Goal: Task Accomplishment & Management: Manage account settings

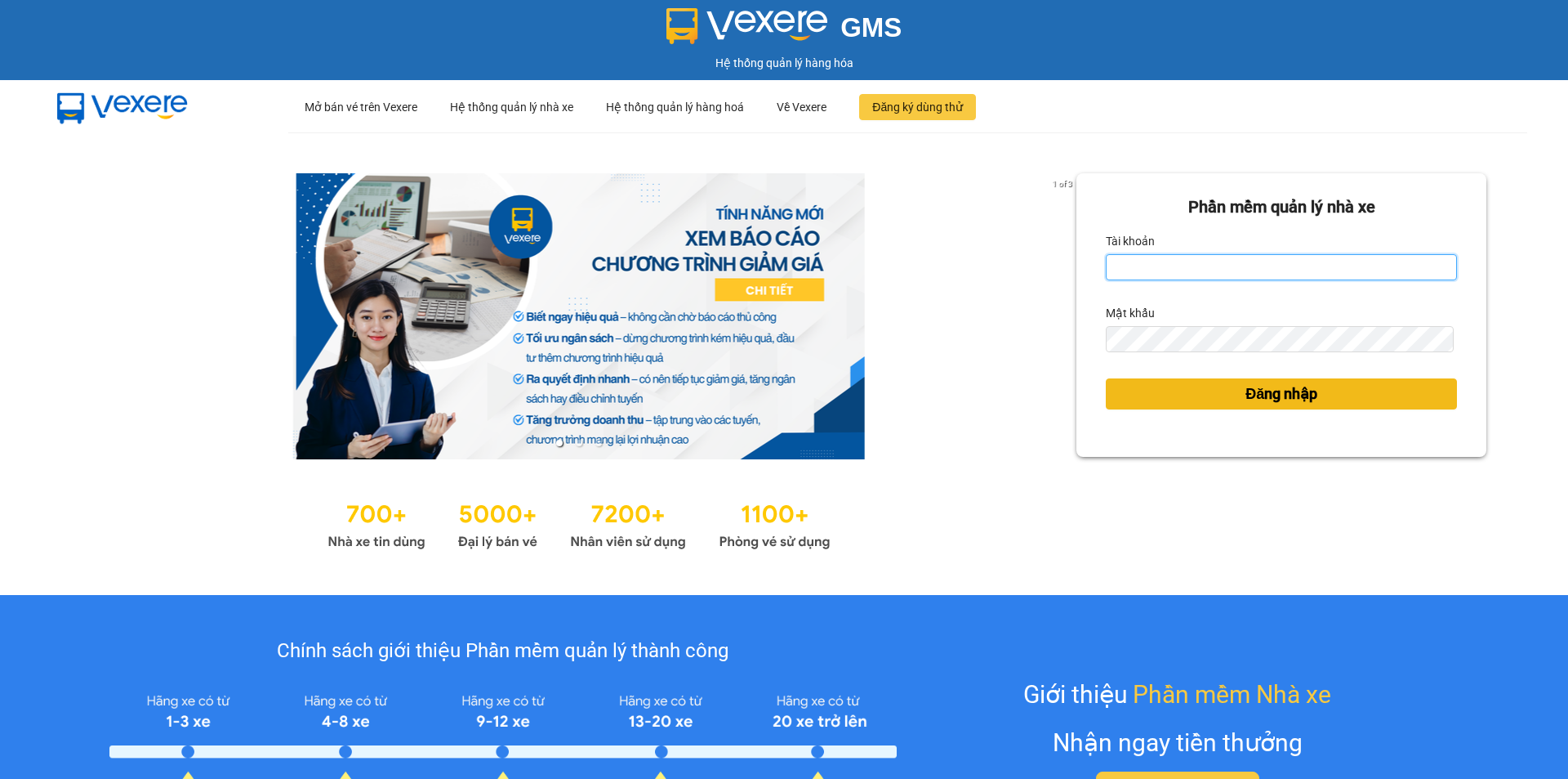
type input "tronghoang.apq"
click at [1175, 392] on button "Đăng nhập" at bounding box center [1281, 394] width 351 height 31
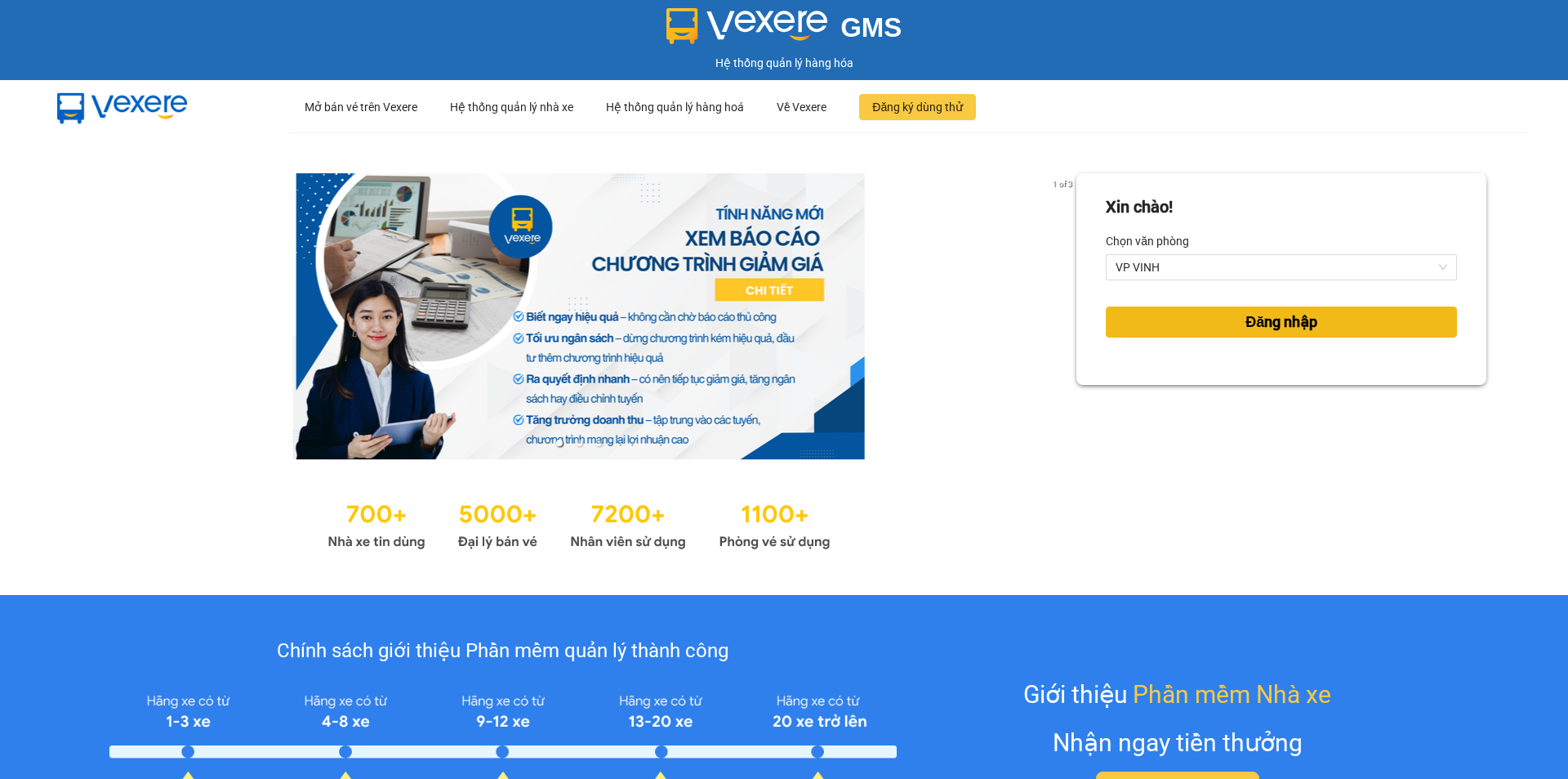
click at [1163, 328] on button "Đăng nhập" at bounding box center [1281, 322] width 351 height 31
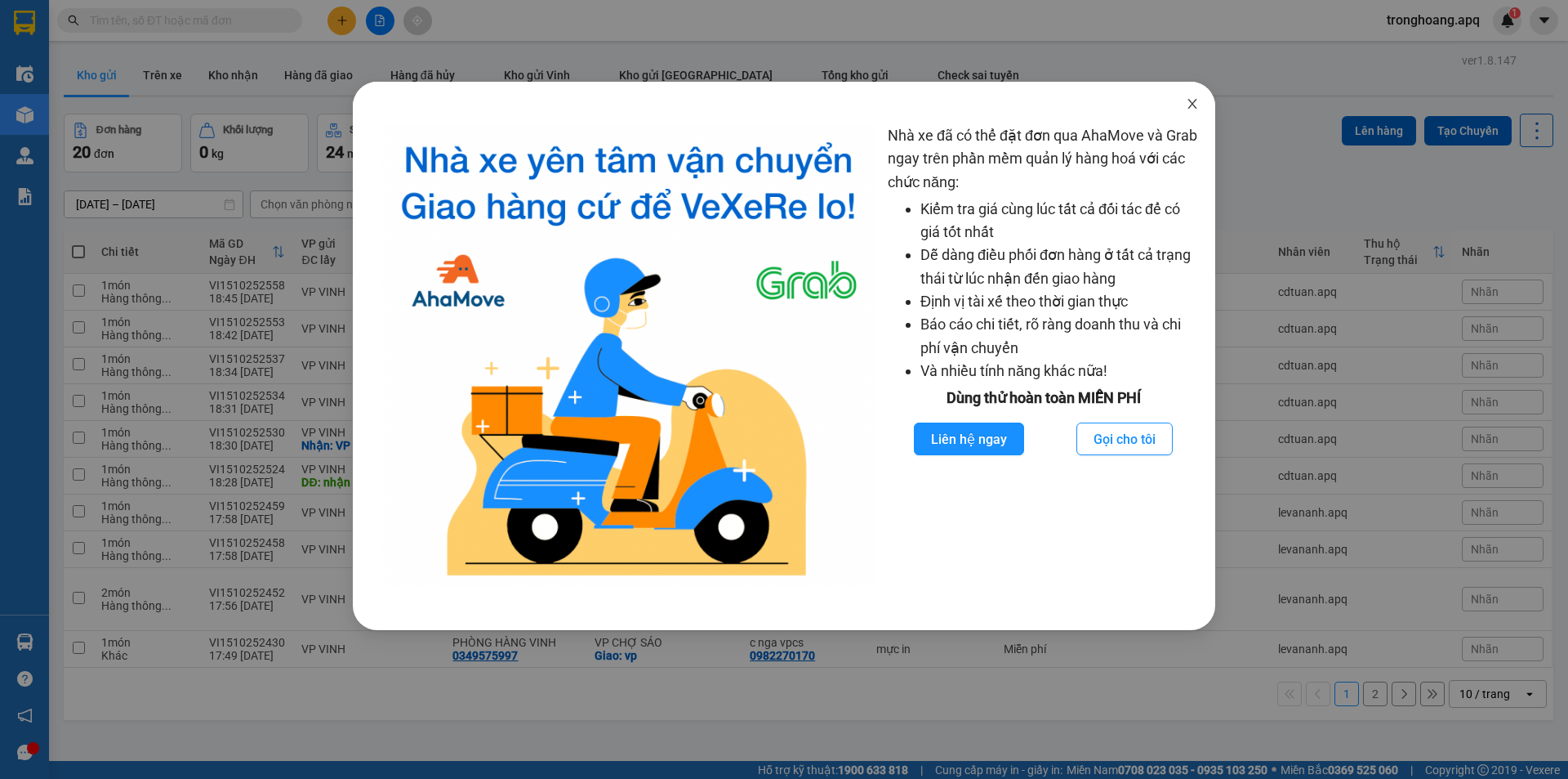
click at [1190, 108] on icon "close" at bounding box center [1193, 104] width 13 height 13
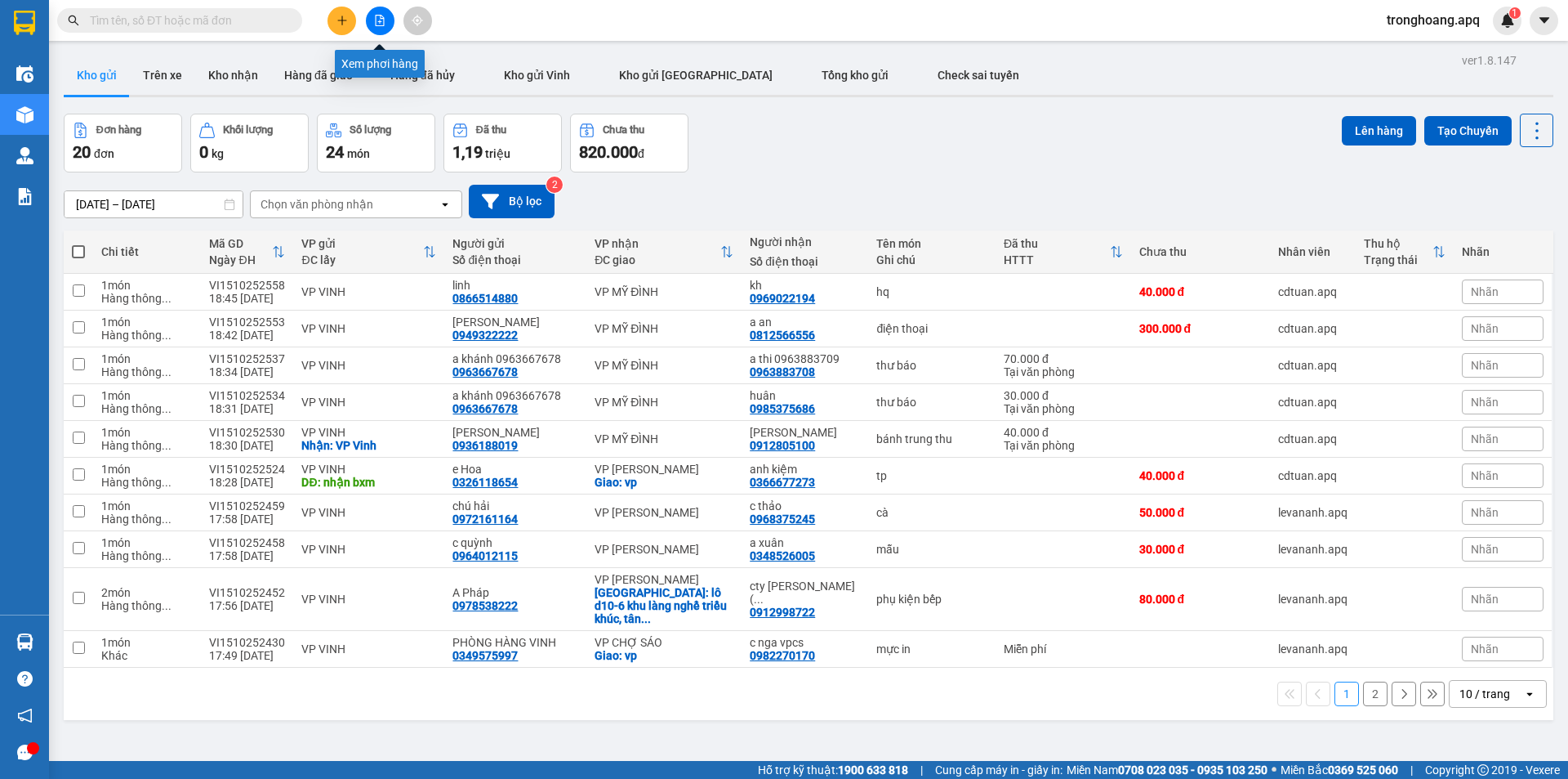
click at [374, 24] on icon "file-add" at bounding box center [379, 21] width 12 height 12
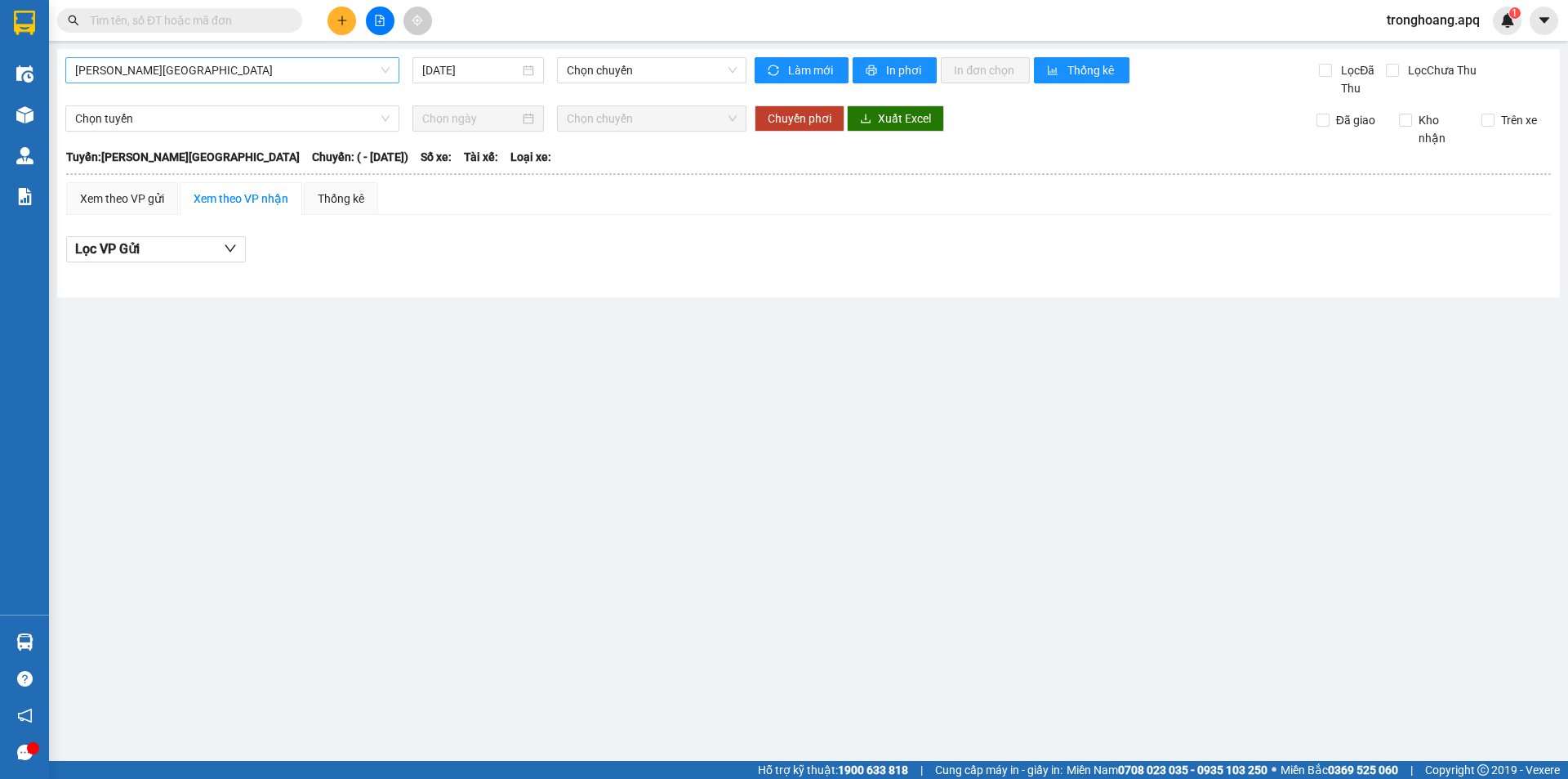
click at [252, 65] on span "[PERSON_NAME][GEOGRAPHIC_DATA]" at bounding box center [232, 70] width 314 height 25
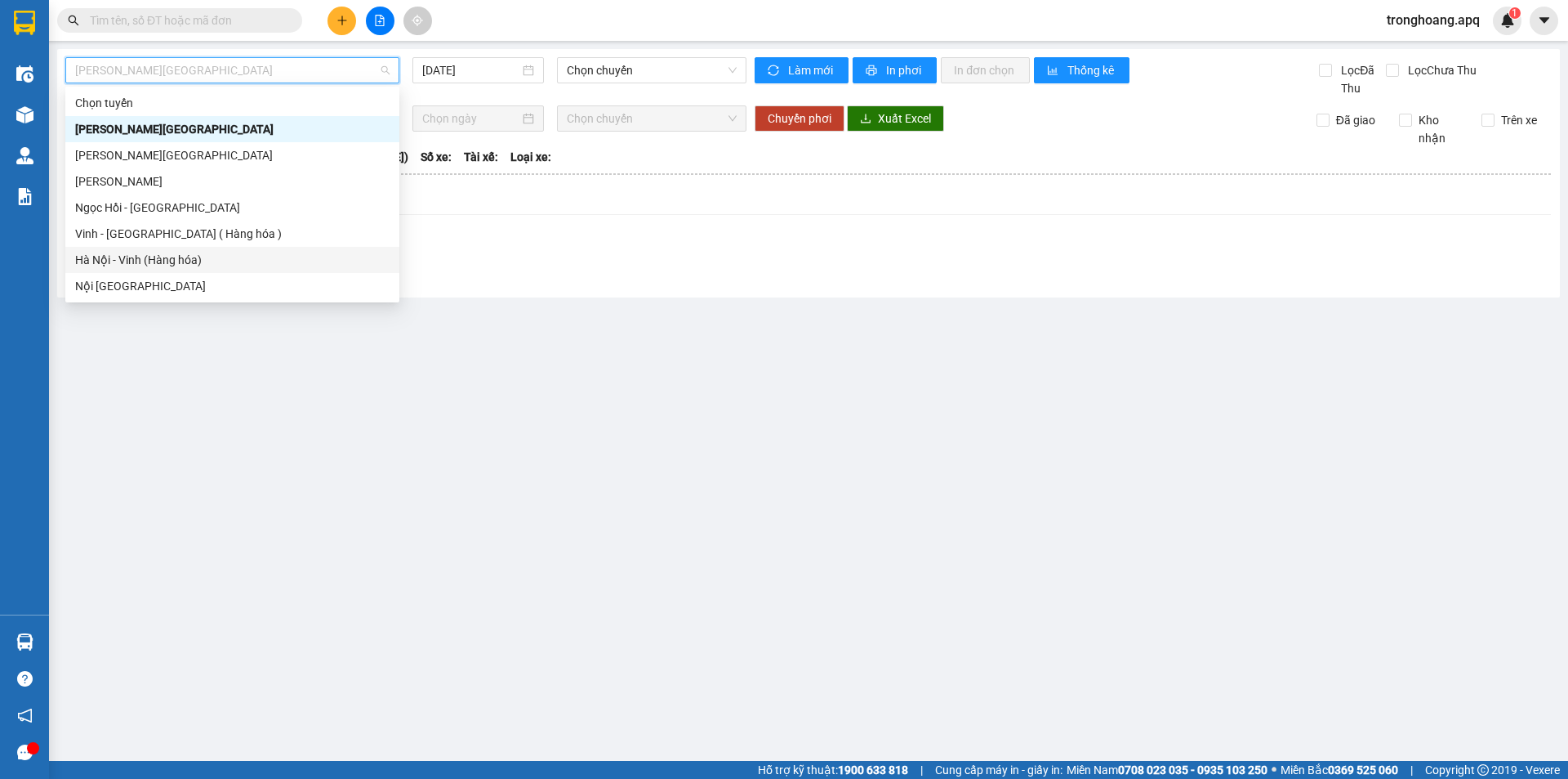
click at [188, 270] on div "Hà Nội - Vinh (Hàng hóa)" at bounding box center [232, 260] width 334 height 26
type input "[DATE]"
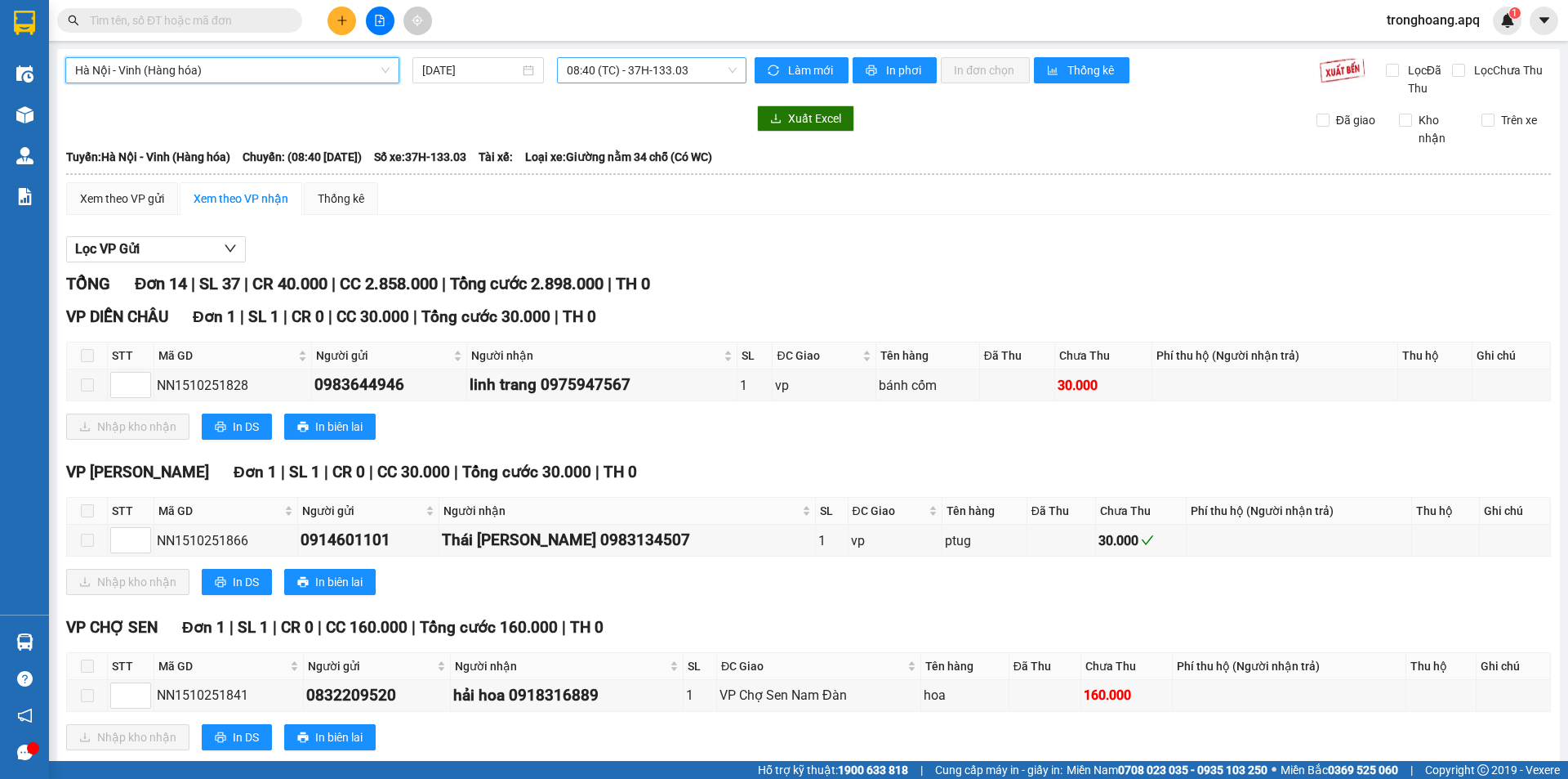
click at [573, 73] on span "08:40 (TC) - 37H-133.03" at bounding box center [651, 70] width 169 height 25
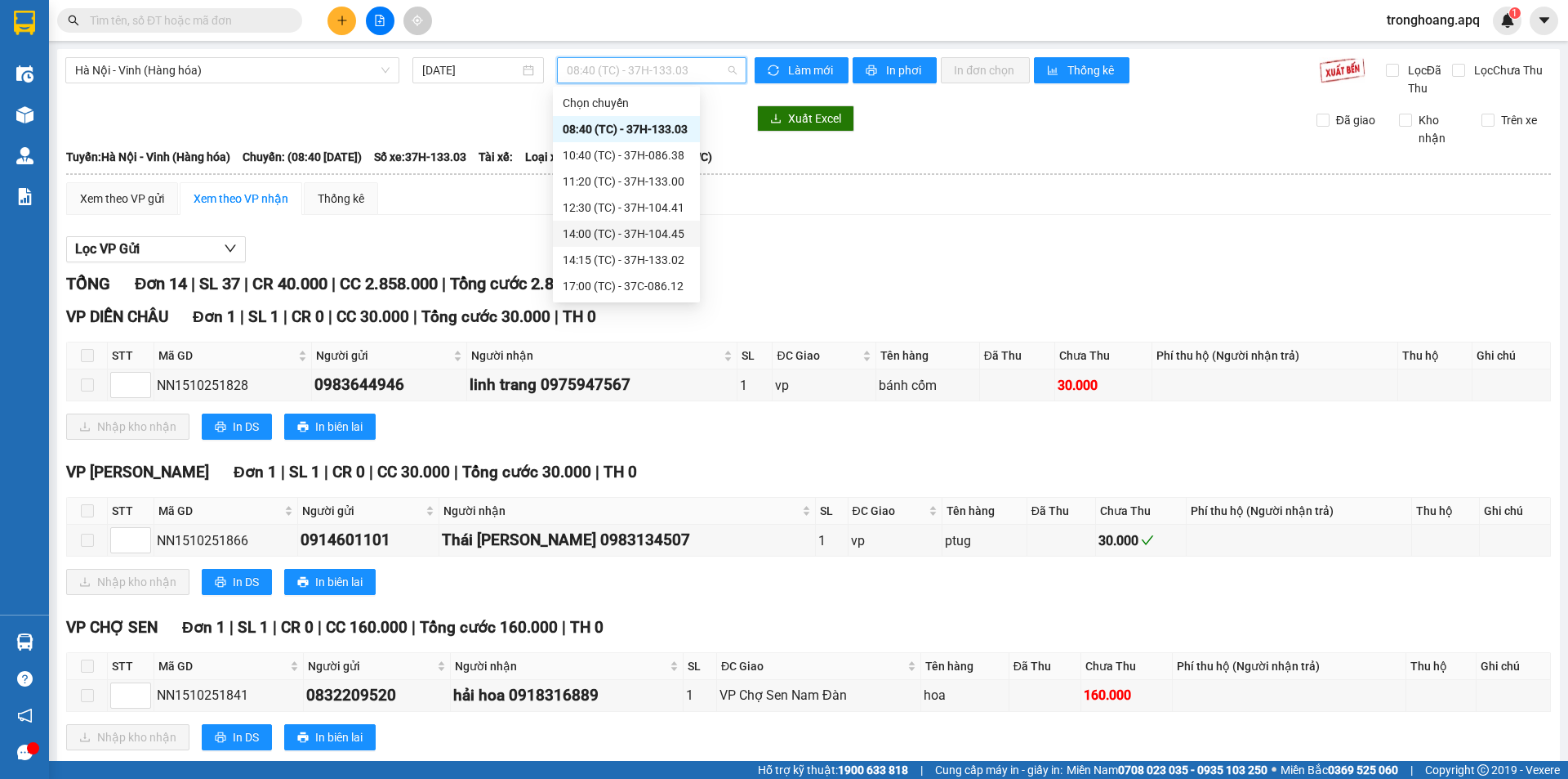
click at [630, 241] on div "14:00 (TC) - 37H-104.45" at bounding box center [627, 234] width 127 height 18
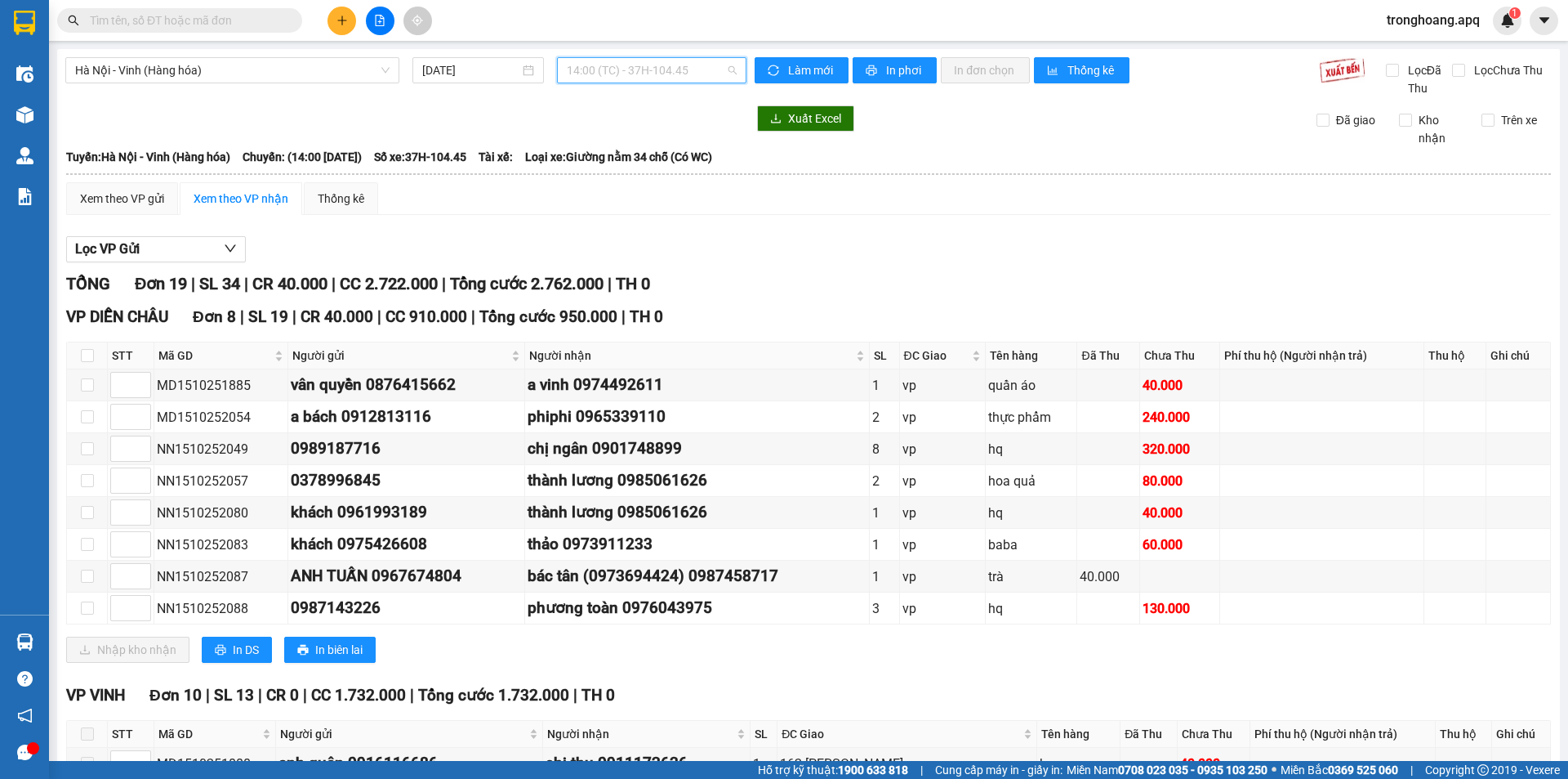
drag, startPoint x: 672, startPoint y: 62, endPoint x: 679, endPoint y: 85, distance: 24.0
click at [672, 62] on span "14:00 (TC) - 37H-104.45" at bounding box center [651, 70] width 169 height 25
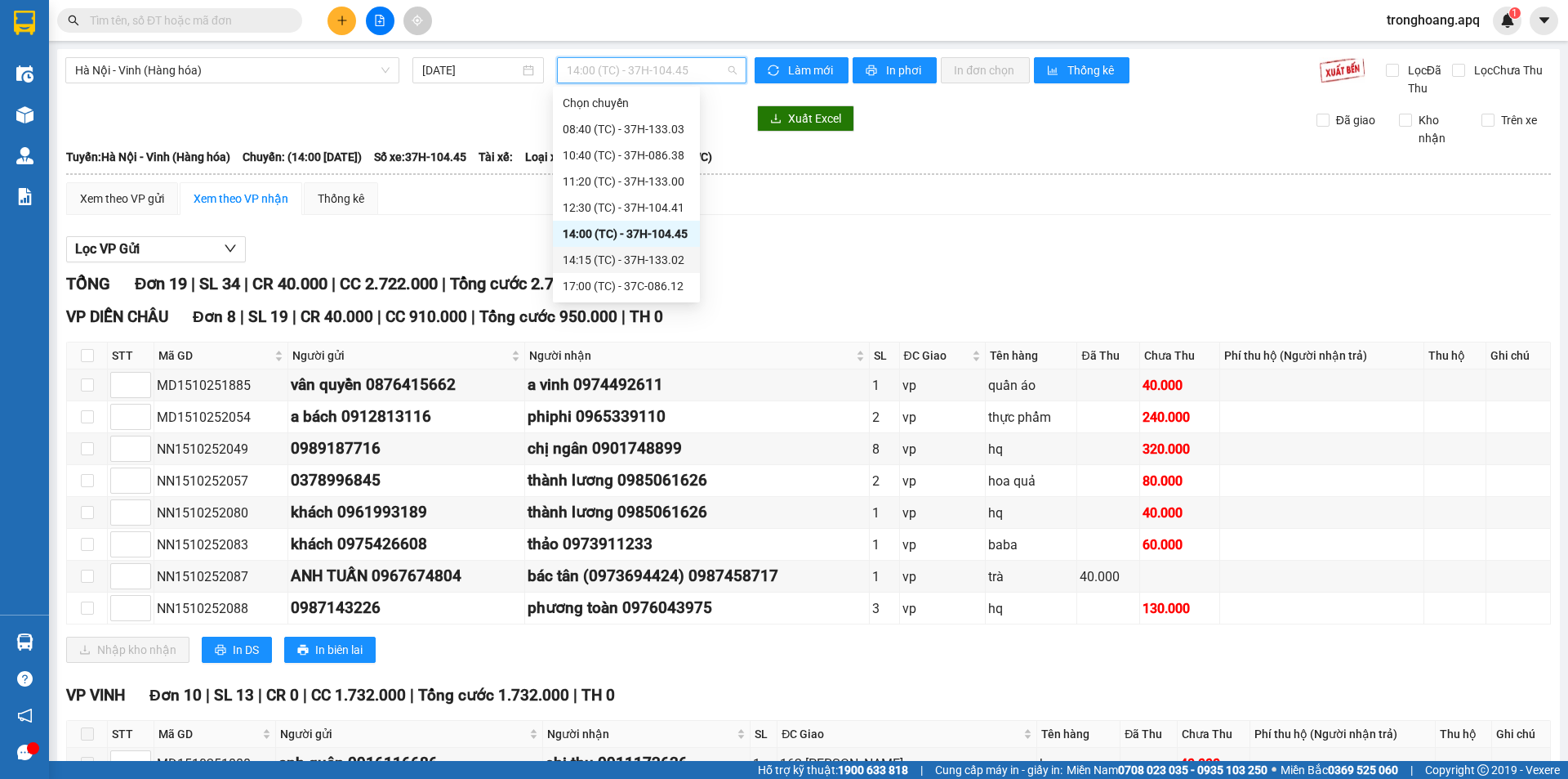
click at [644, 260] on div "14:15 (TC) - 37H-133.02" at bounding box center [627, 260] width 127 height 18
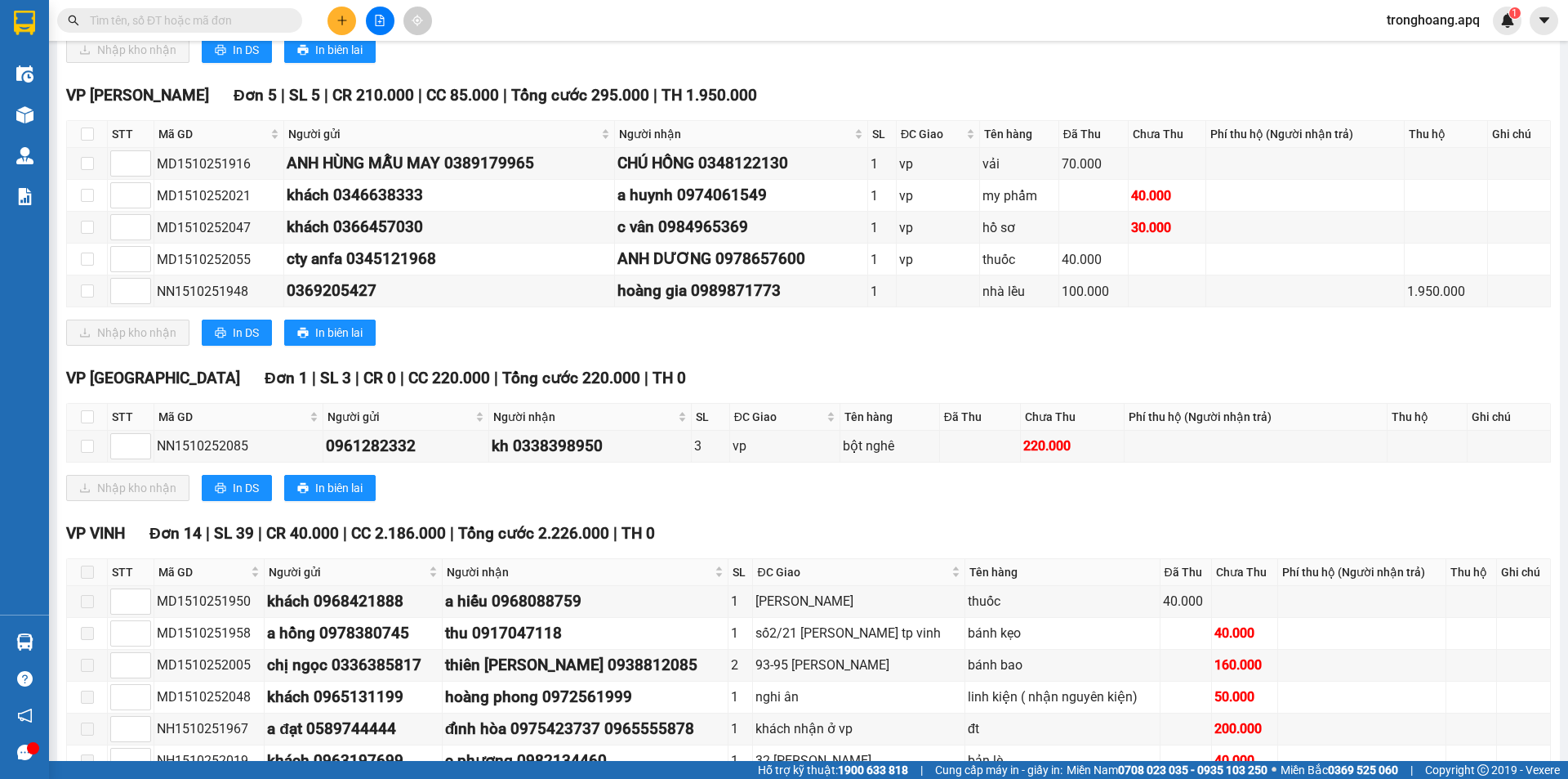
scroll to position [764, 0]
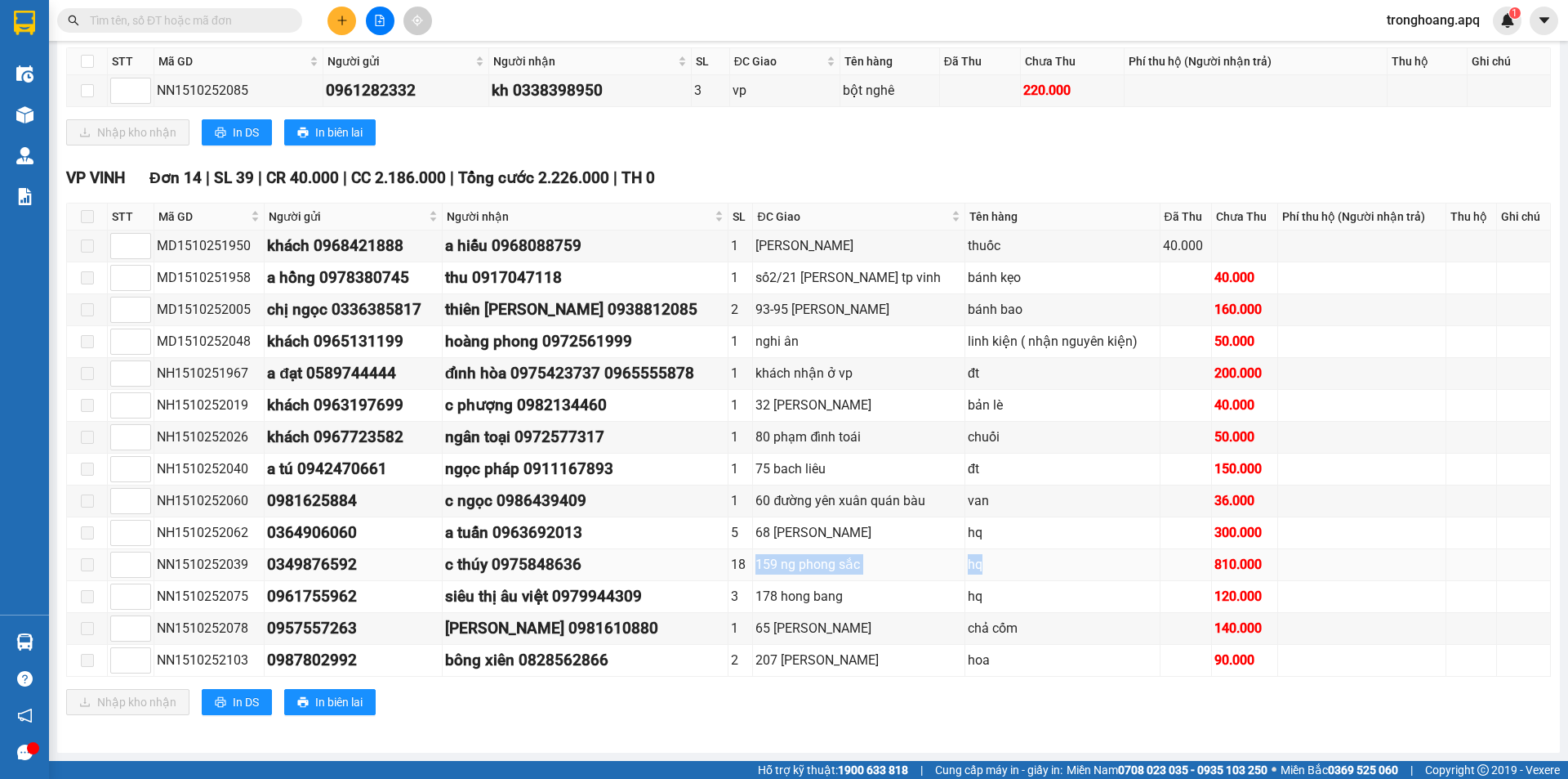
drag, startPoint x: 748, startPoint y: 564, endPoint x: 989, endPoint y: 576, distance: 241.3
click at [989, 576] on tr "NN1510252039 0349876592 c thúy 0975848636 18 159 ng phong sắc hq 810.000" at bounding box center [808, 565] width 1484 height 32
click at [989, 576] on td "hq" at bounding box center [1063, 565] width 195 height 32
drag, startPoint x: 730, startPoint y: 565, endPoint x: 1229, endPoint y: 570, distance: 499.0
click at [1229, 570] on tr "NN1510252039 0349876592 c thúy 0975848636 18 159 ng phong sắc hq 810.000" at bounding box center [808, 565] width 1484 height 32
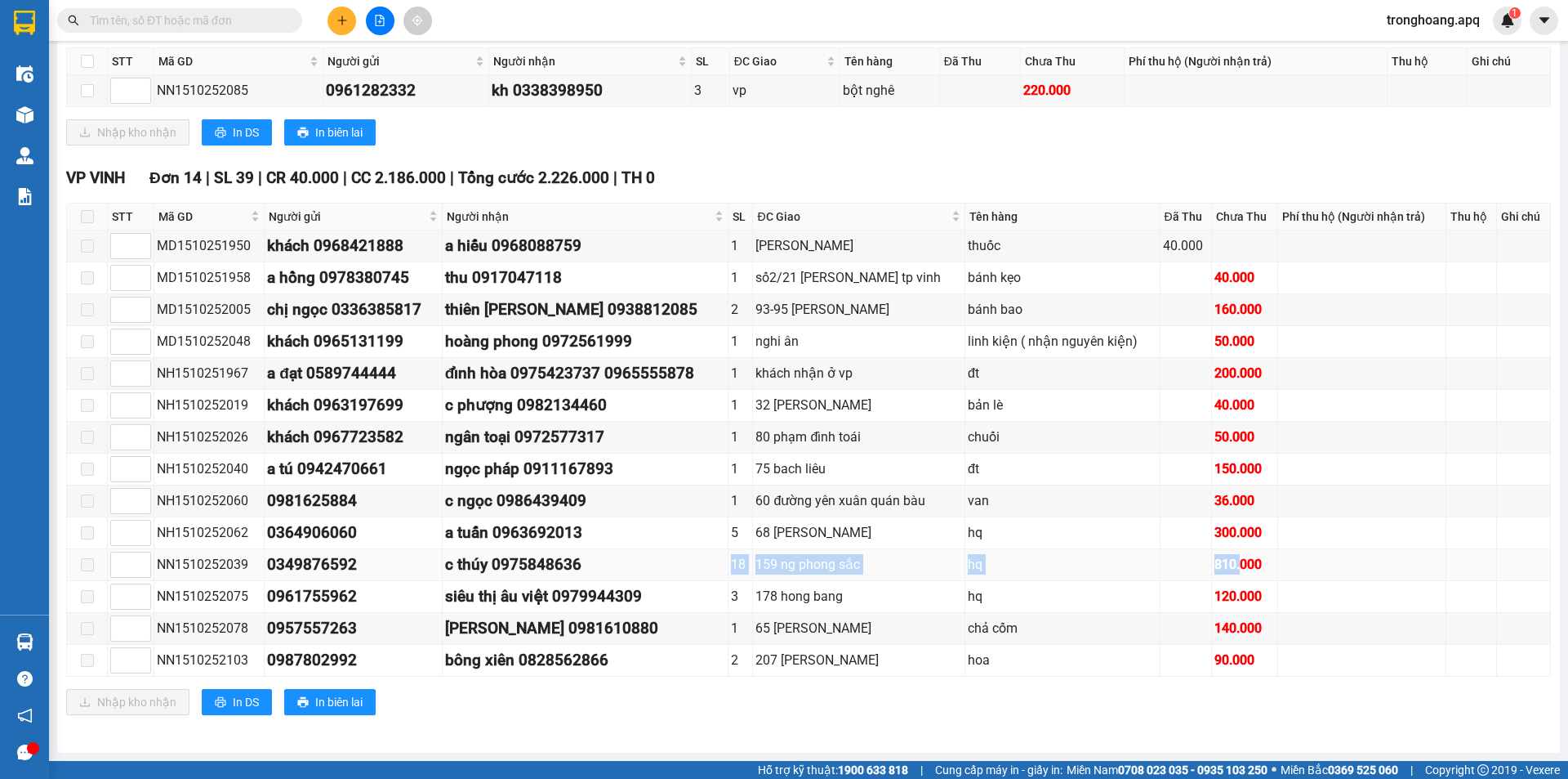
click at [774, 556] on div "159 ng phong sắc" at bounding box center [859, 564] width 207 height 21
drag, startPoint x: 755, startPoint y: 567, endPoint x: 1190, endPoint y: 571, distance: 435.0
click at [1190, 571] on tr "NN1510252039 0349876592 c thúy 0975848636 18 159 ng phong sắc hq 810.000" at bounding box center [808, 565] width 1484 height 32
click at [1190, 571] on td at bounding box center [1186, 565] width 51 height 32
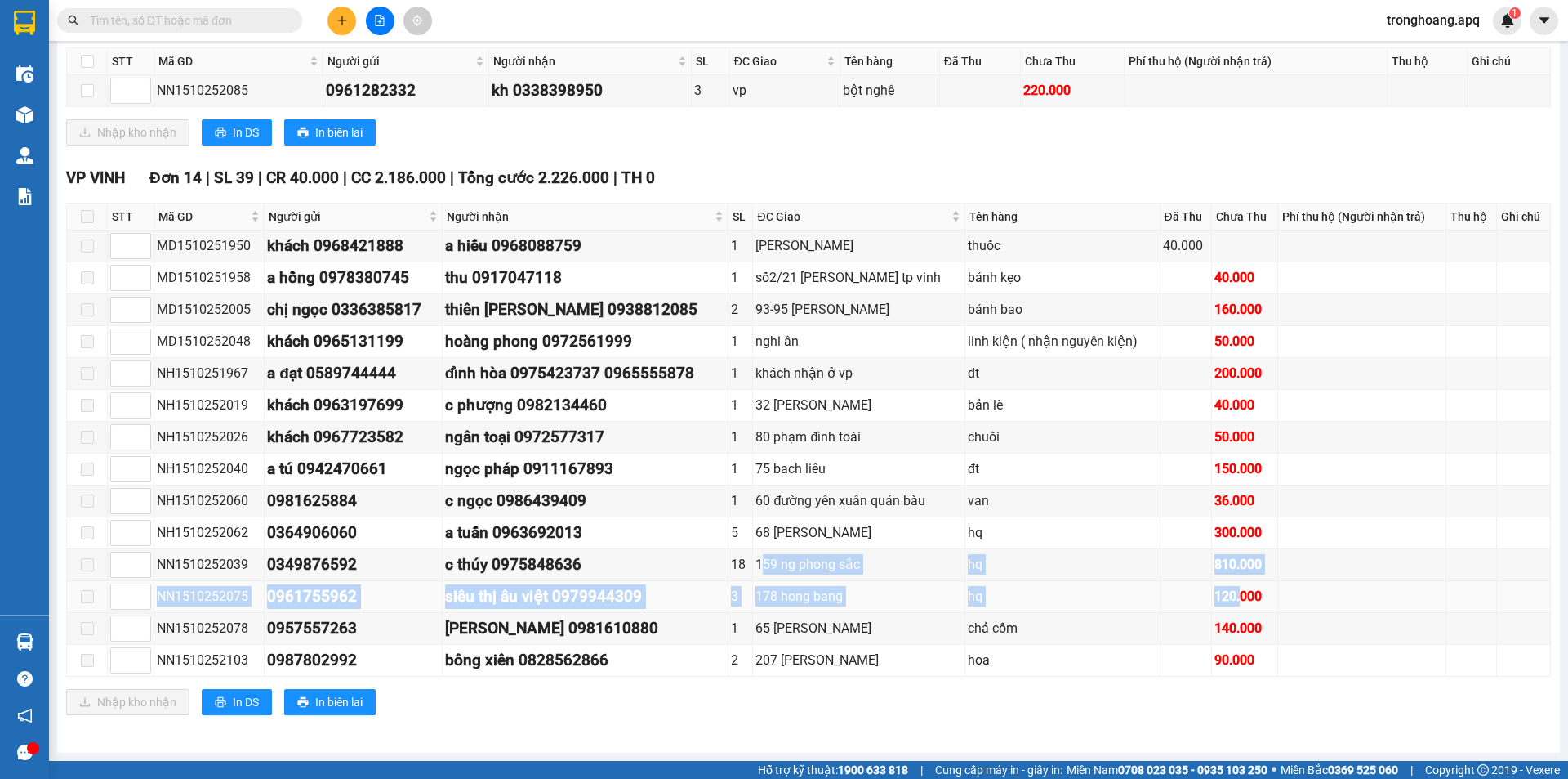
drag, startPoint x: 756, startPoint y: 563, endPoint x: 1230, endPoint y: 584, distance: 474.5
click at [1230, 584] on tbody "MD1510251950 khách 0968421888 a hiếu 0968088759 1 hồng bàng thuốc 40.000 MD1510…" at bounding box center [808, 453] width 1484 height 446
click at [864, 566] on div "159 ng phong sắc" at bounding box center [859, 564] width 207 height 21
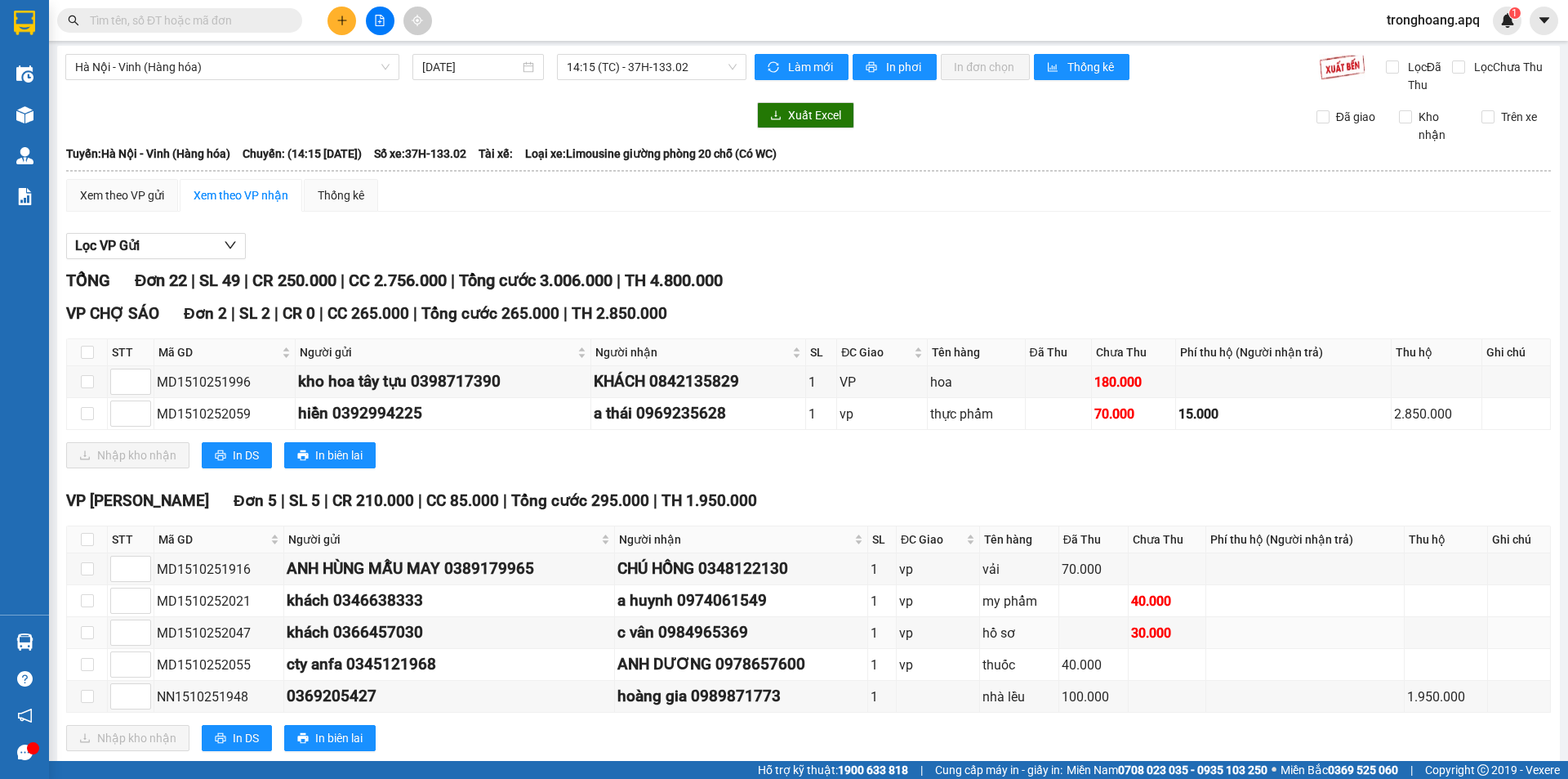
scroll to position [0, 0]
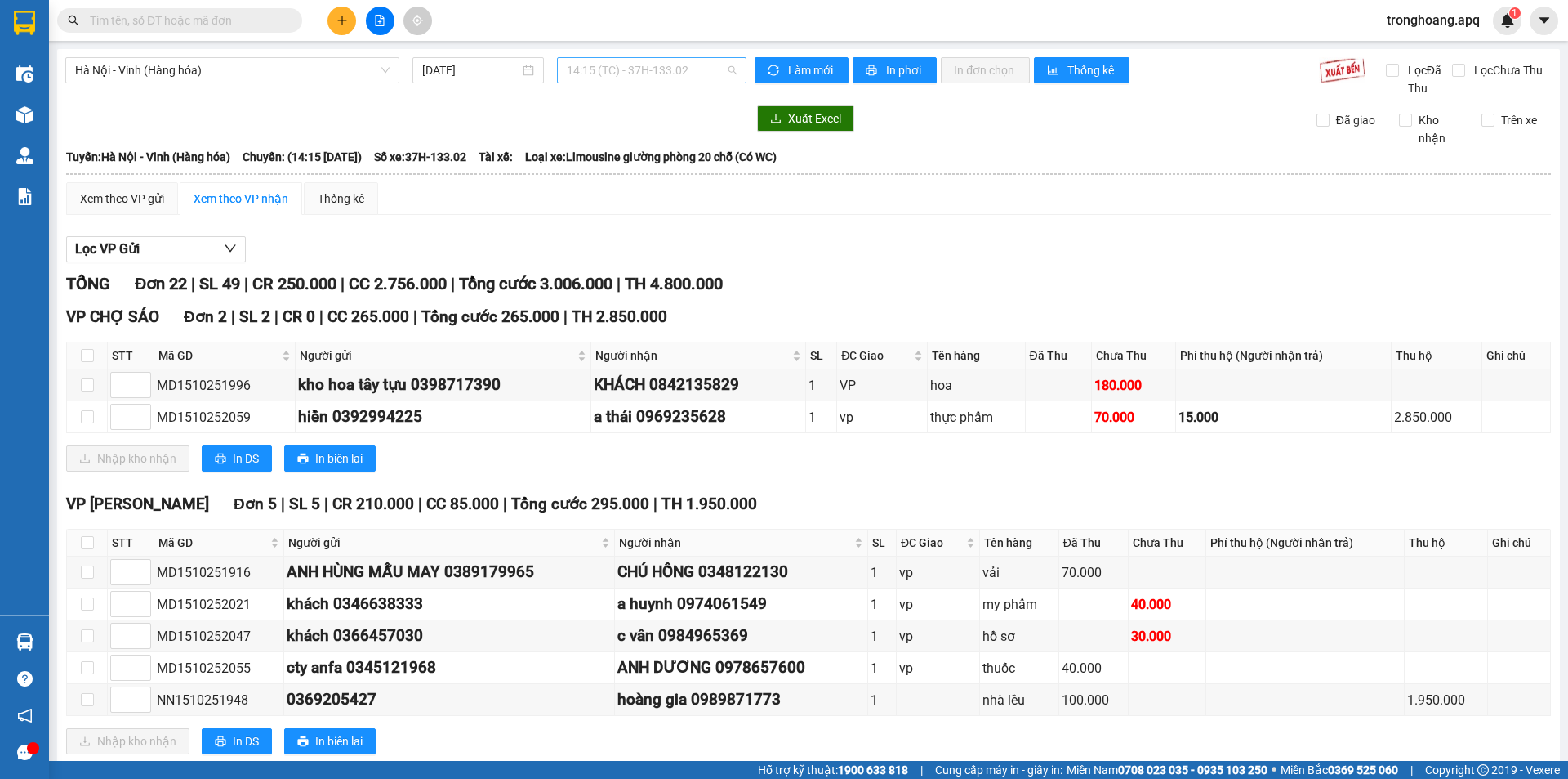
click at [605, 80] on span "14:15 (TC) - 37H-133.02" at bounding box center [651, 70] width 169 height 25
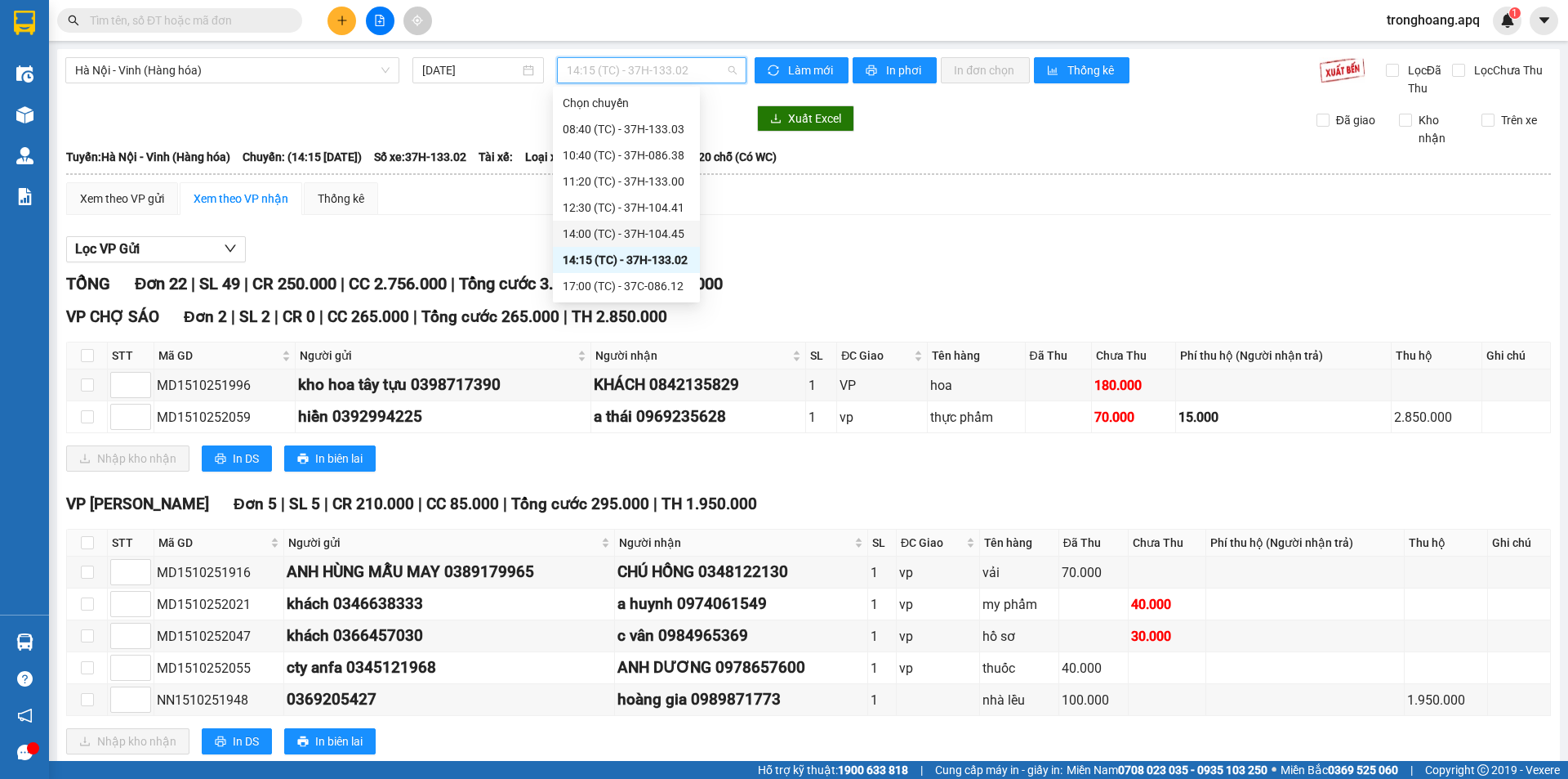
click at [622, 231] on div "14:00 (TC) - 37H-104.45" at bounding box center [627, 234] width 127 height 18
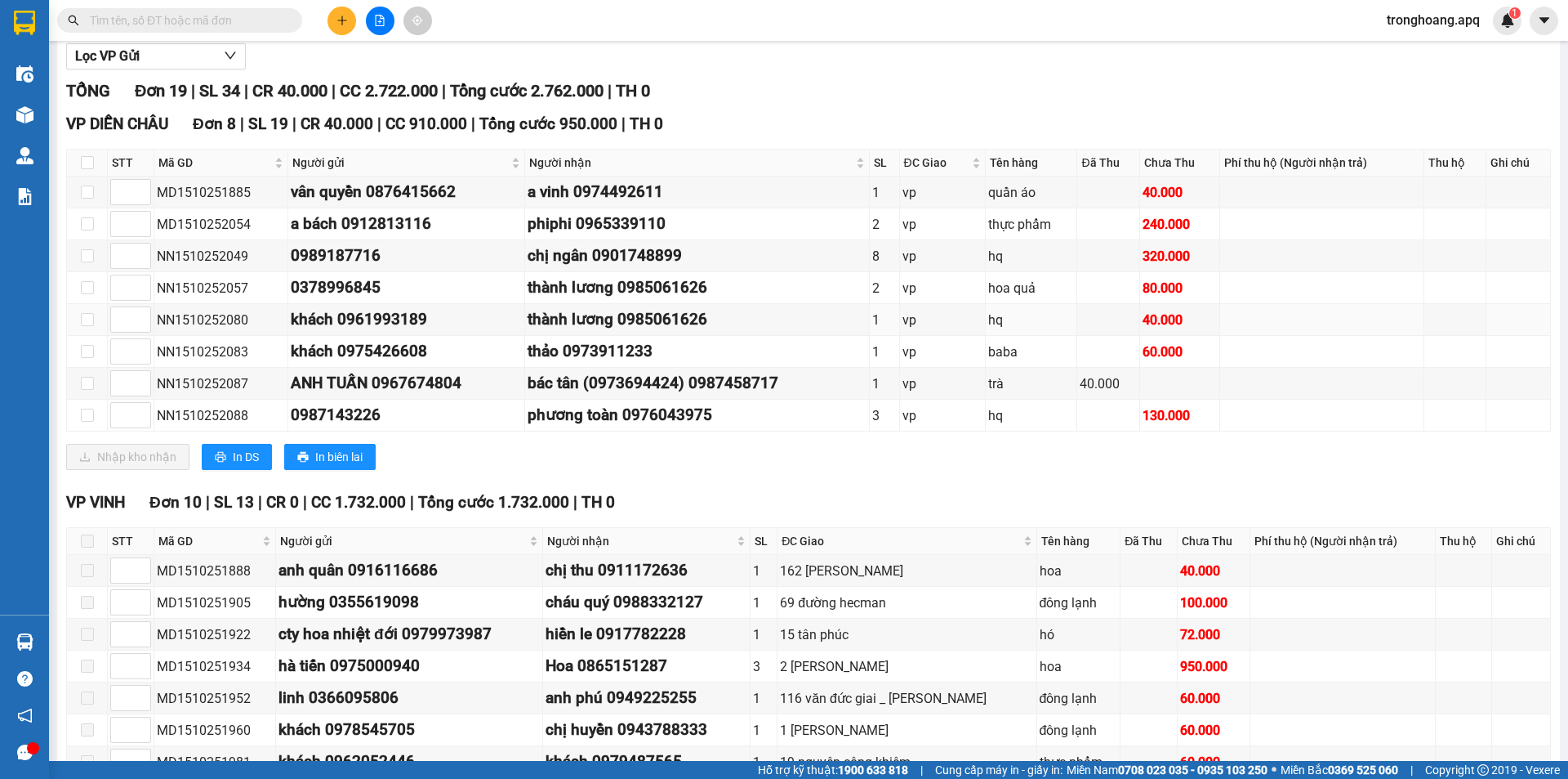
scroll to position [545, 0]
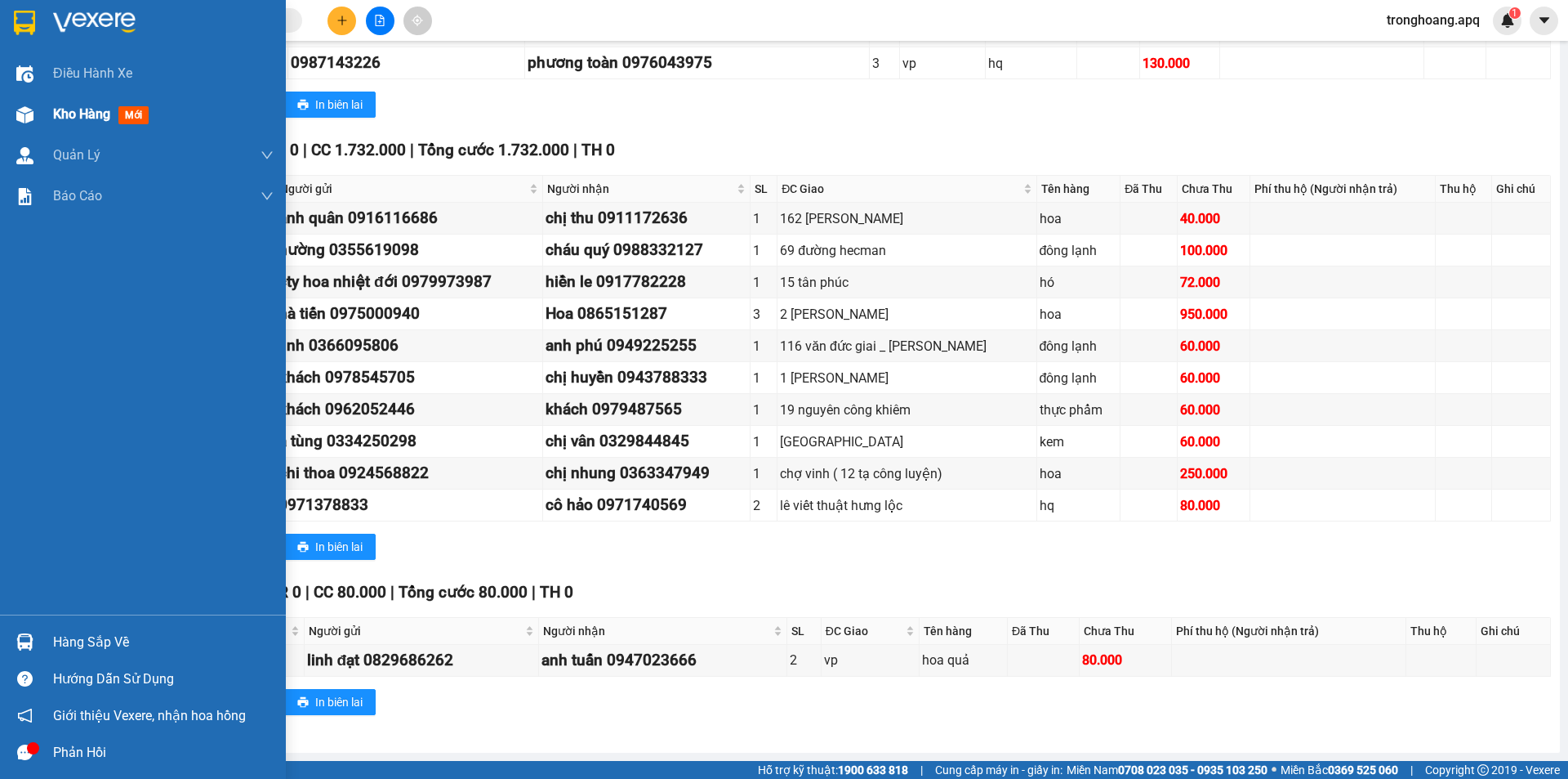
click at [13, 104] on div at bounding box center [25, 115] width 29 height 29
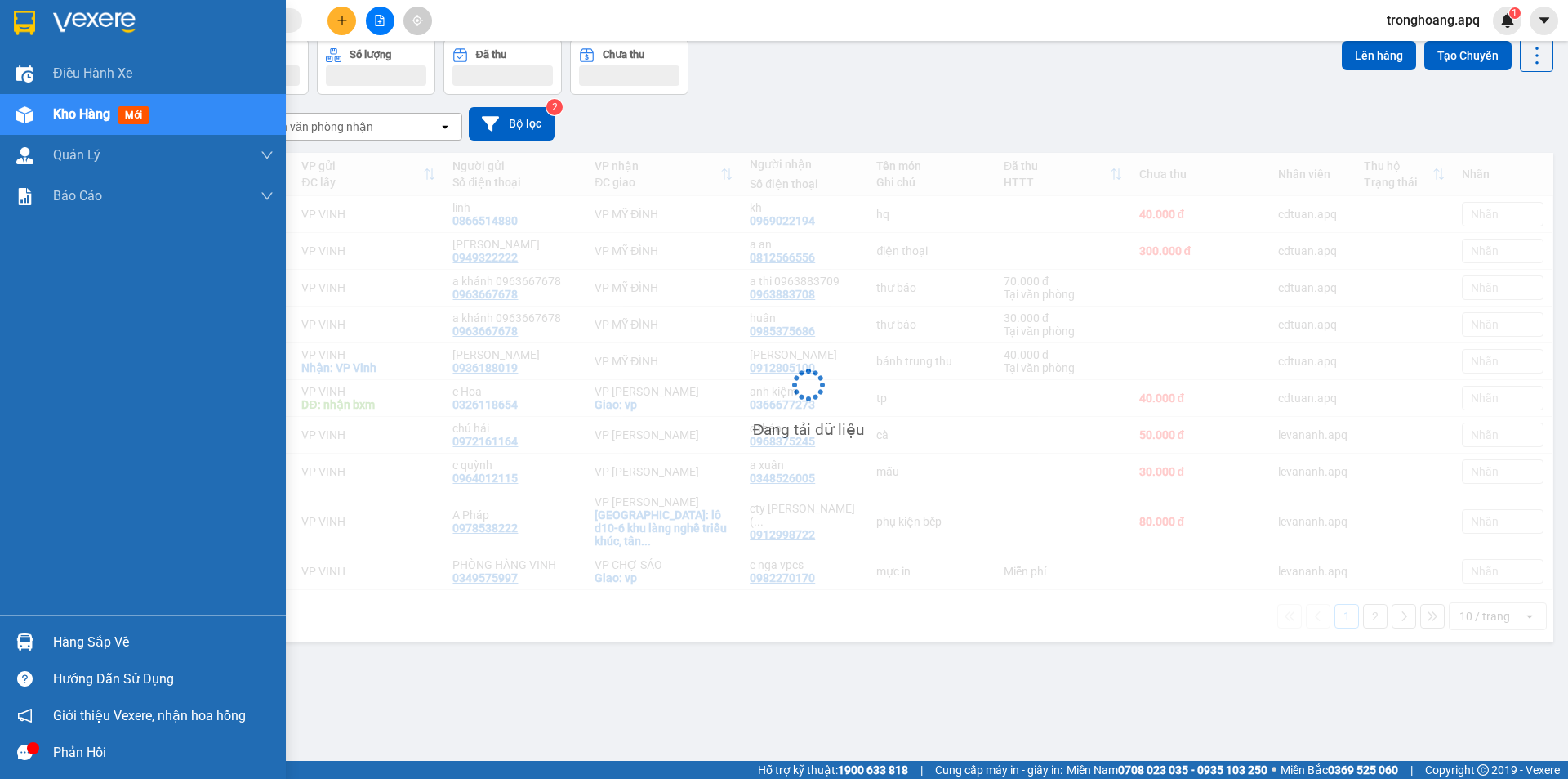
scroll to position [75, 0]
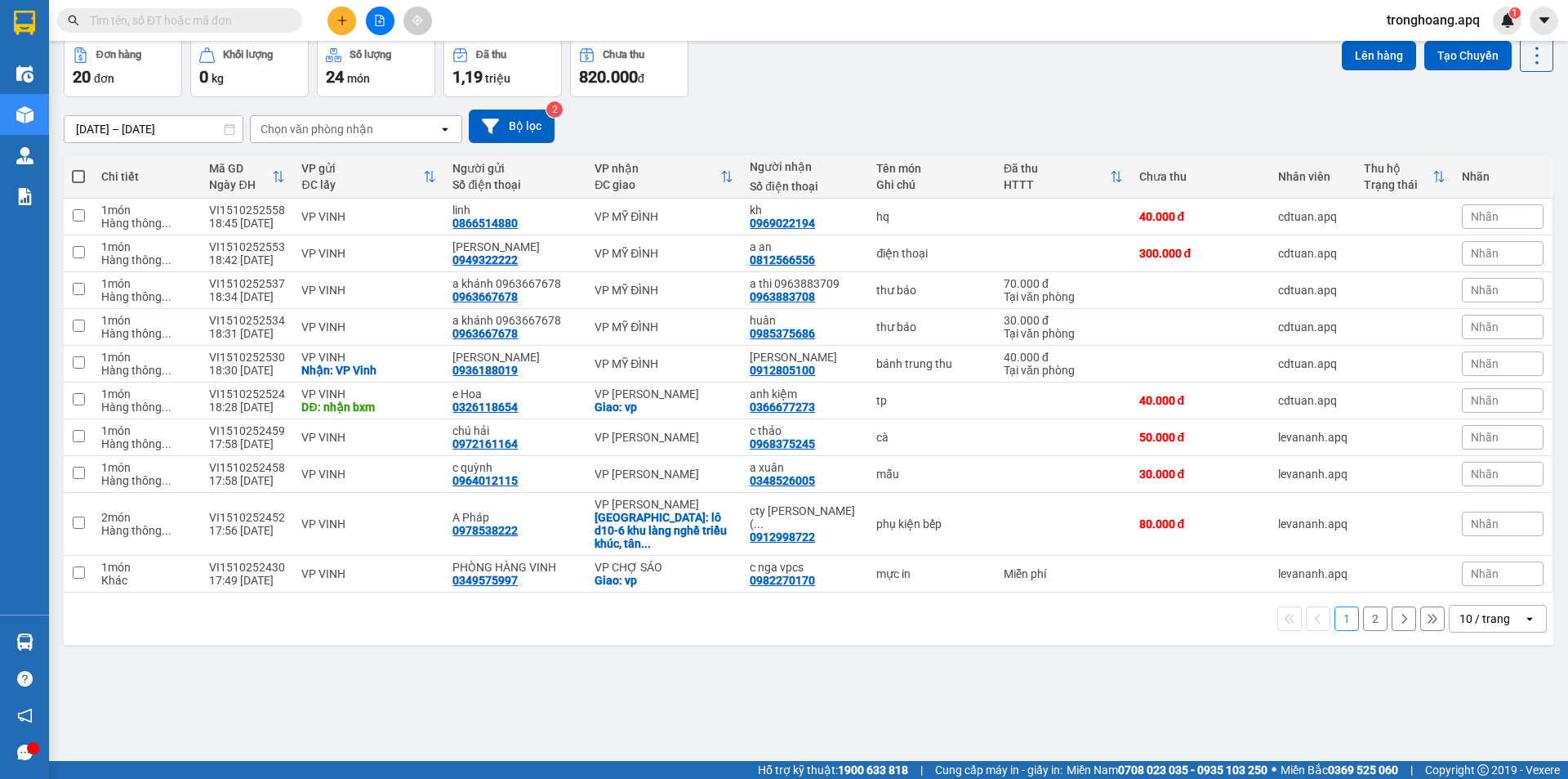
click at [796, 110] on div "[DATE] – [DATE] Press the down arrow key to interact with the calendar and sele…" at bounding box center [808, 126] width 1489 height 34
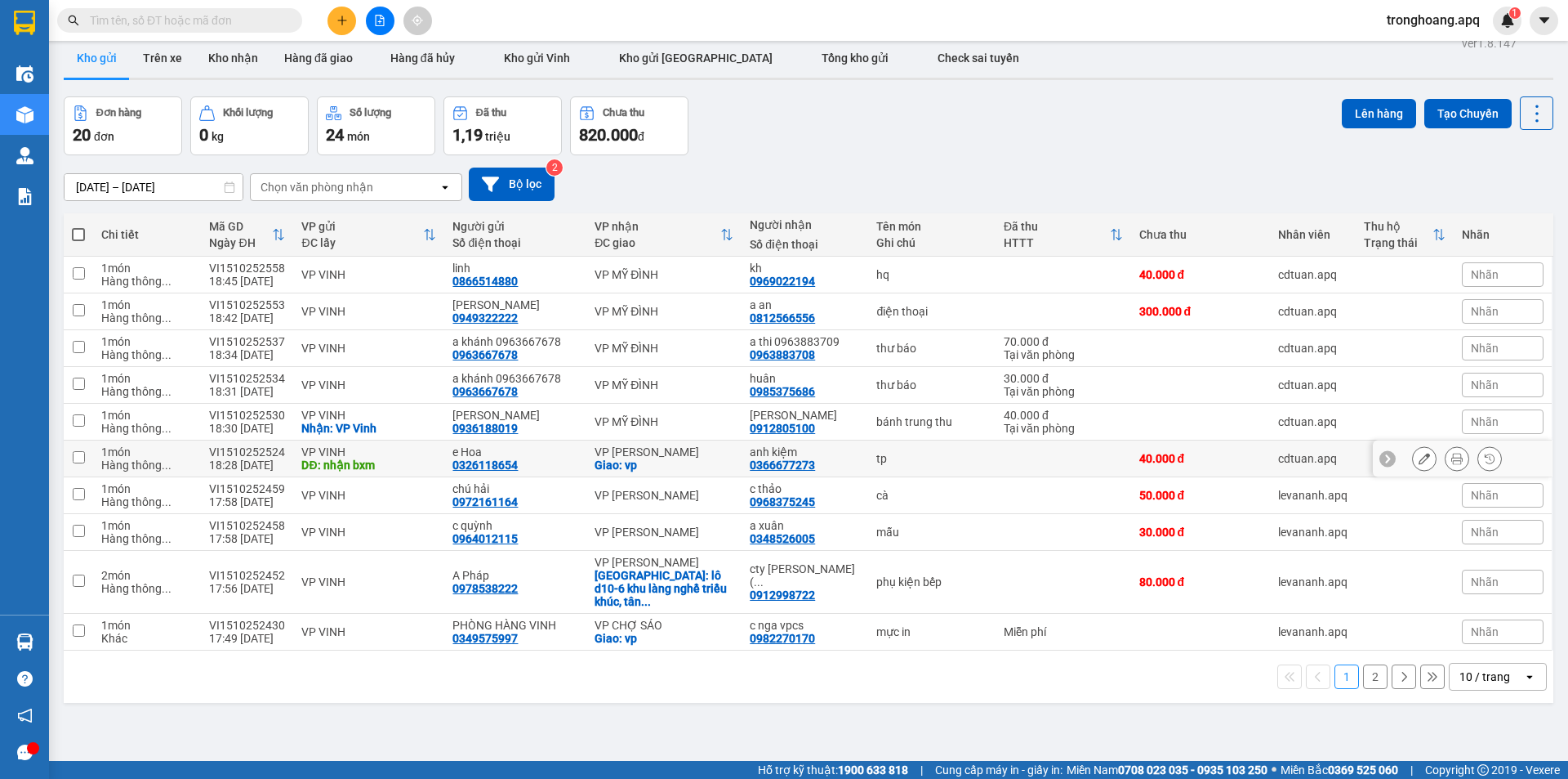
scroll to position [0, 0]
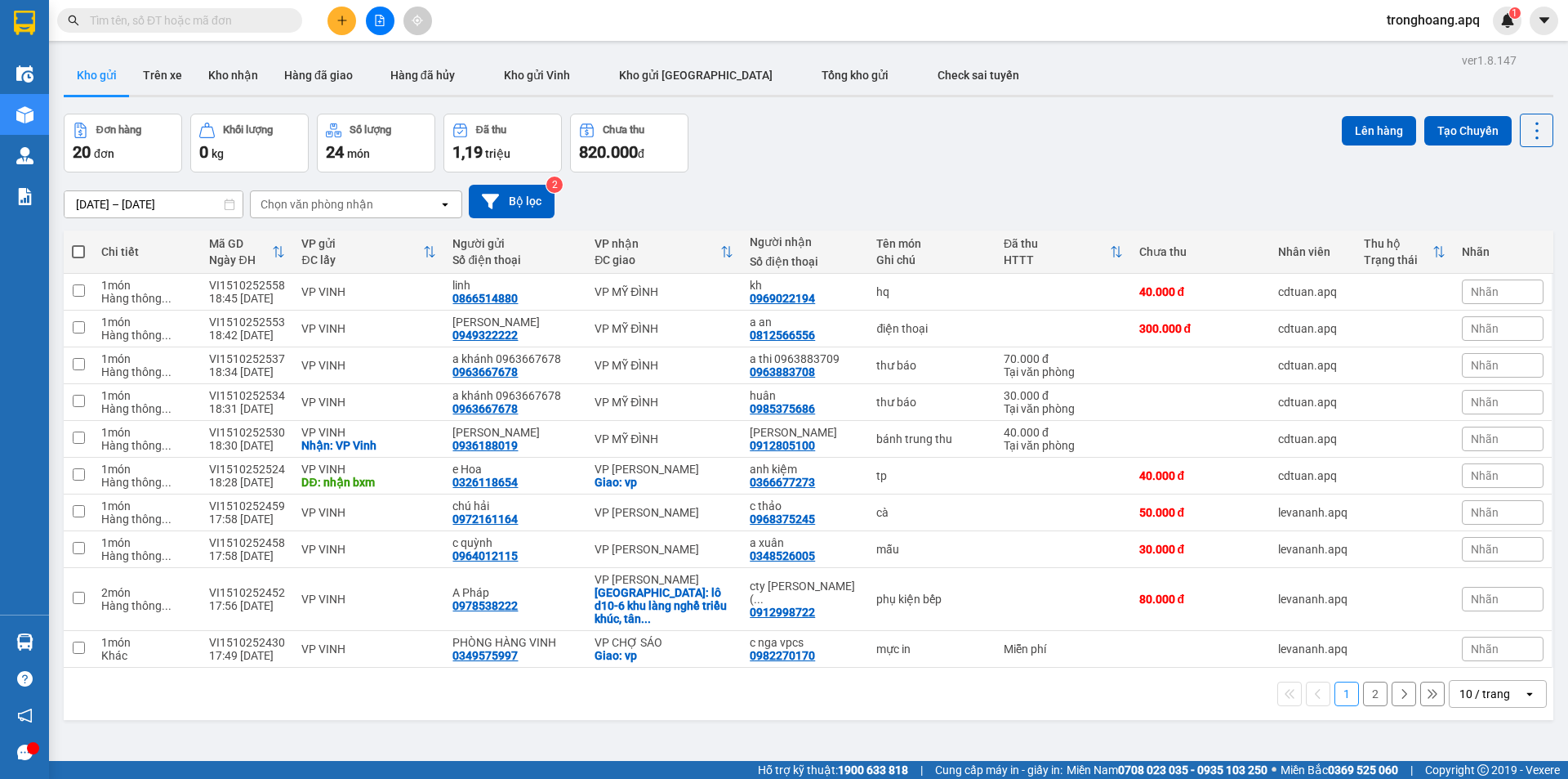
click at [1461, 686] on div "10 / trang" at bounding box center [1484, 694] width 50 height 17
click at [1489, 652] on div "100 / trang" at bounding box center [1485, 645] width 98 height 30
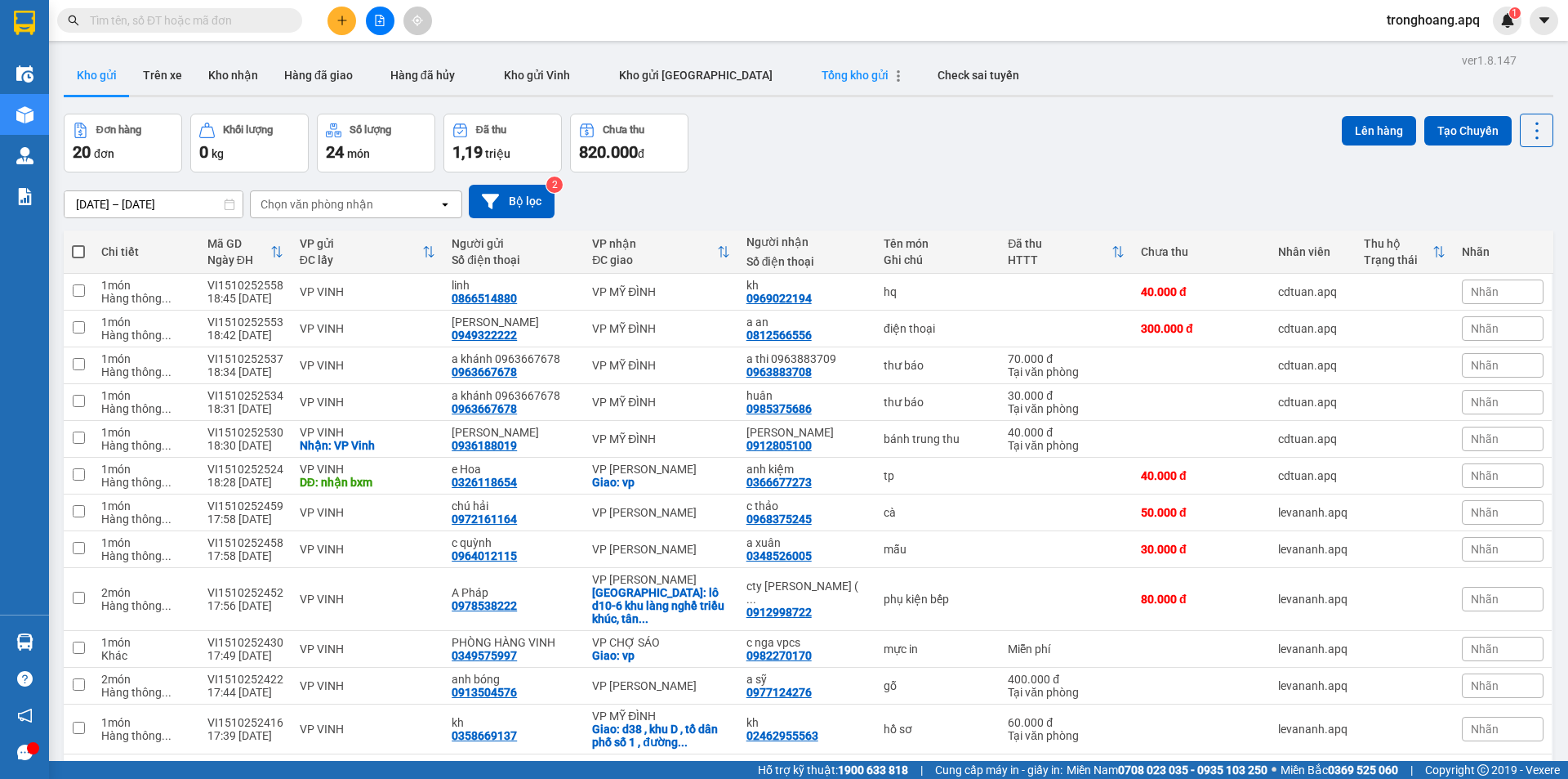
click at [822, 73] on span "Tổng kho gửi" at bounding box center [855, 75] width 67 height 13
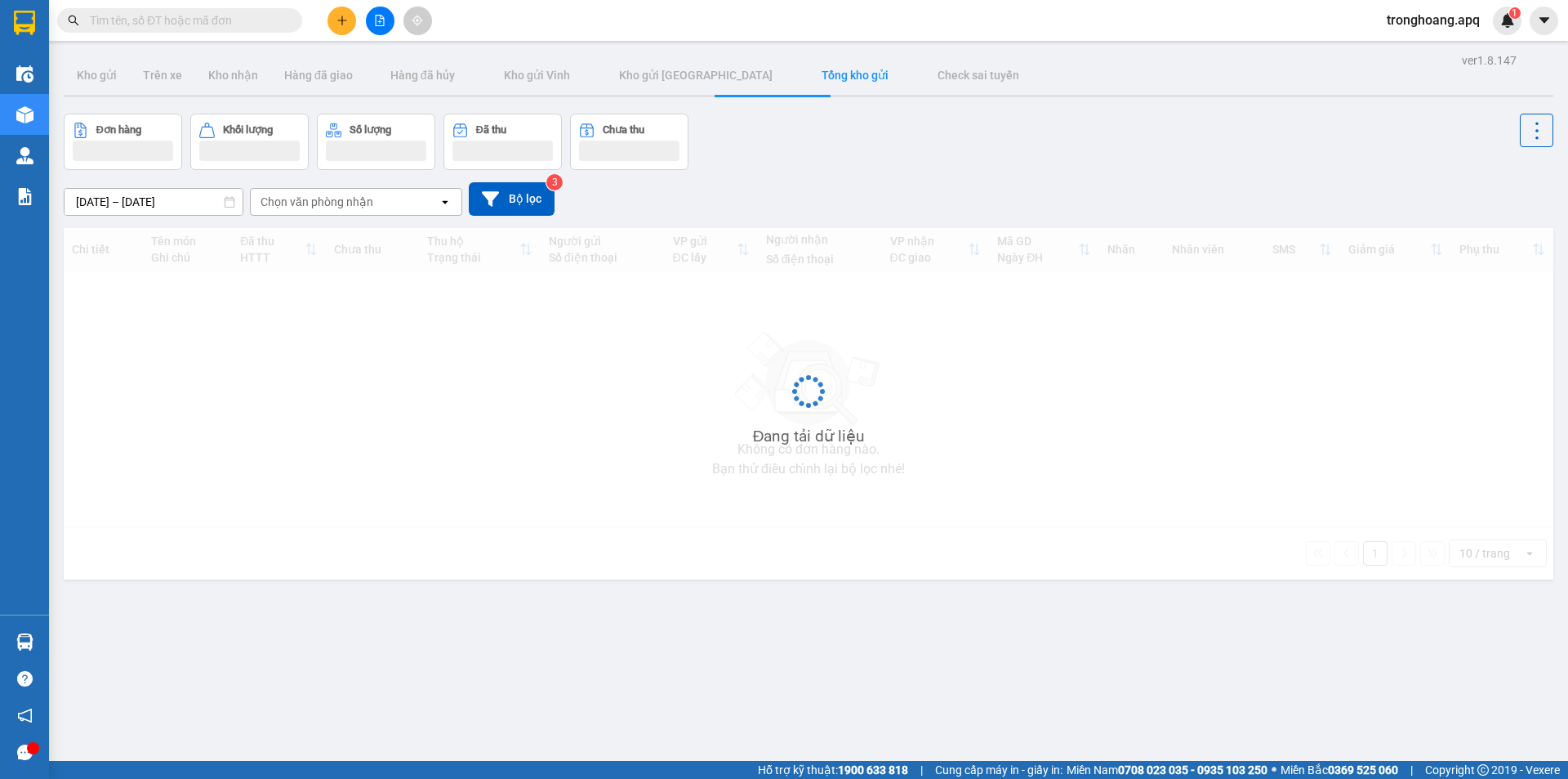
click at [900, 159] on div "Đơn hàng Khối lượng Số lượng Đã thu Chưa thu" at bounding box center [808, 141] width 1489 height 56
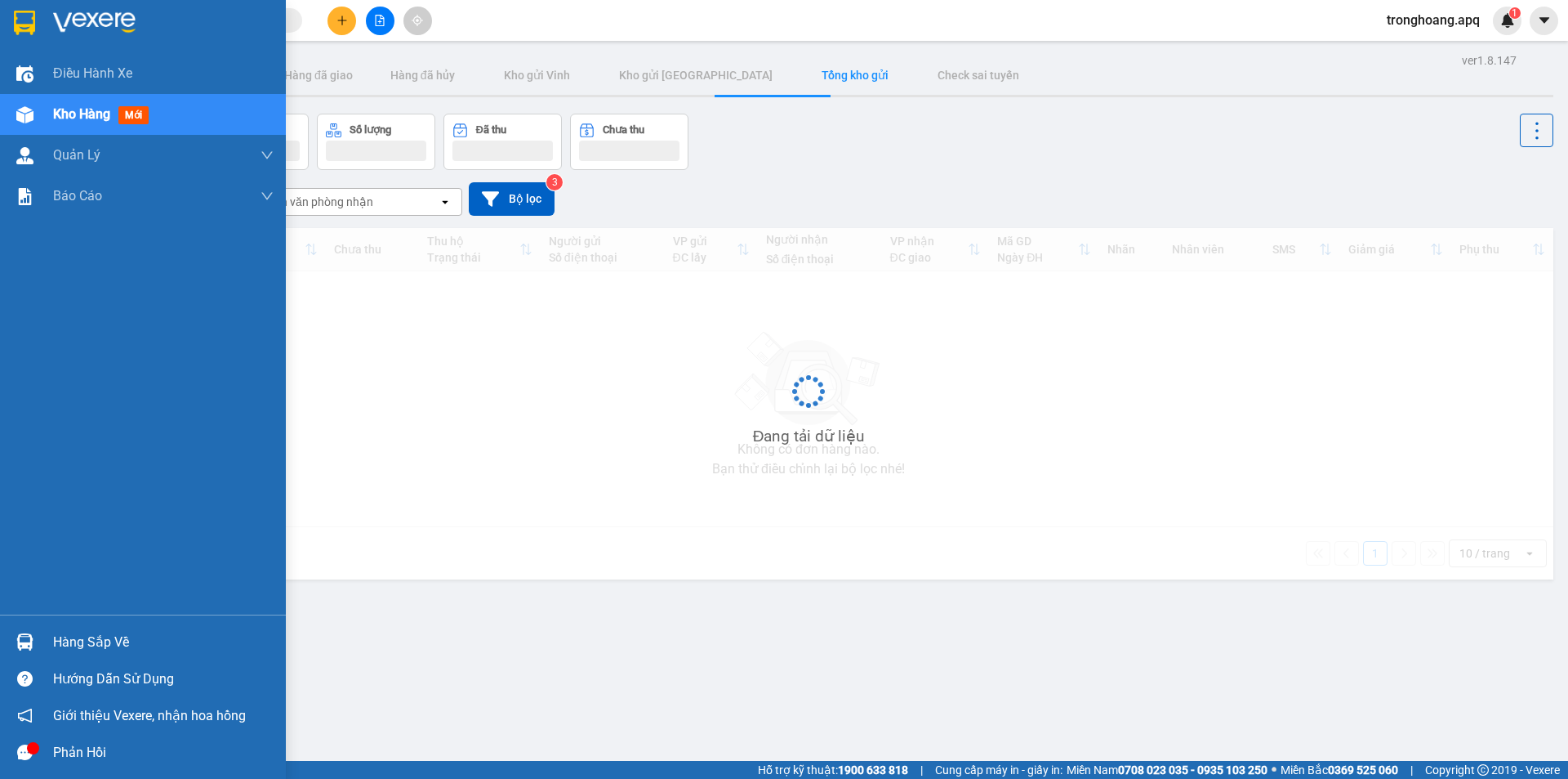
click at [41, 639] on div "Hàng sắp về" at bounding box center [143, 642] width 286 height 36
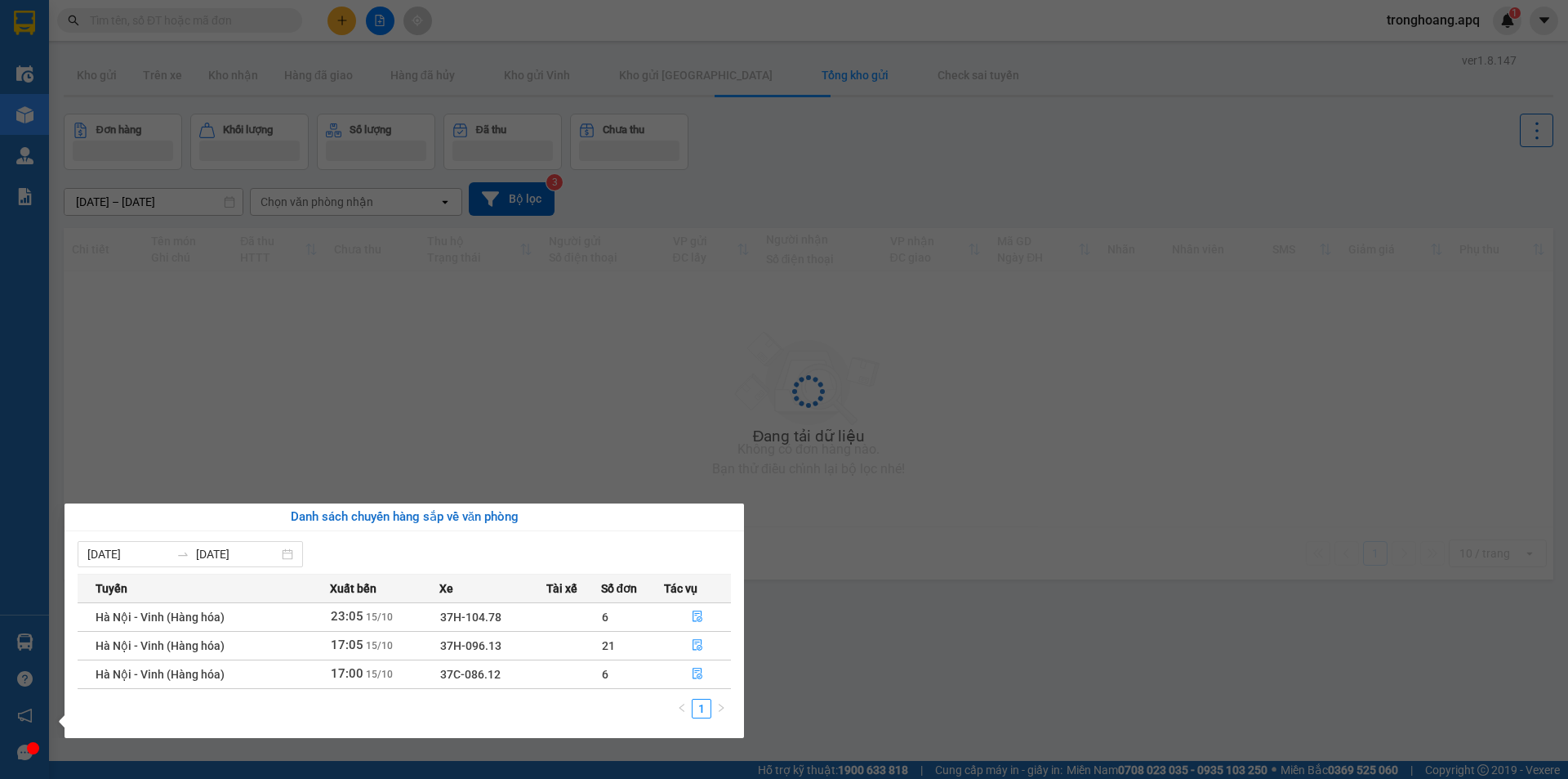
click at [876, 557] on section "Kết quả tìm kiếm ( 0 ) Bộ lọc No Data tronghoang.apq 1 Điều hành xe Kho hàng mớ…" at bounding box center [784, 390] width 1568 height 779
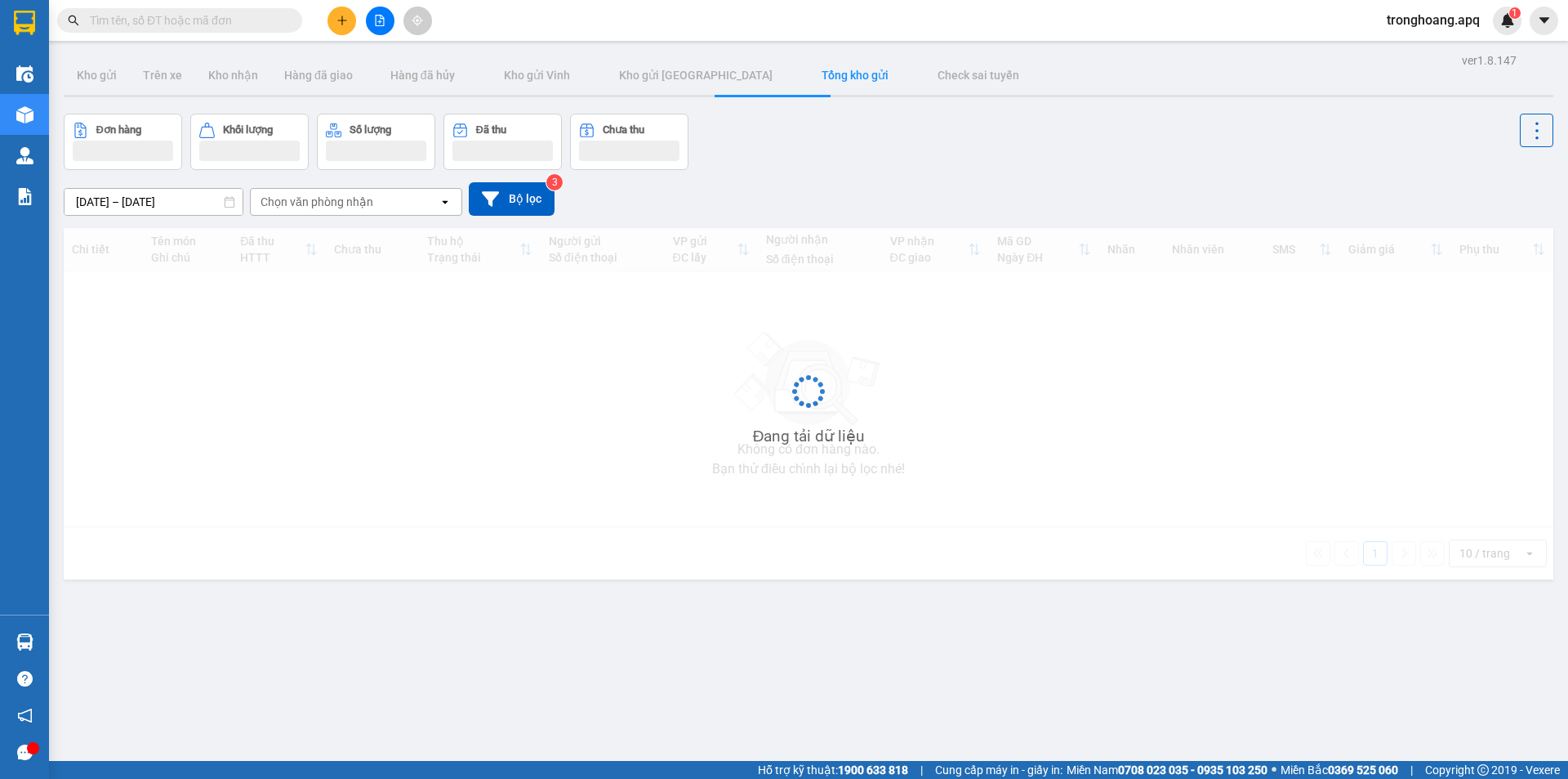
click at [651, 179] on div "[DATE] – [DATE] Press the down arrow key to interact with the calendar and sele…" at bounding box center [808, 198] width 1489 height 58
click at [771, 164] on div "Đơn hàng Khối lượng Số lượng Đã thu Chưa thu" at bounding box center [808, 141] width 1489 height 56
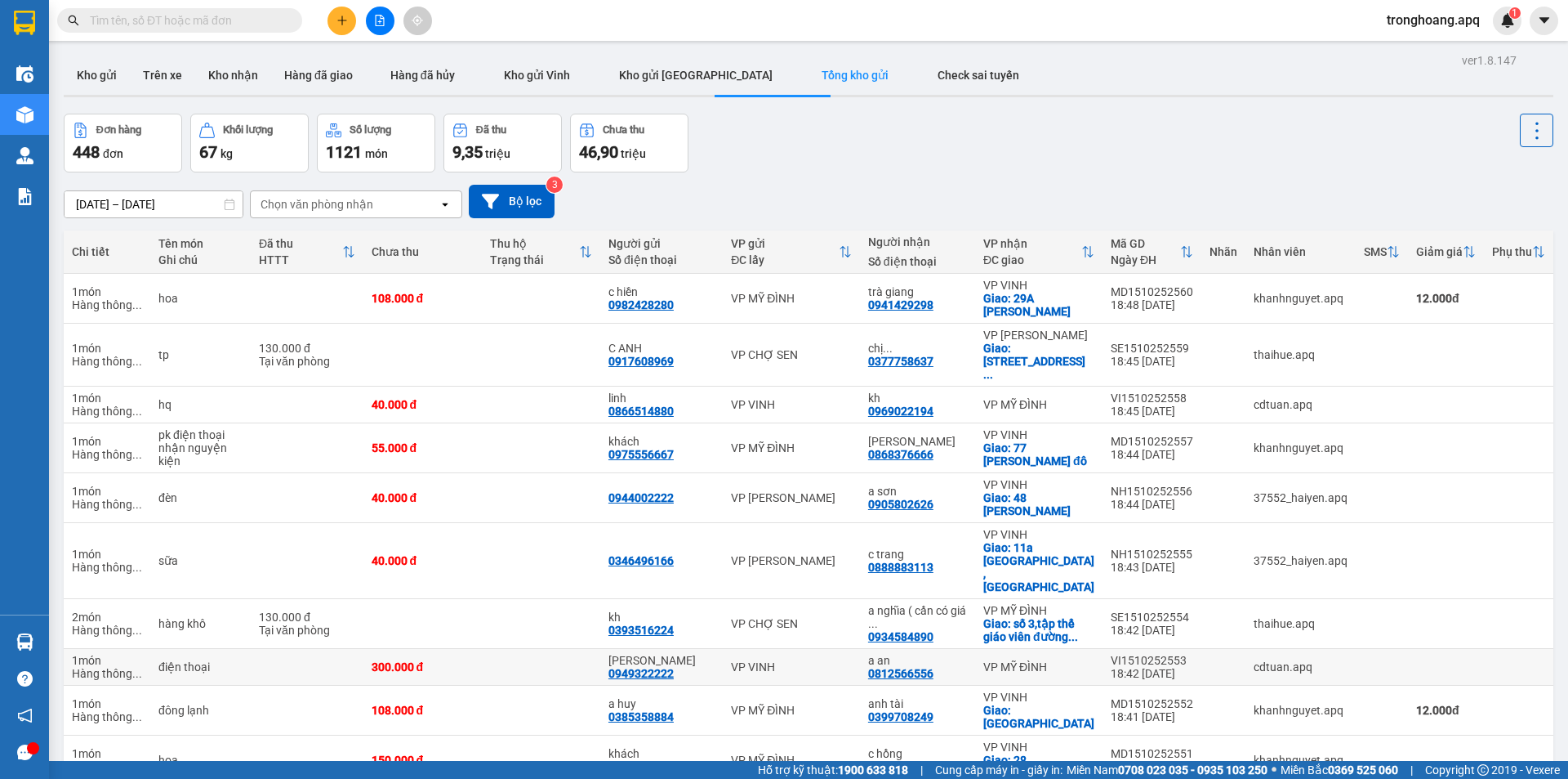
scroll to position [75, 0]
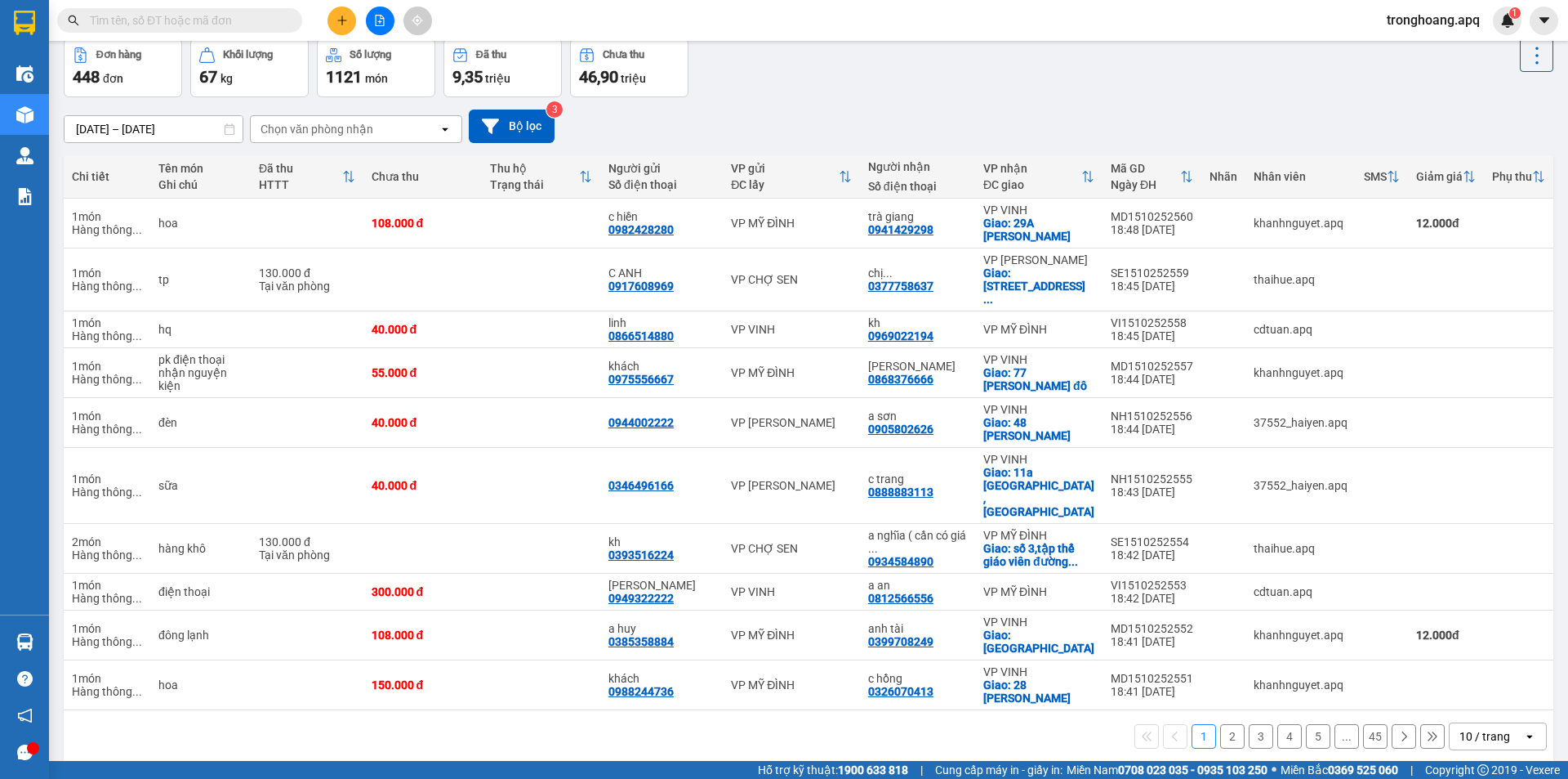
click at [1473, 728] on div "10 / trang" at bounding box center [1484, 736] width 50 height 17
click at [1477, 635] on span "100 / trang" at bounding box center [1479, 635] width 59 height 17
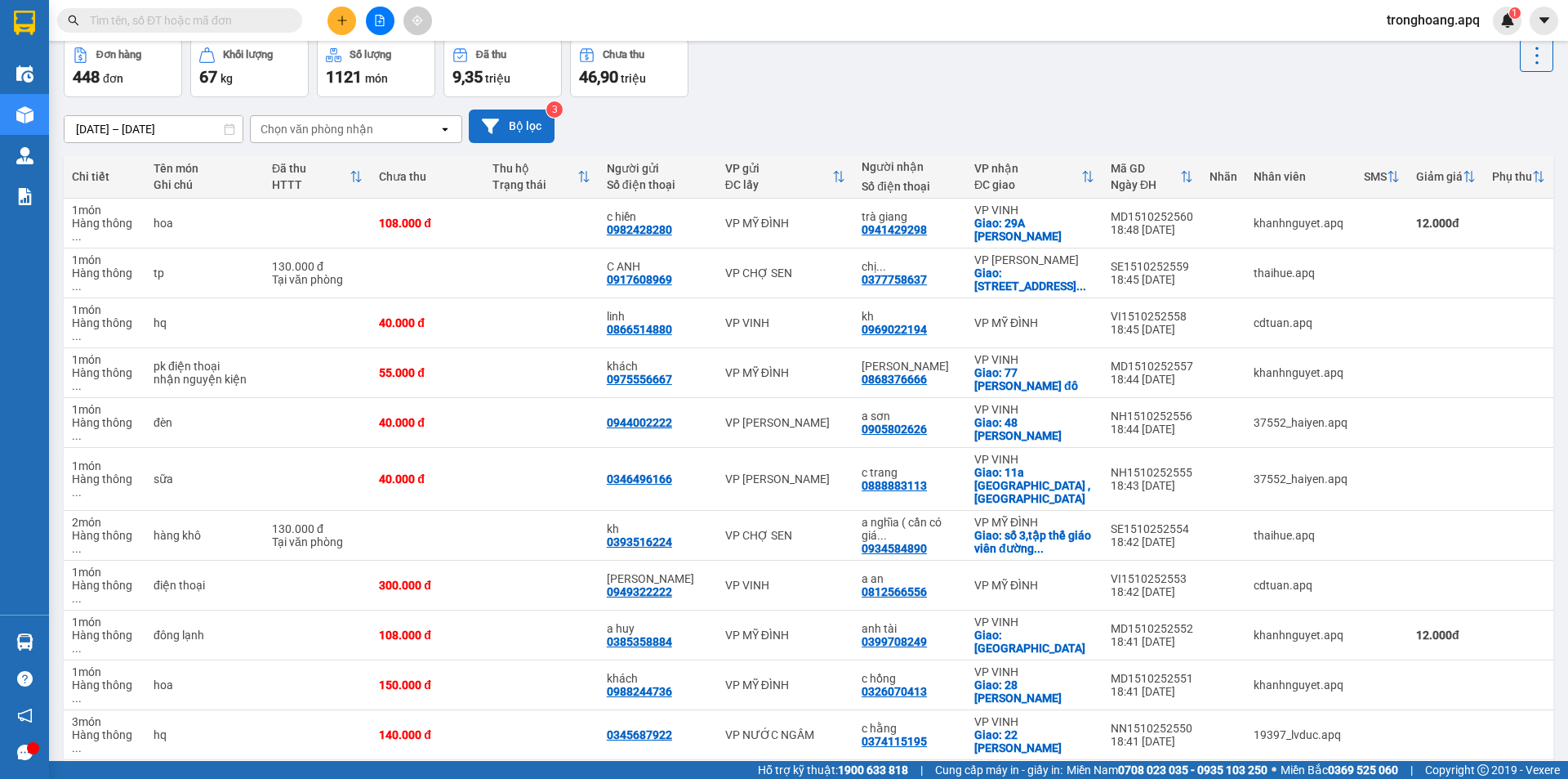
click at [512, 136] on button "Bộ lọc" at bounding box center [512, 126] width 86 height 34
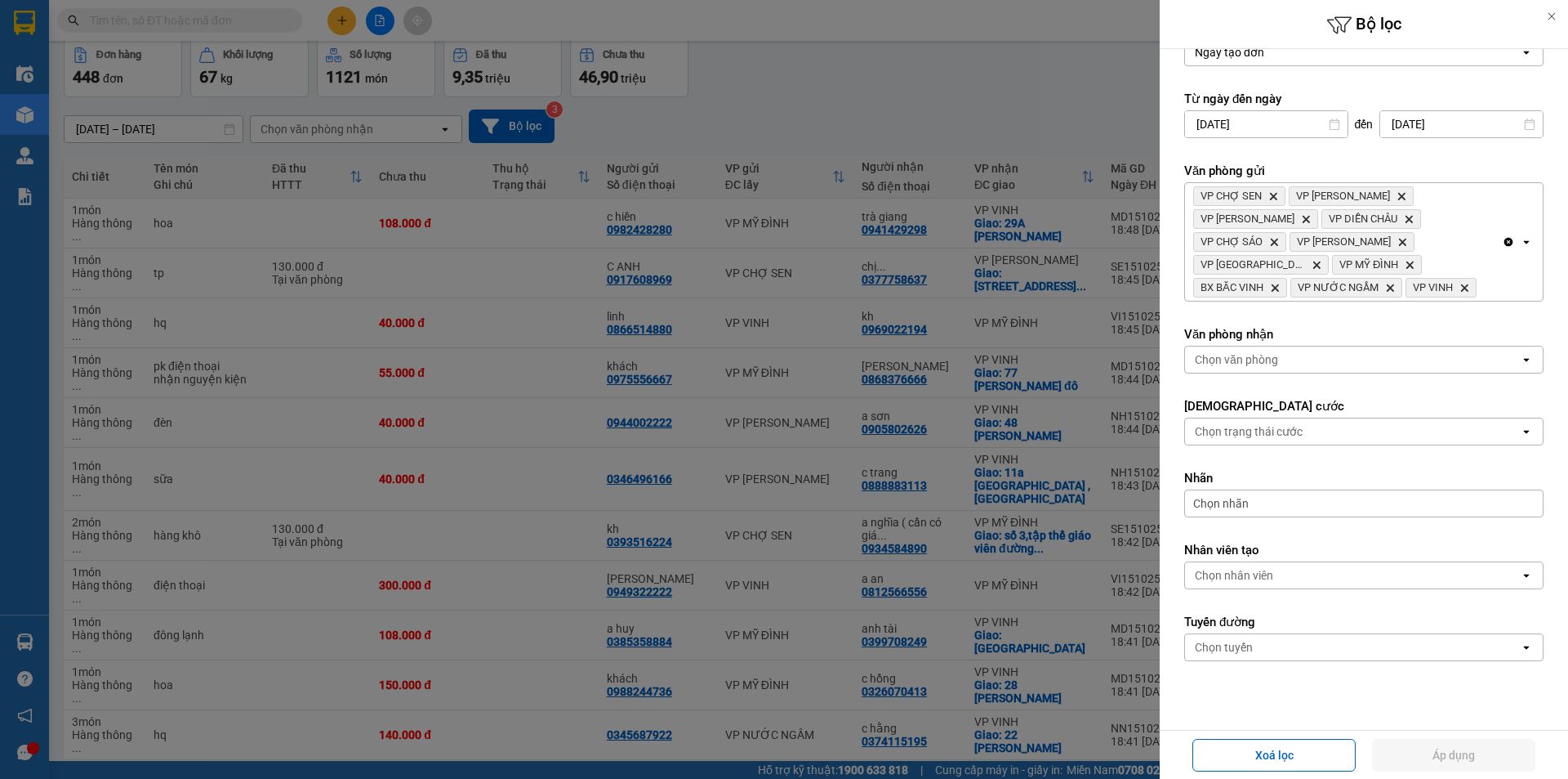
scroll to position [93, 0]
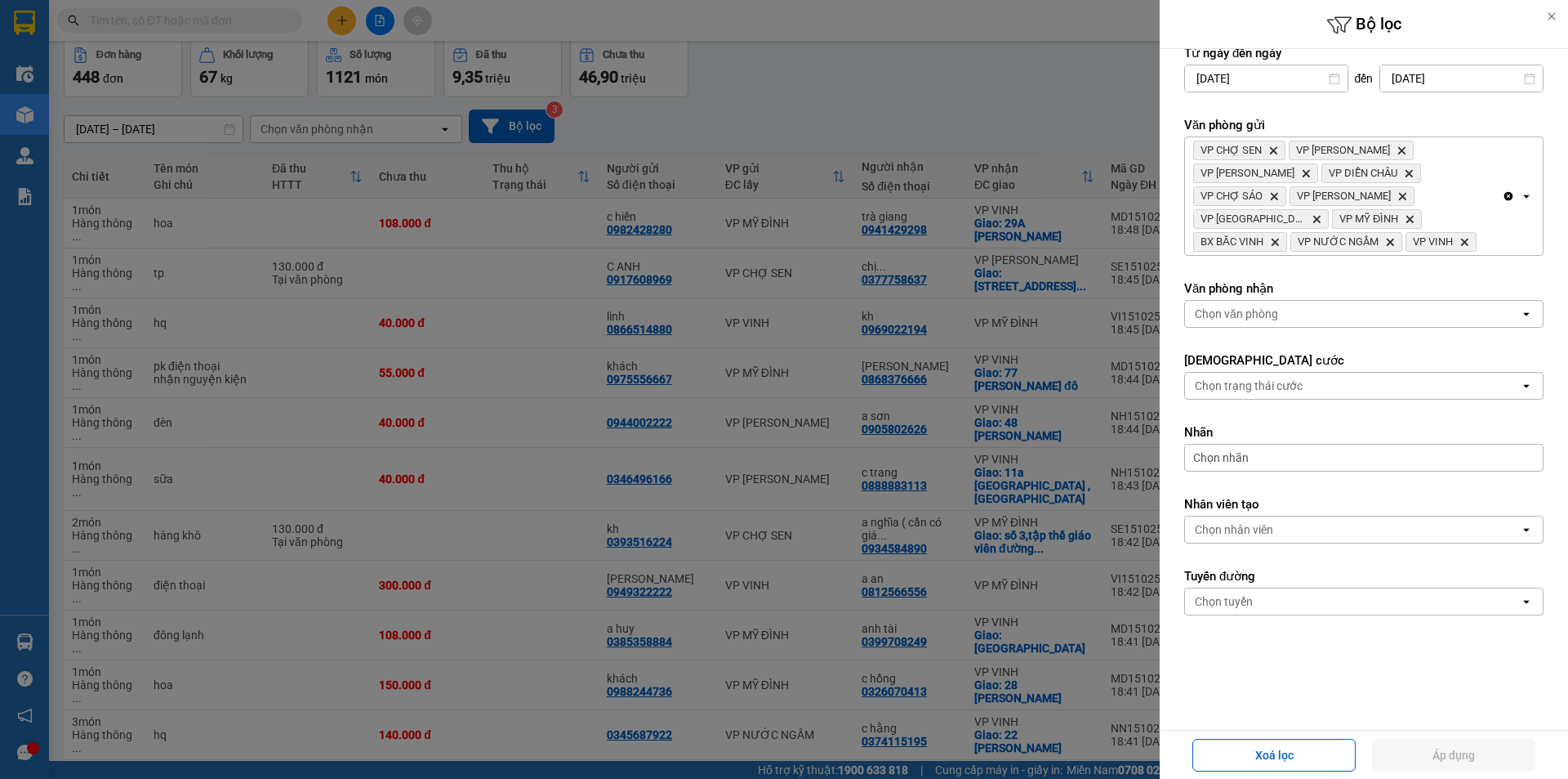
click at [1280, 313] on div "Chọn văn phòng" at bounding box center [1352, 314] width 335 height 26
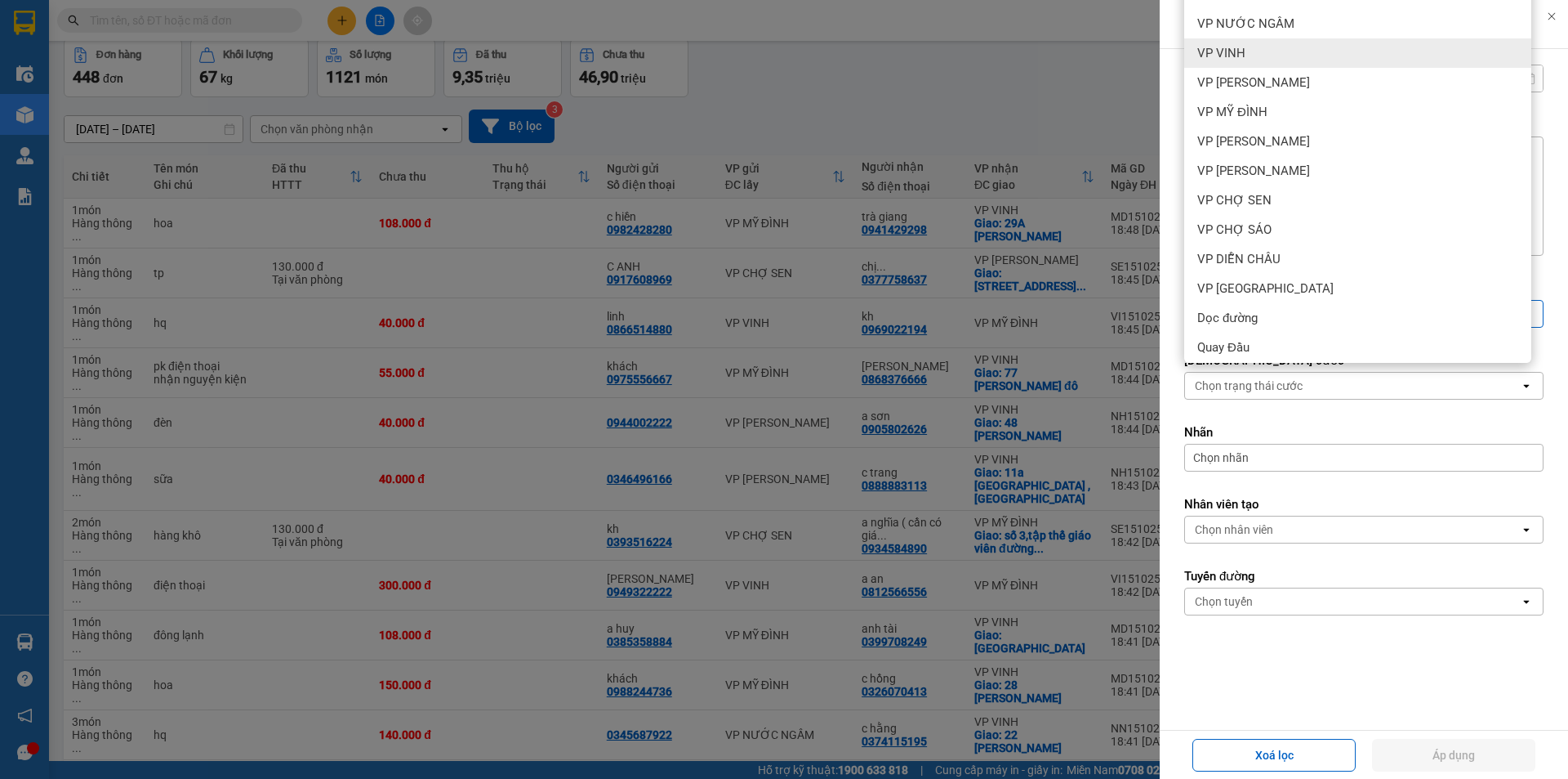
click at [1244, 58] on span "VP VINH" at bounding box center [1221, 53] width 48 height 17
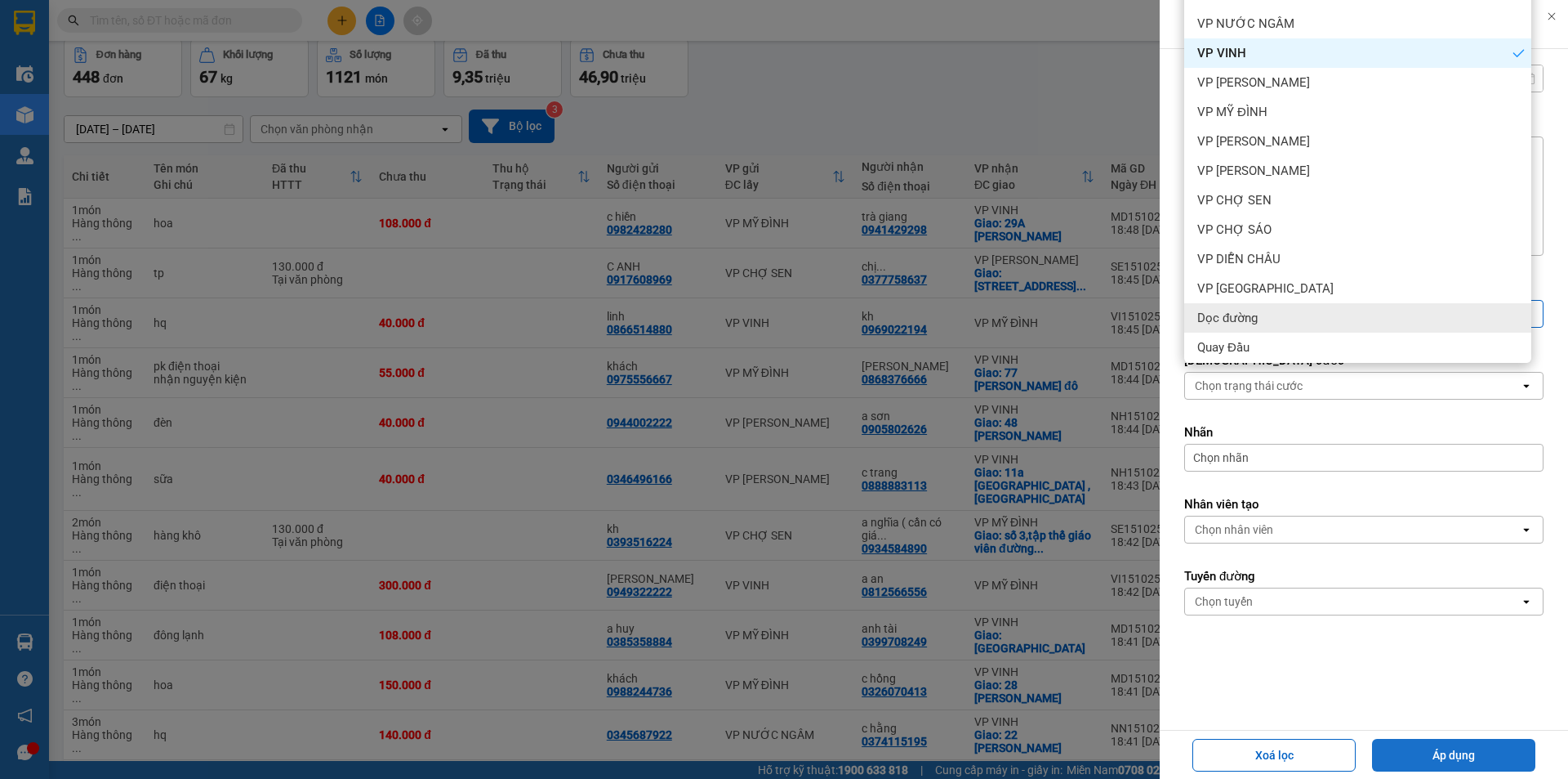
click at [1414, 750] on button "Áp dụng" at bounding box center [1454, 755] width 164 height 33
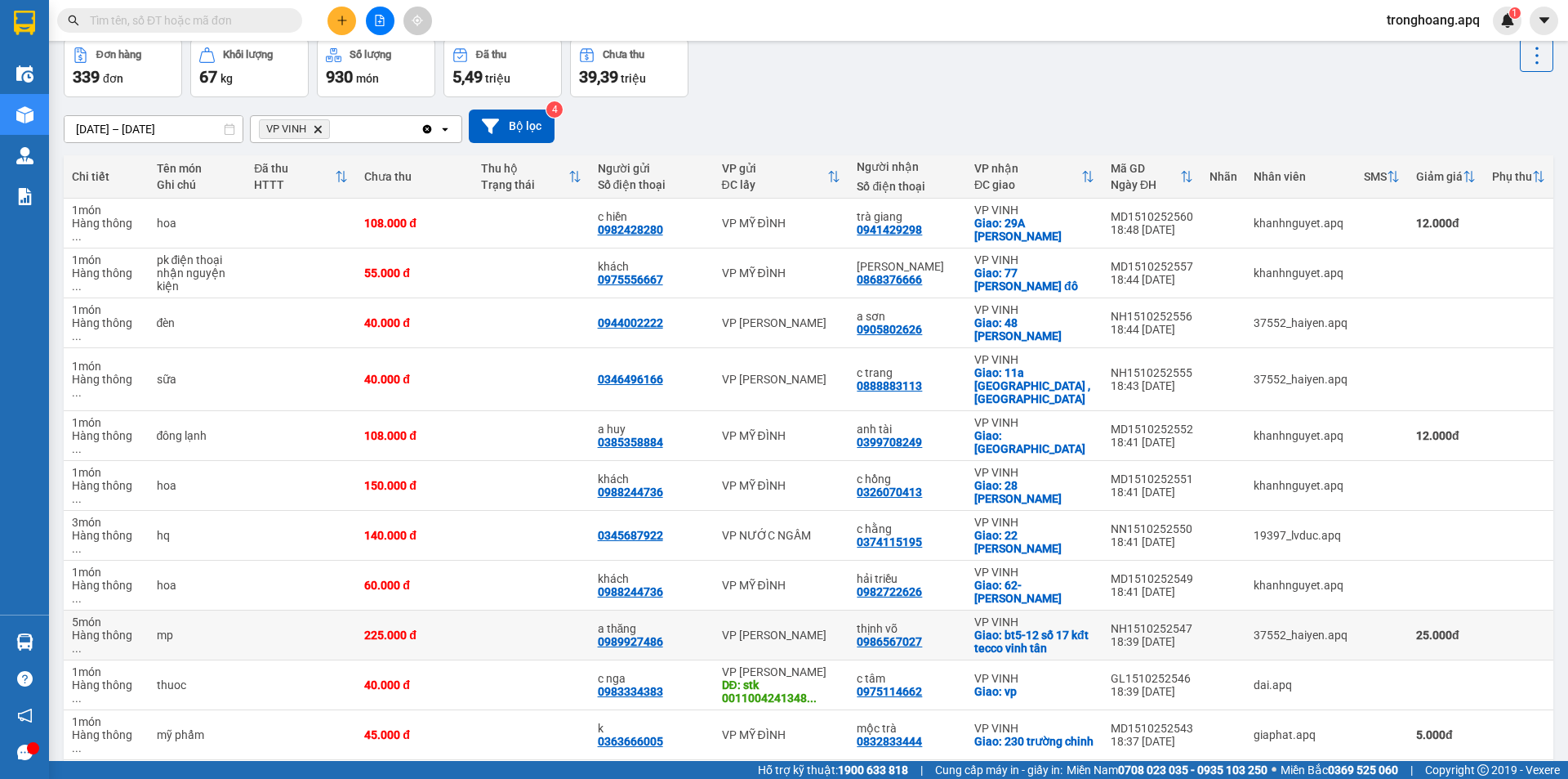
scroll to position [0, 0]
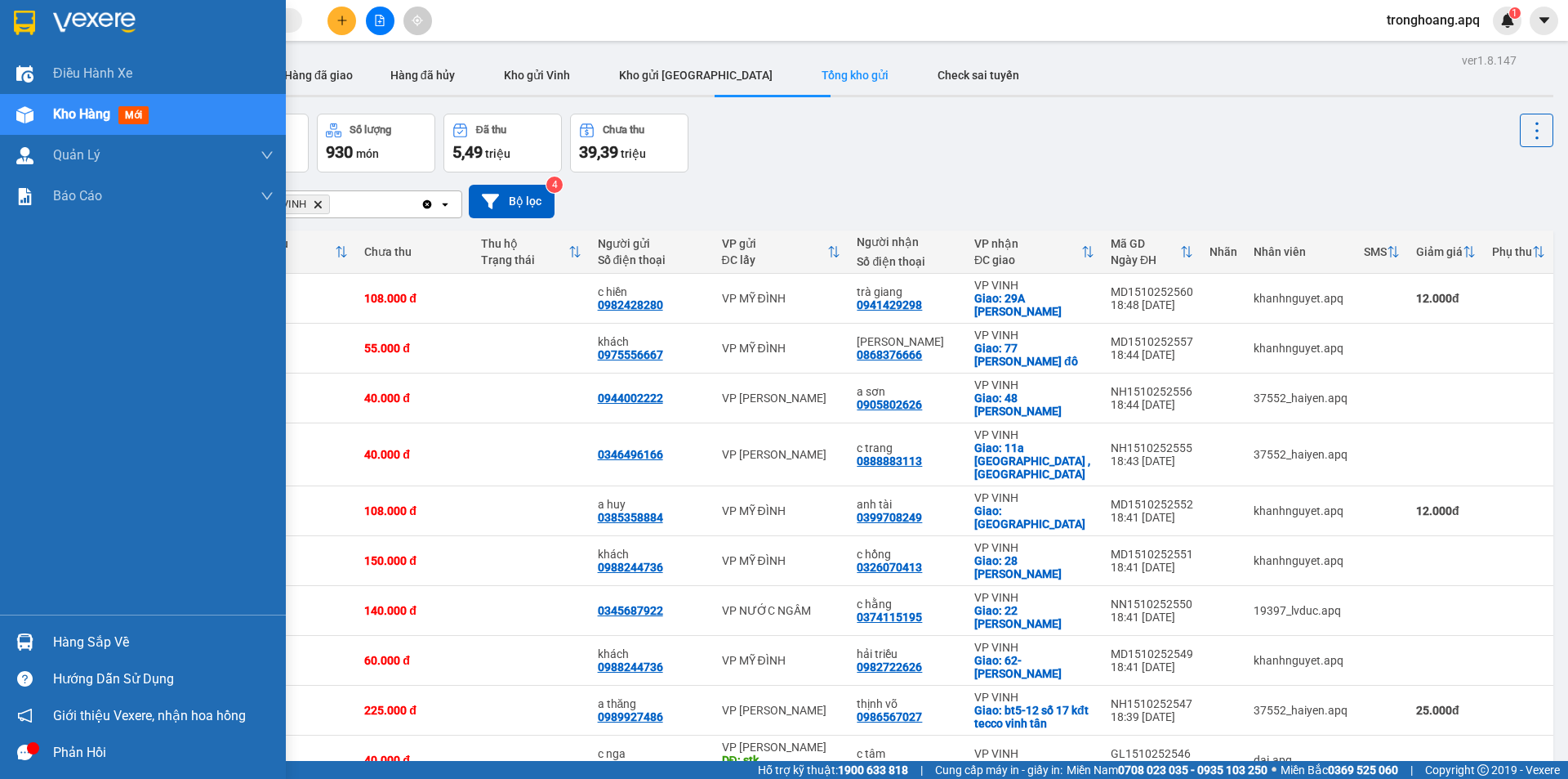
click at [29, 638] on img at bounding box center [25, 642] width 17 height 17
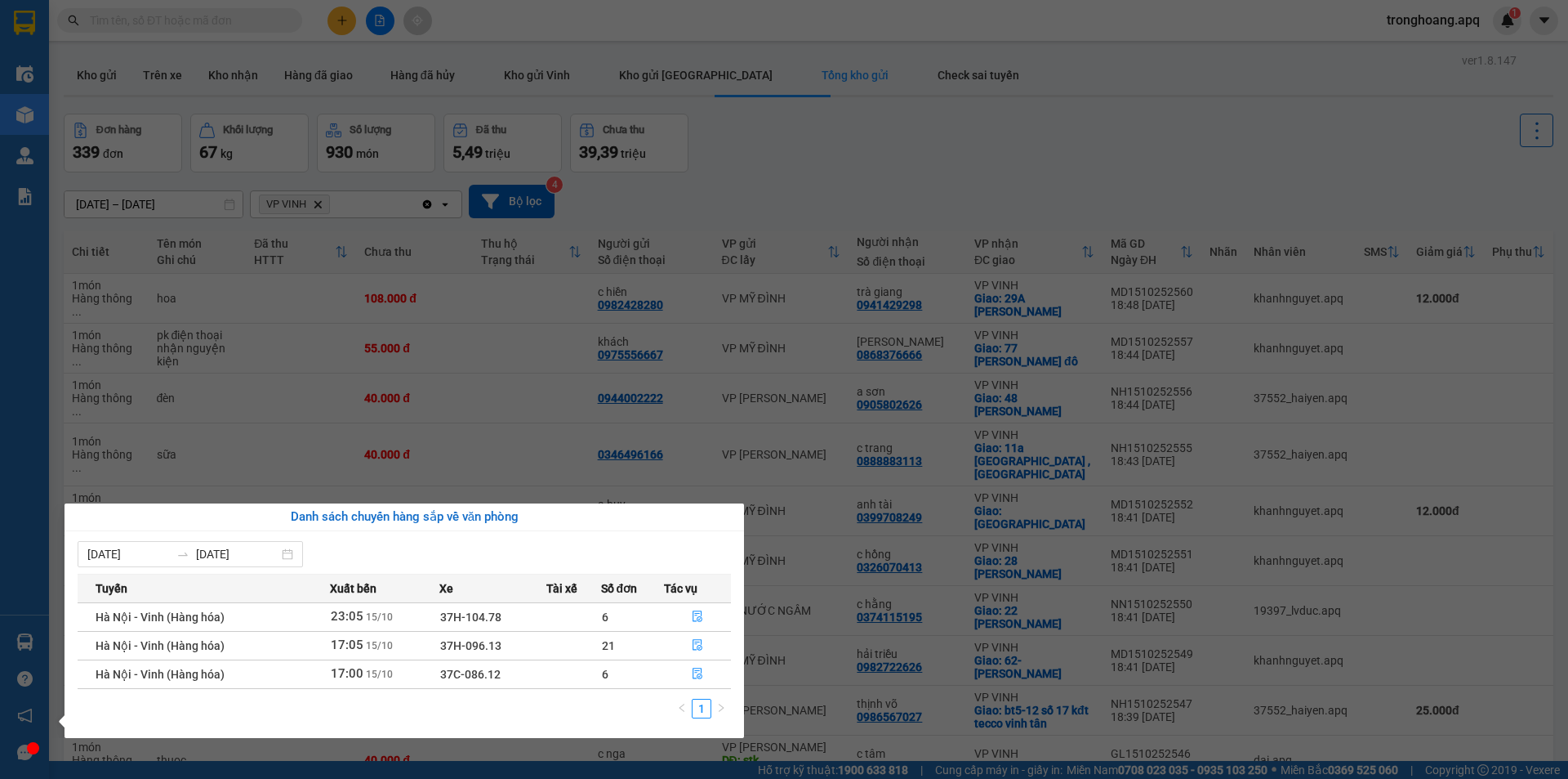
click at [753, 188] on section "Kết quả tìm kiếm ( 0 ) Bộ lọc No Data tronghoang.apq 1 Điều hành xe Kho hàng mớ…" at bounding box center [784, 390] width 1568 height 779
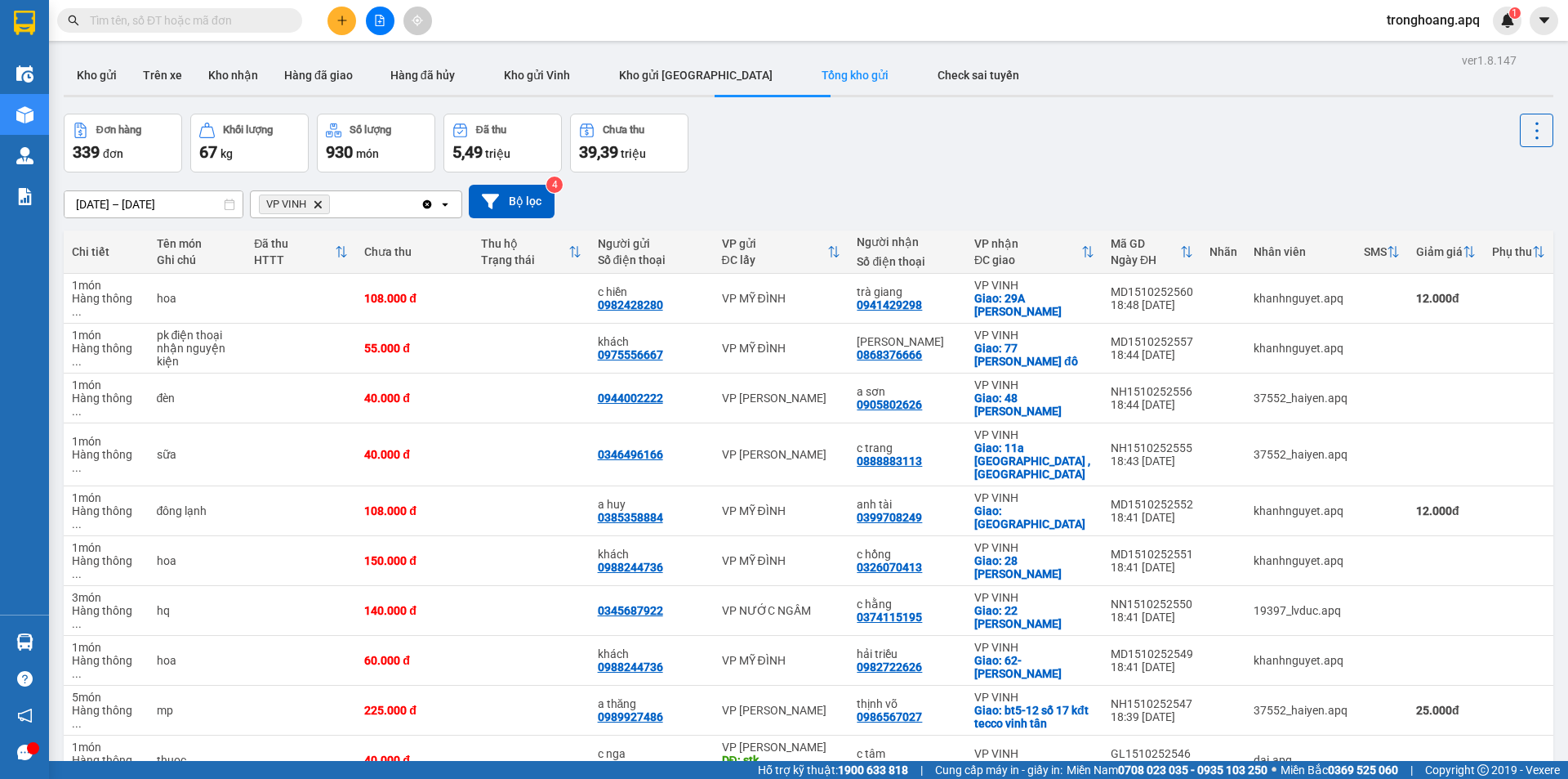
click at [369, 19] on button at bounding box center [380, 21] width 29 height 29
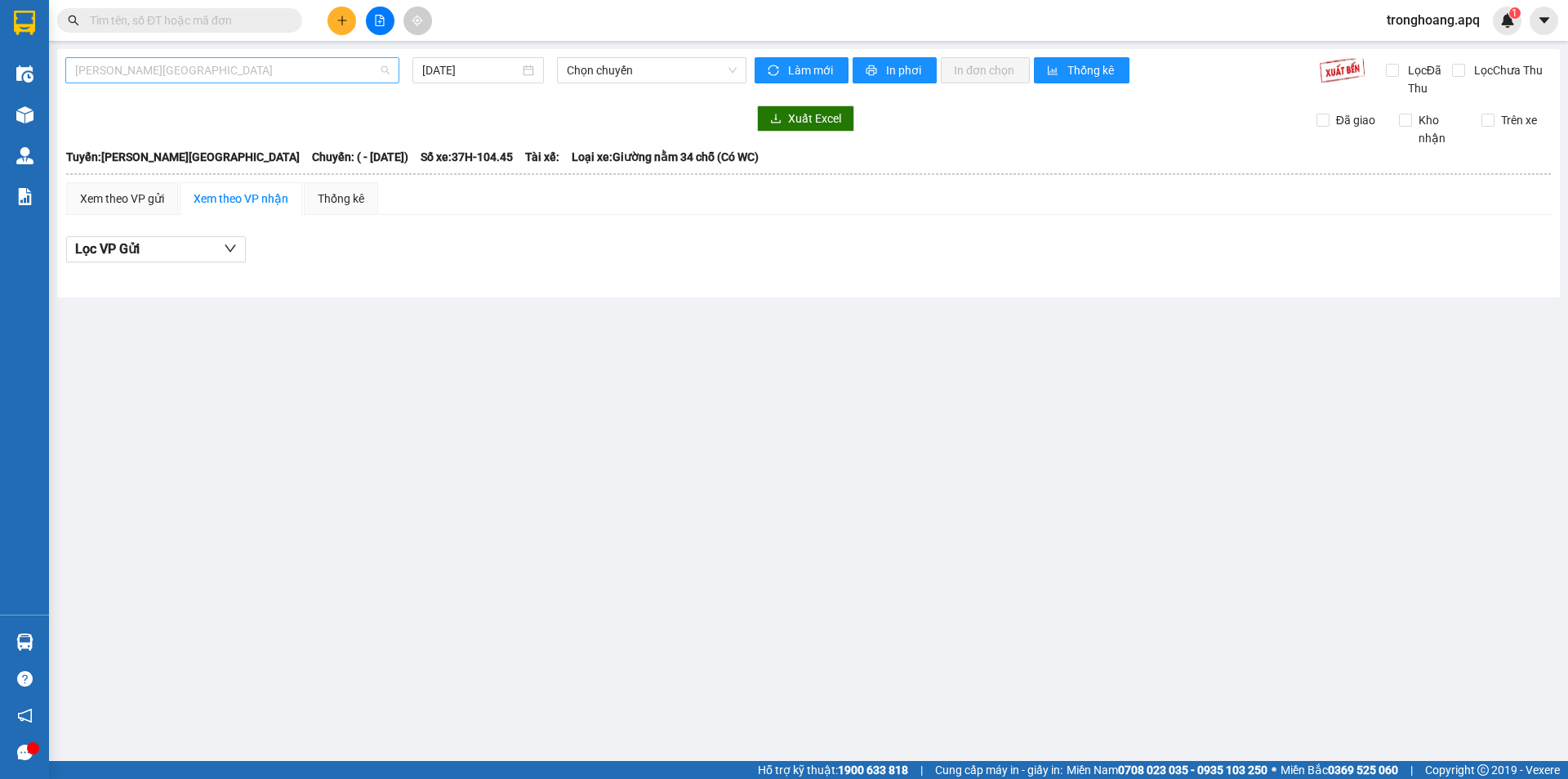
click at [227, 77] on span "[PERSON_NAME][GEOGRAPHIC_DATA]" at bounding box center [232, 70] width 314 height 25
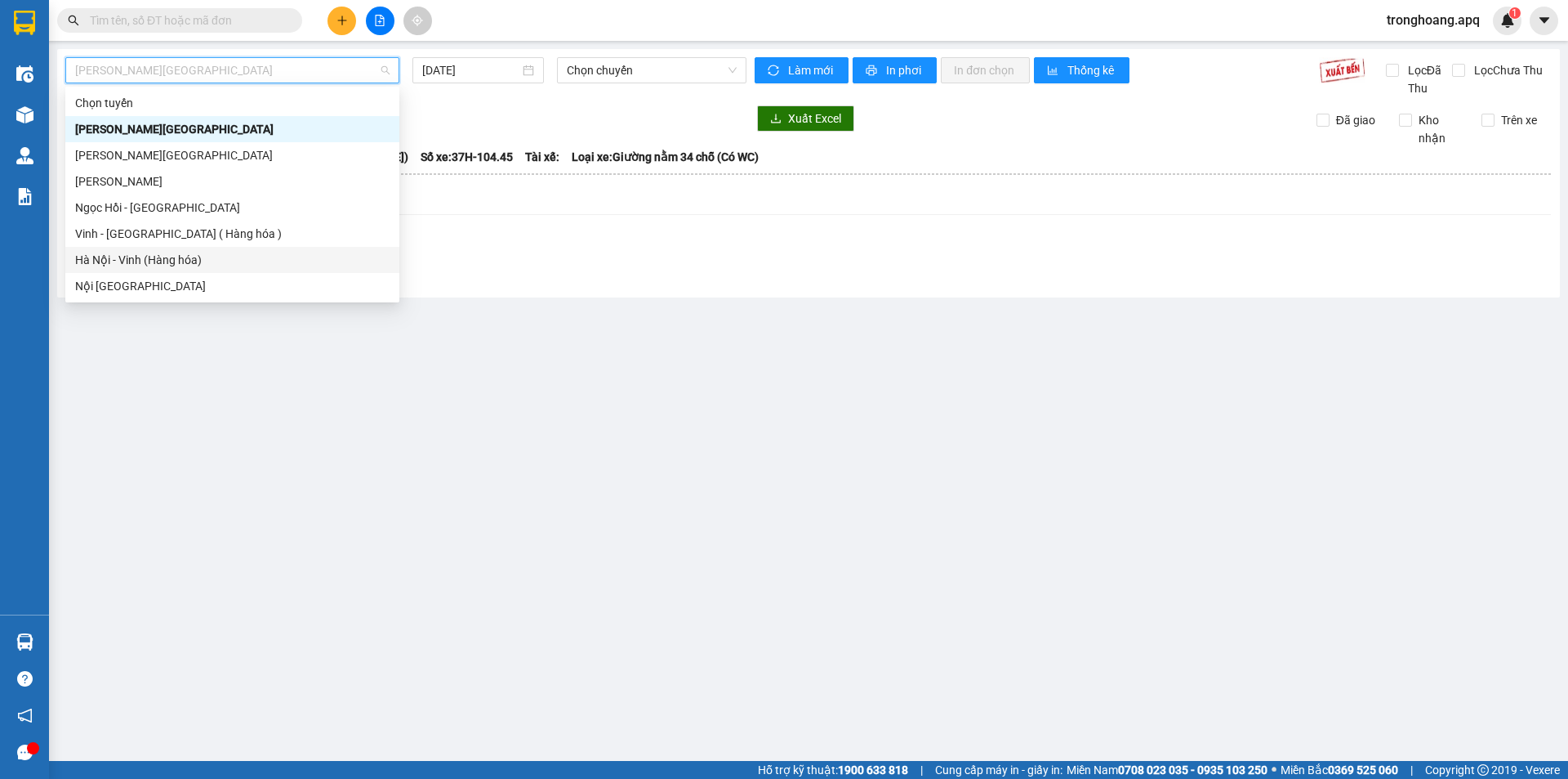
click at [193, 265] on div "Hà Nội - Vinh (Hàng hóa)" at bounding box center [232, 260] width 314 height 18
type input "[DATE]"
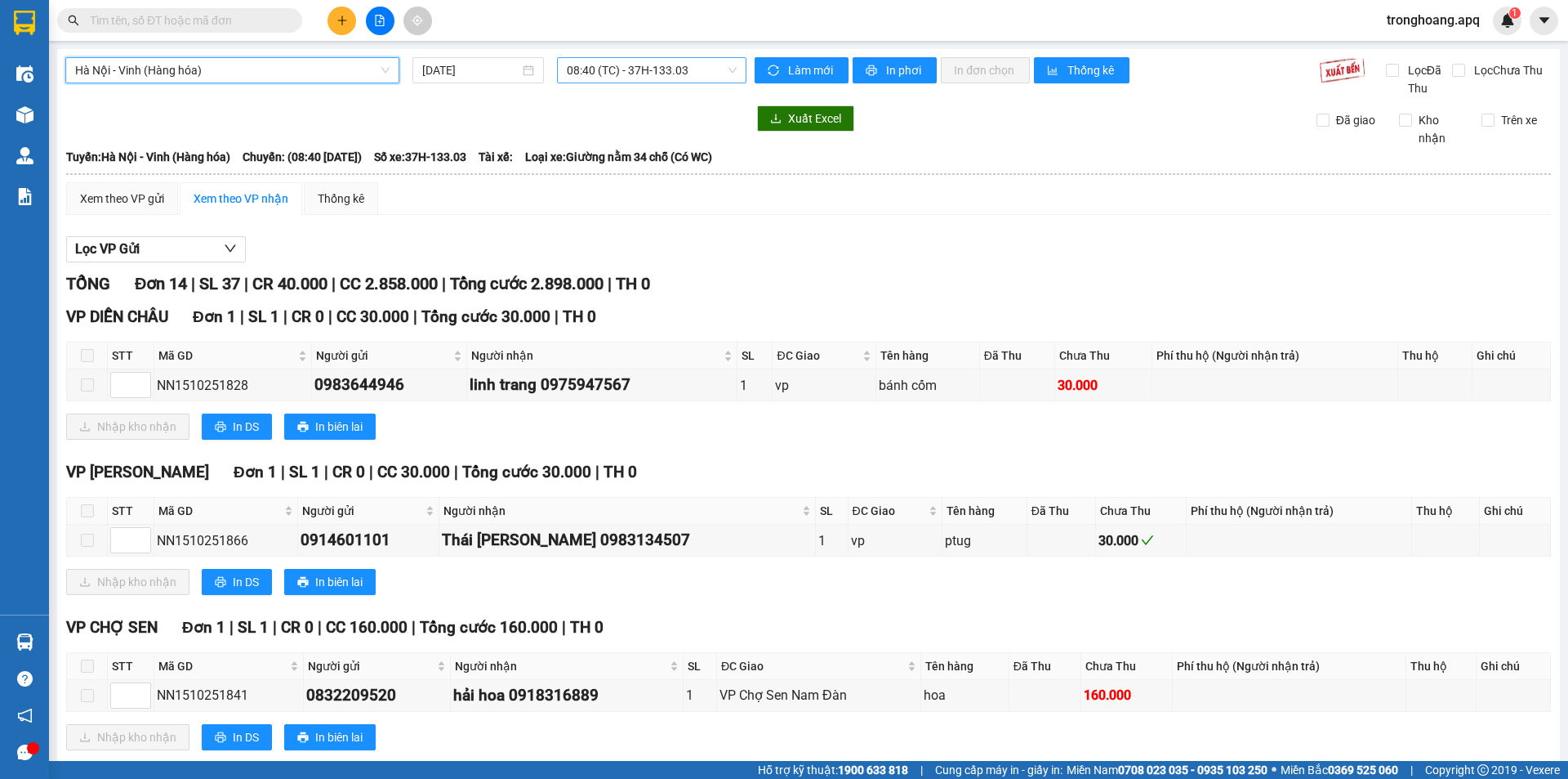
click at [583, 74] on span "08:40 (TC) - 37H-133.03" at bounding box center [651, 70] width 169 height 25
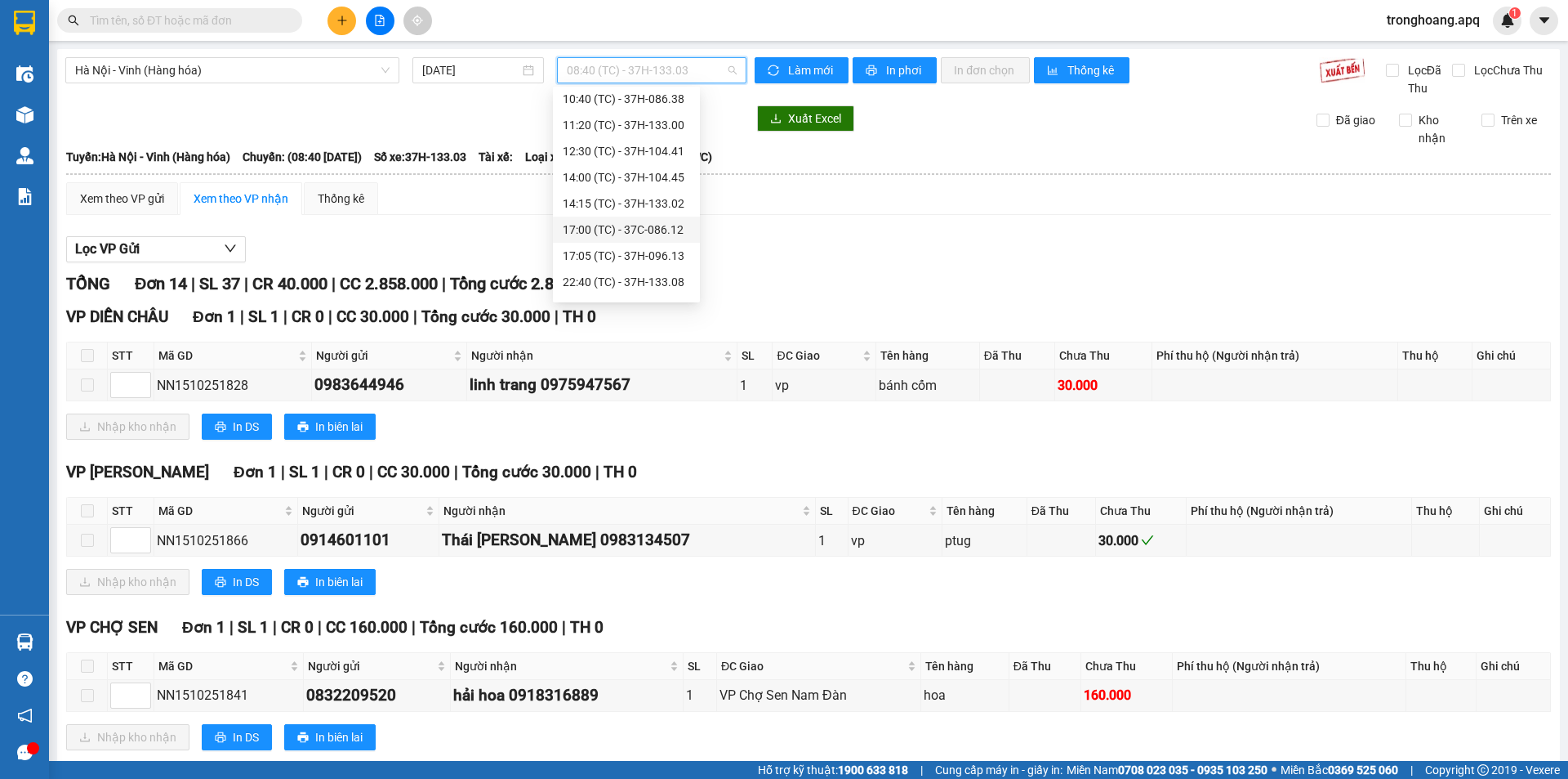
scroll to position [131, 0]
click at [629, 199] on div "22:40 (TC) - 37H-133.08" at bounding box center [627, 208] width 127 height 18
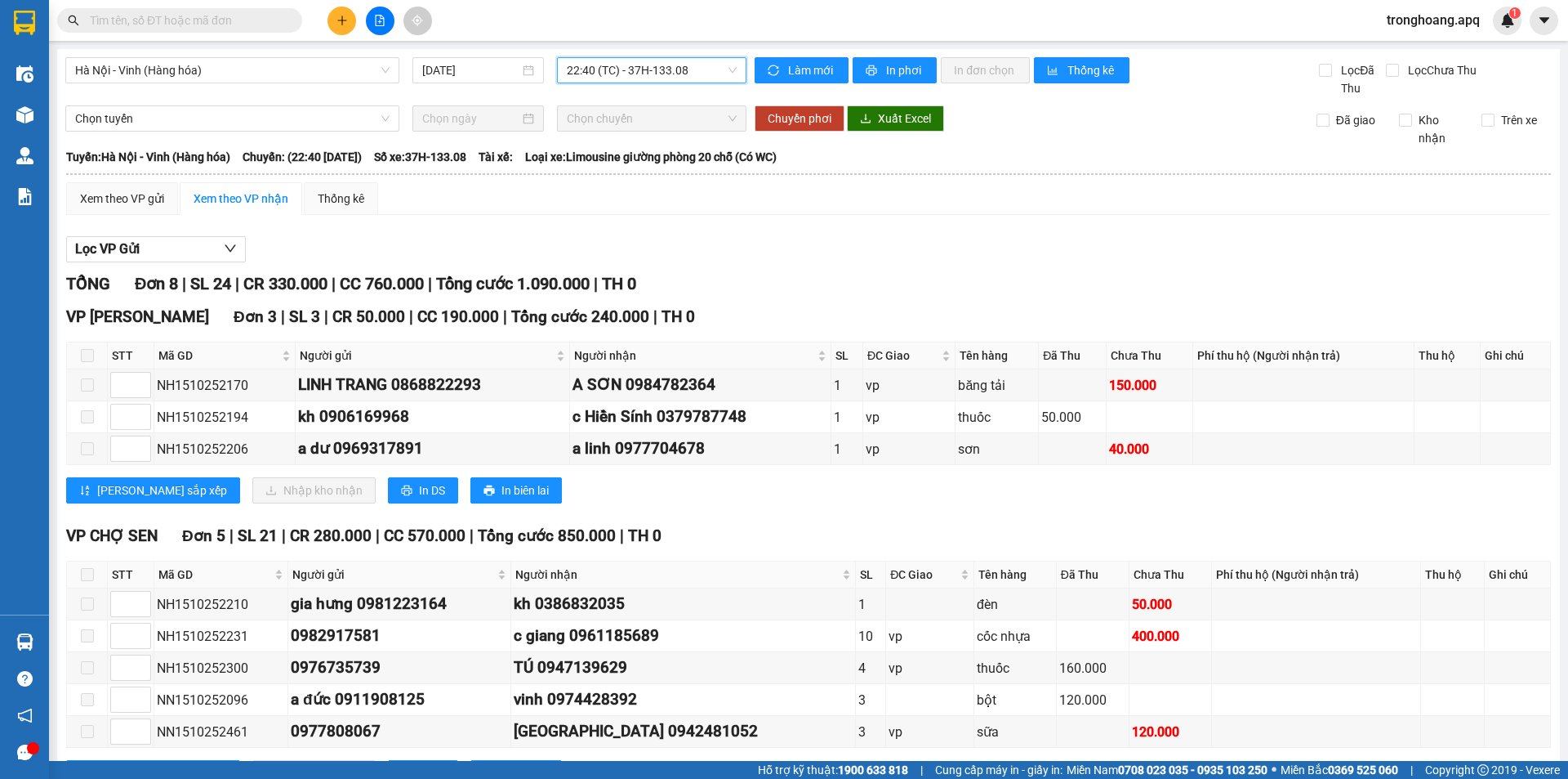
click at [651, 72] on span "22:40 (TC) - 37H-133.08" at bounding box center [651, 70] width 169 height 25
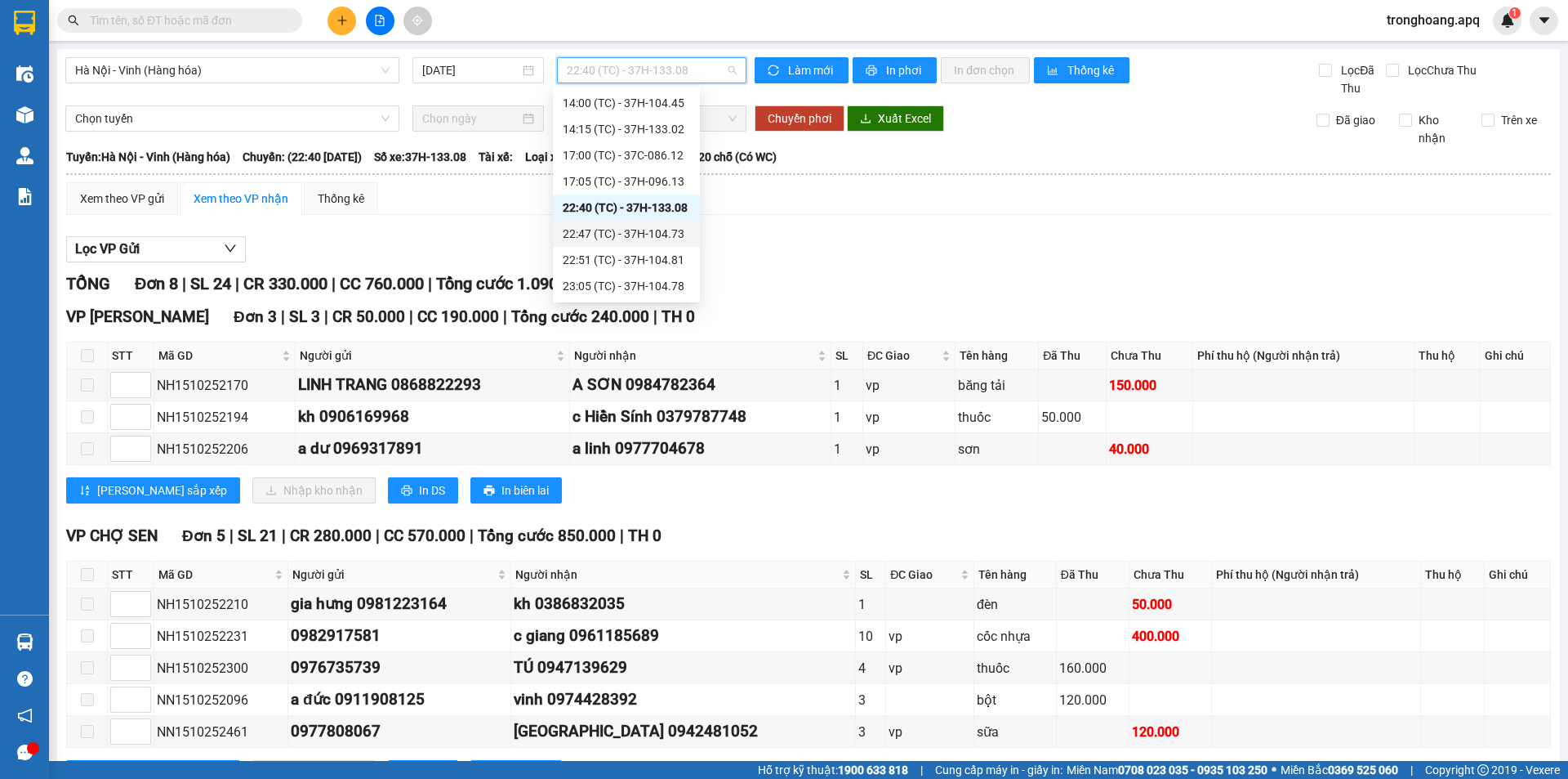
click at [667, 233] on div "22:47 (TC) - 37H-104.73" at bounding box center [627, 234] width 127 height 18
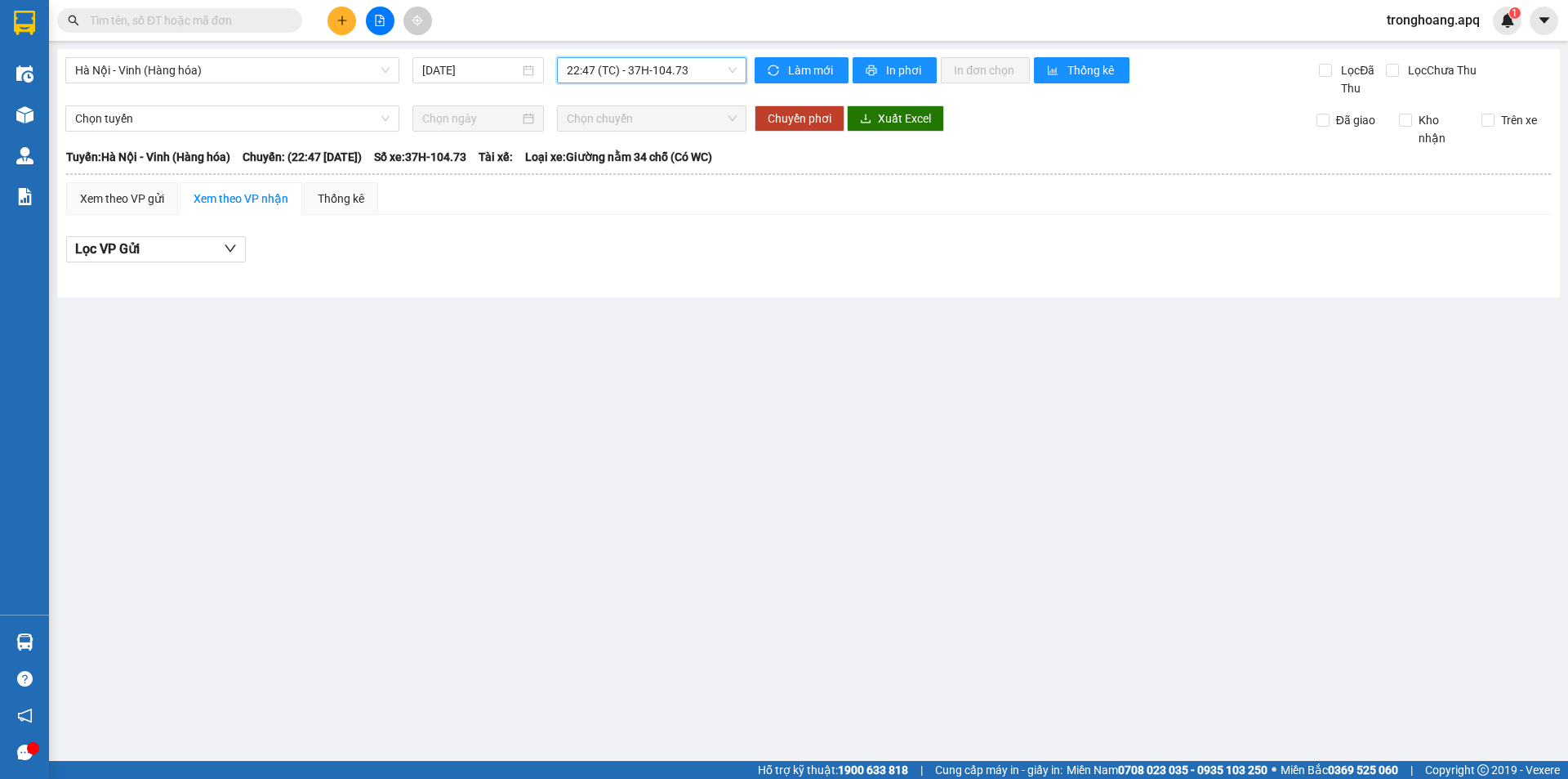
click at [649, 65] on span "22:47 (TC) - 37H-104.73" at bounding box center [651, 70] width 169 height 25
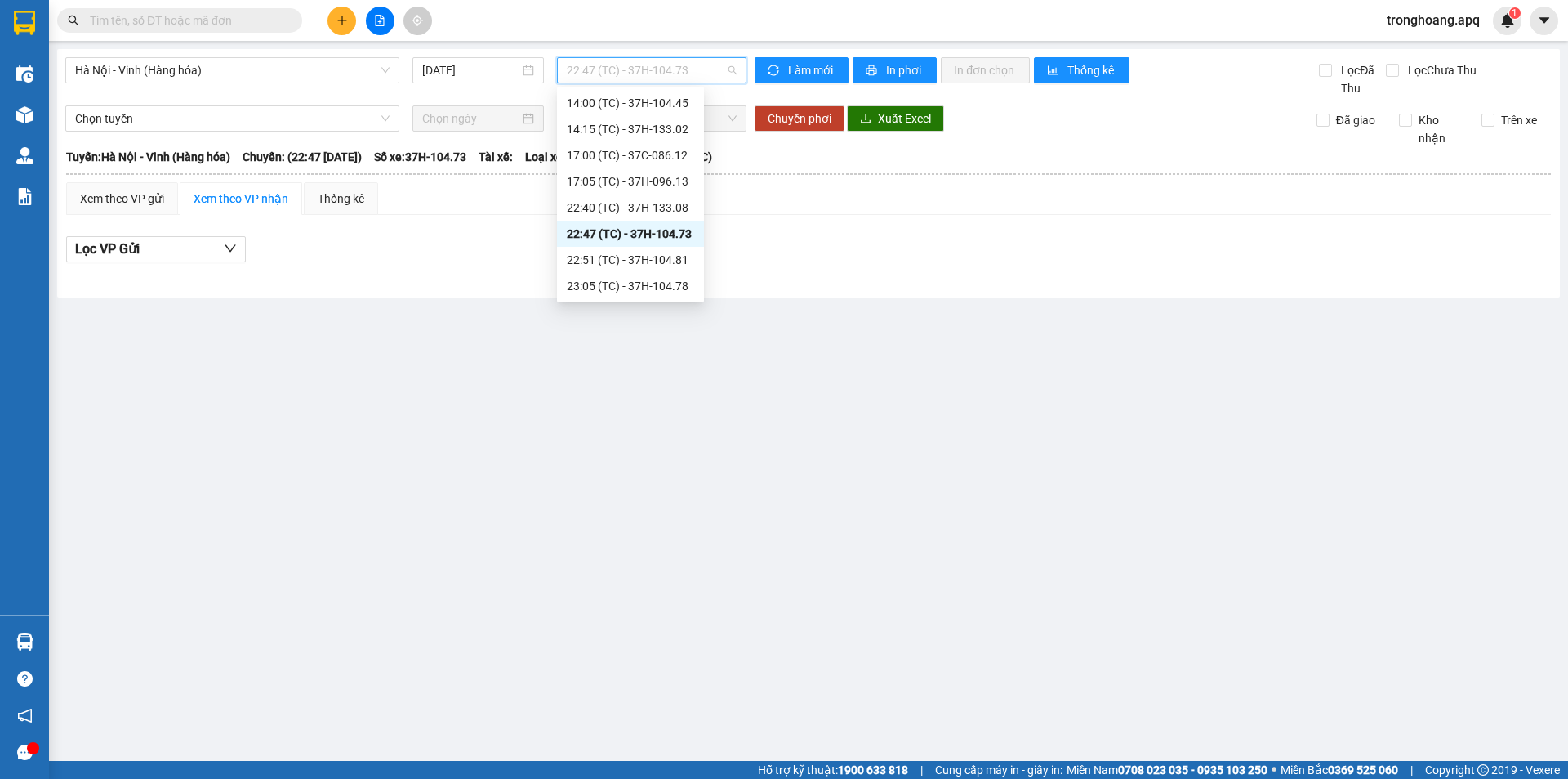
click at [678, 259] on div "22:51 (TC) - 37H-104.81" at bounding box center [631, 260] width 127 height 18
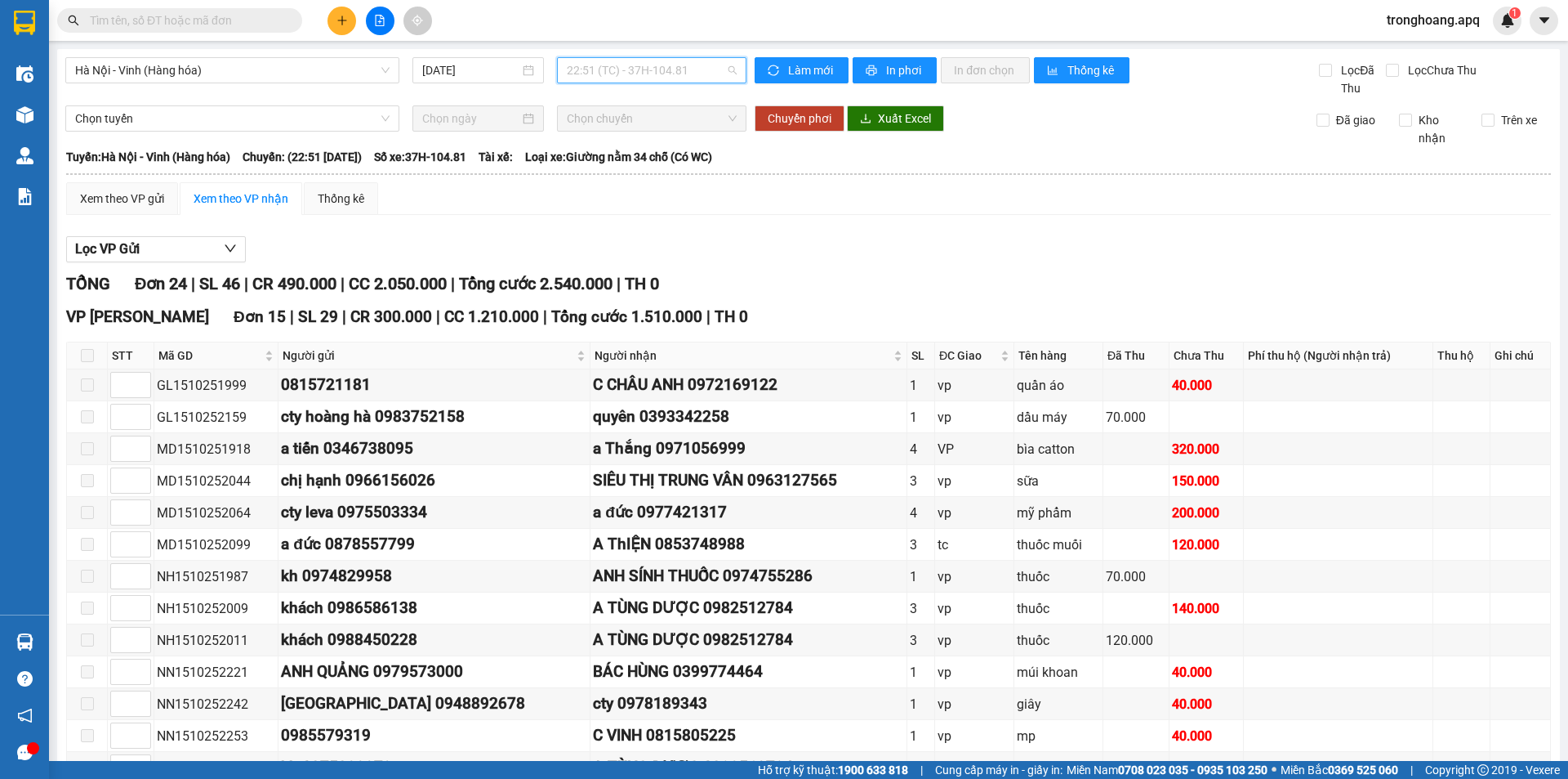
click at [639, 69] on span "22:51 (TC) - 37H-104.81" at bounding box center [651, 70] width 169 height 25
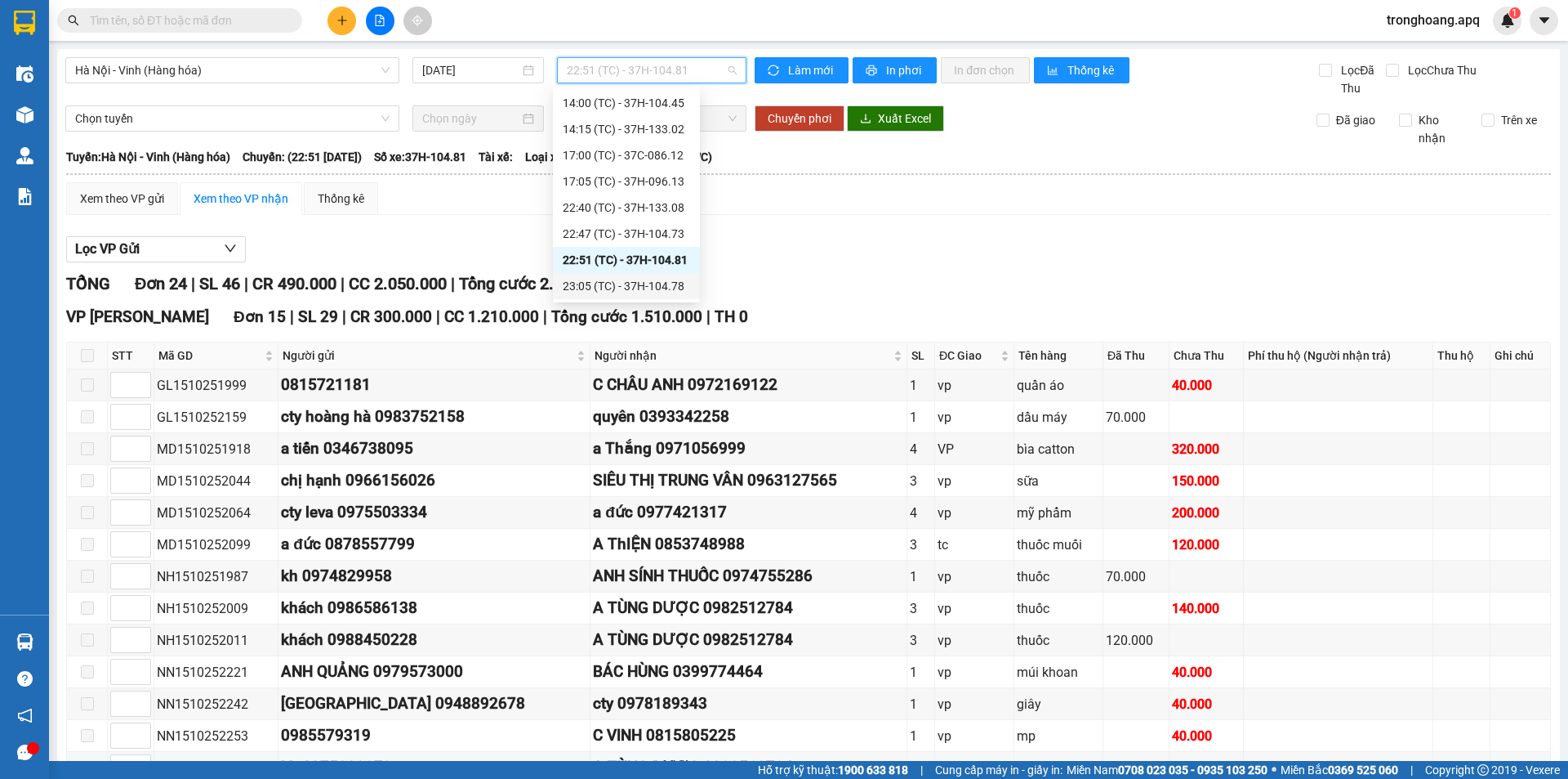
click at [670, 283] on div "23:05 (TC) - 37H-104.78" at bounding box center [627, 286] width 127 height 18
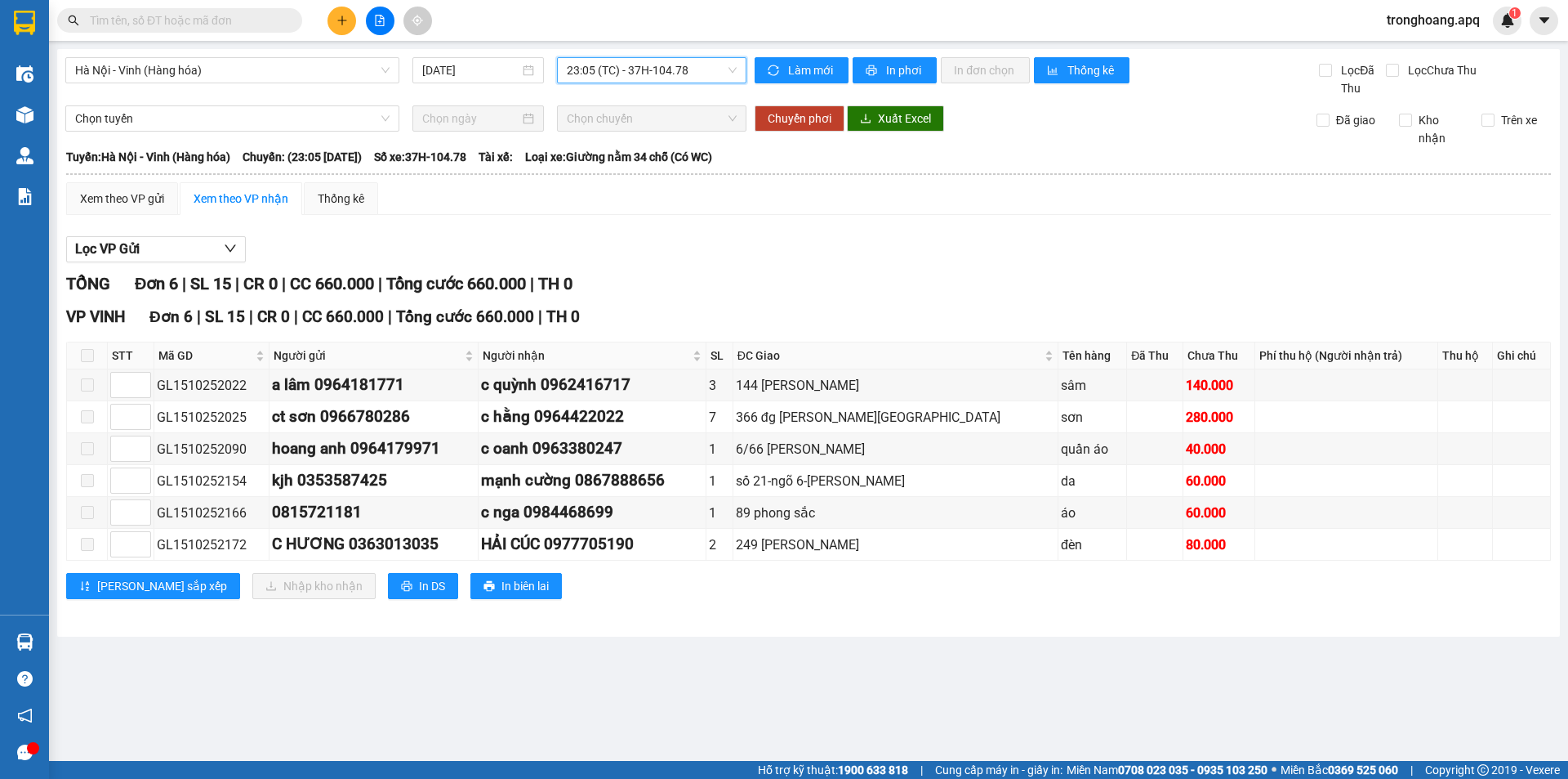
click at [26, 642] on img at bounding box center [25, 642] width 17 height 17
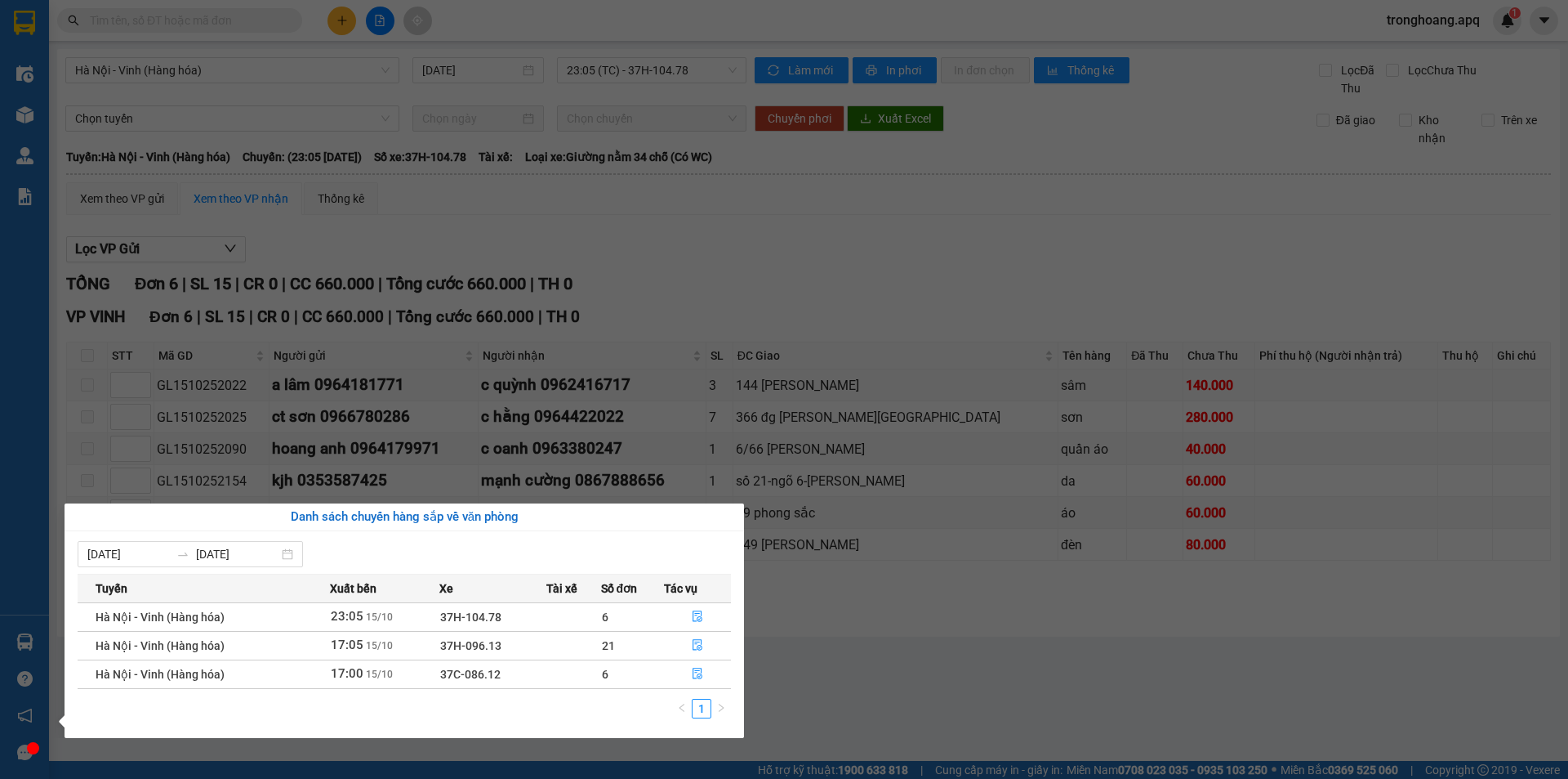
click at [856, 625] on section "Kết quả tìm kiếm ( 0 ) Bộ lọc No Data tronghoang.apq 1 Điều hành xe Kho hàng mớ…" at bounding box center [784, 390] width 1568 height 779
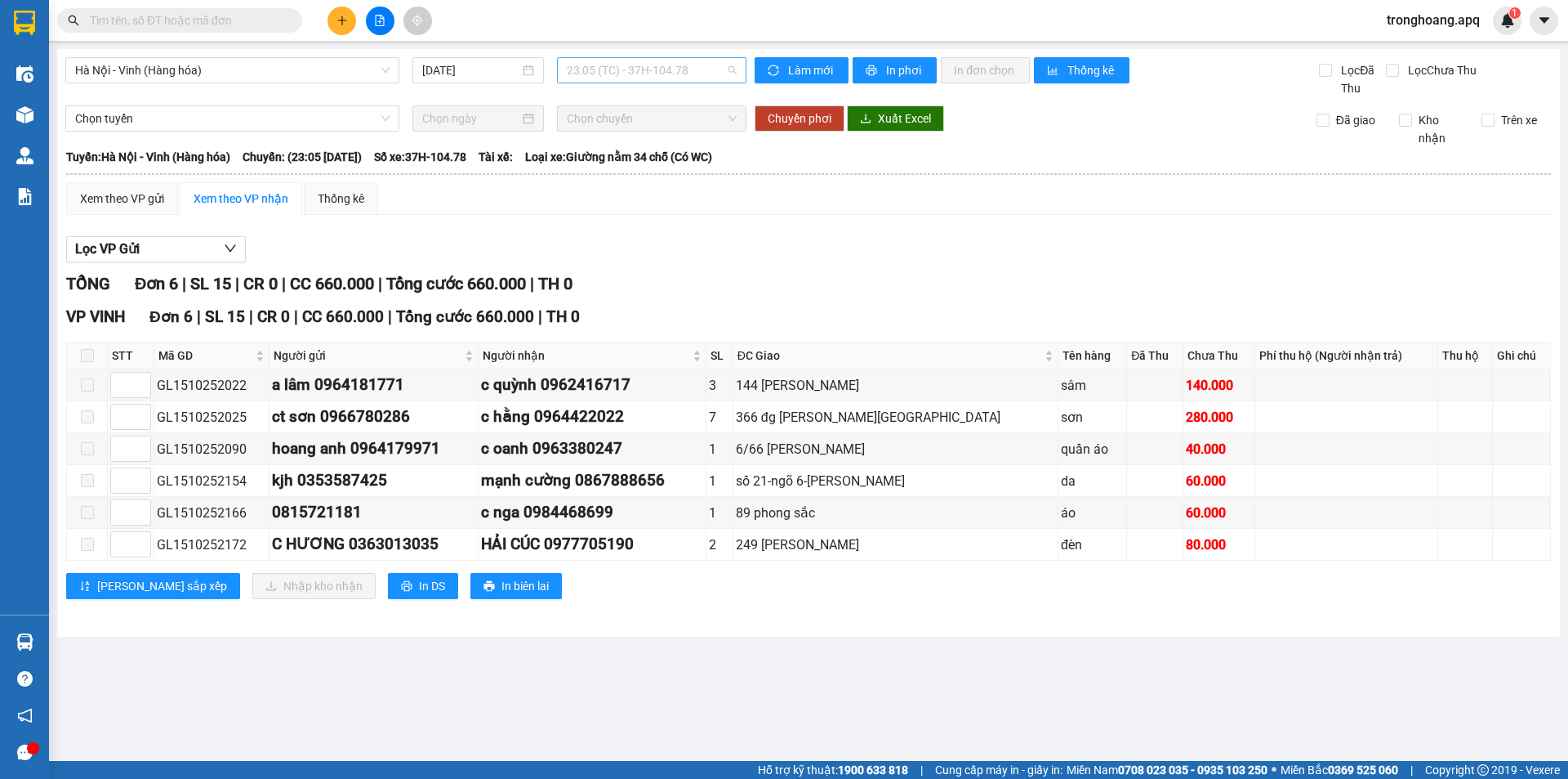
click at [613, 72] on span "23:05 (TC) - 37H-104.78" at bounding box center [651, 70] width 169 height 25
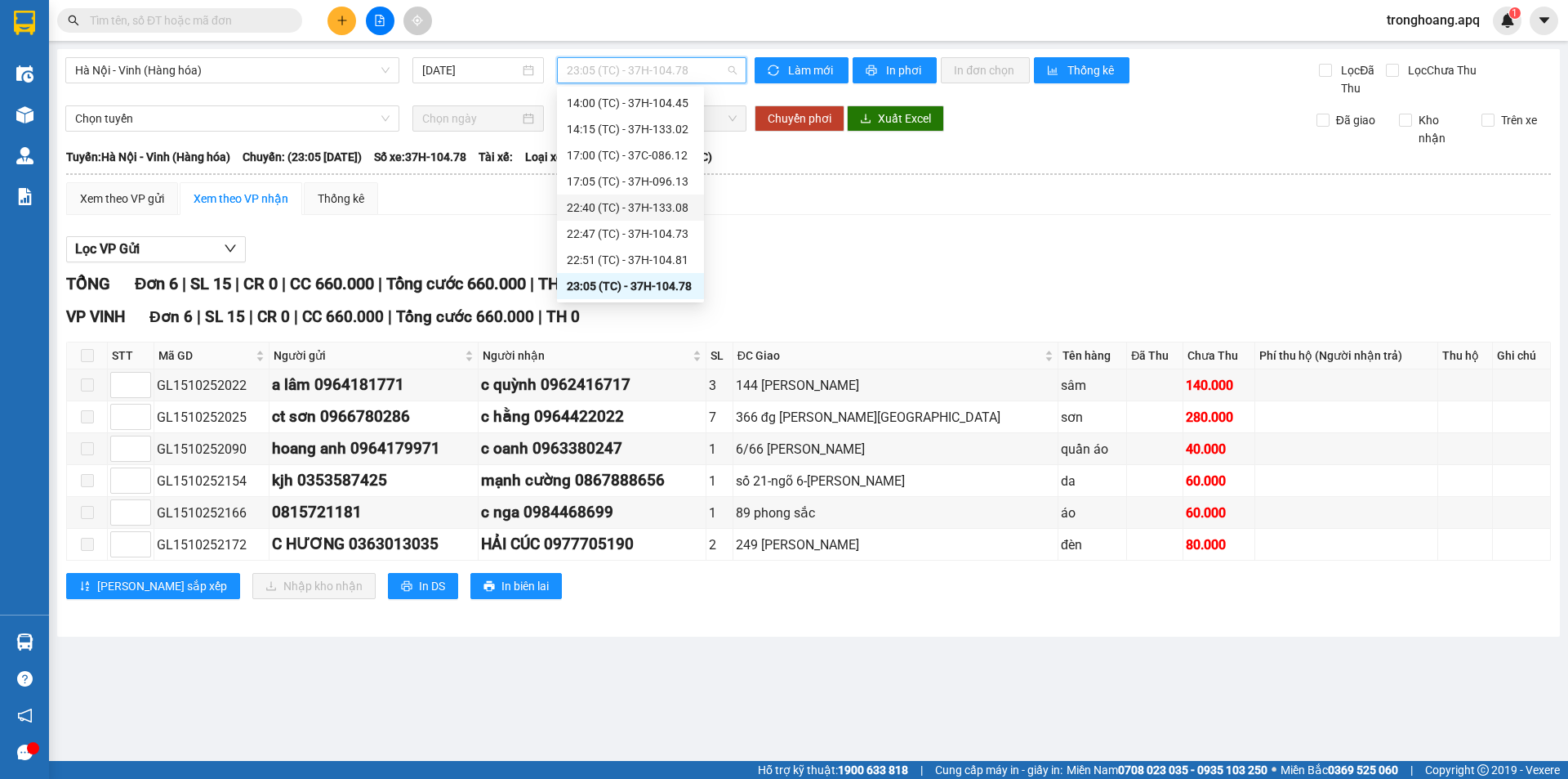
click at [649, 209] on div "22:40 (TC) - 37H-133.08" at bounding box center [631, 208] width 127 height 18
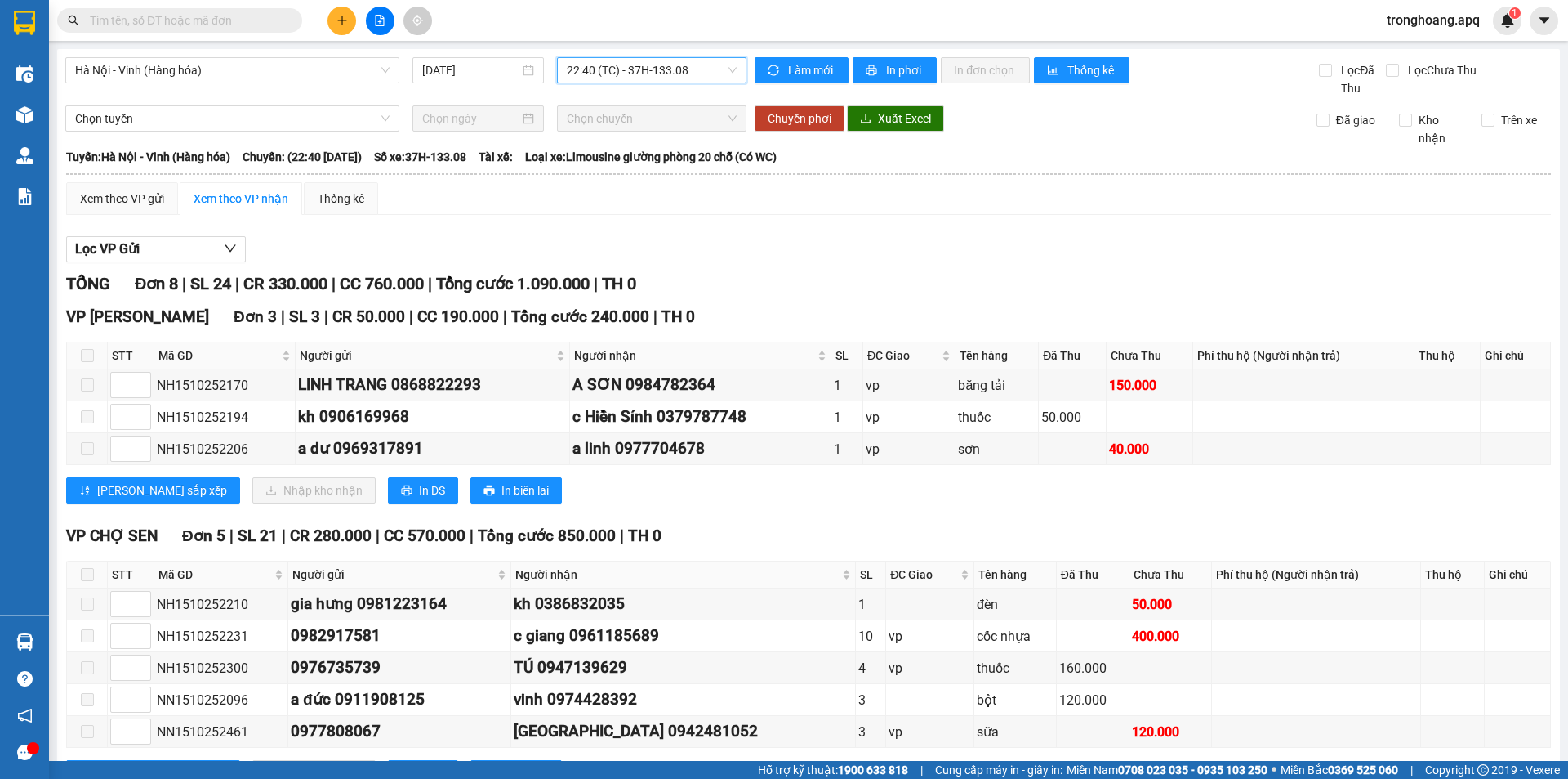
click at [621, 82] on span "22:40 (TC) - 37H-133.08" at bounding box center [651, 70] width 169 height 25
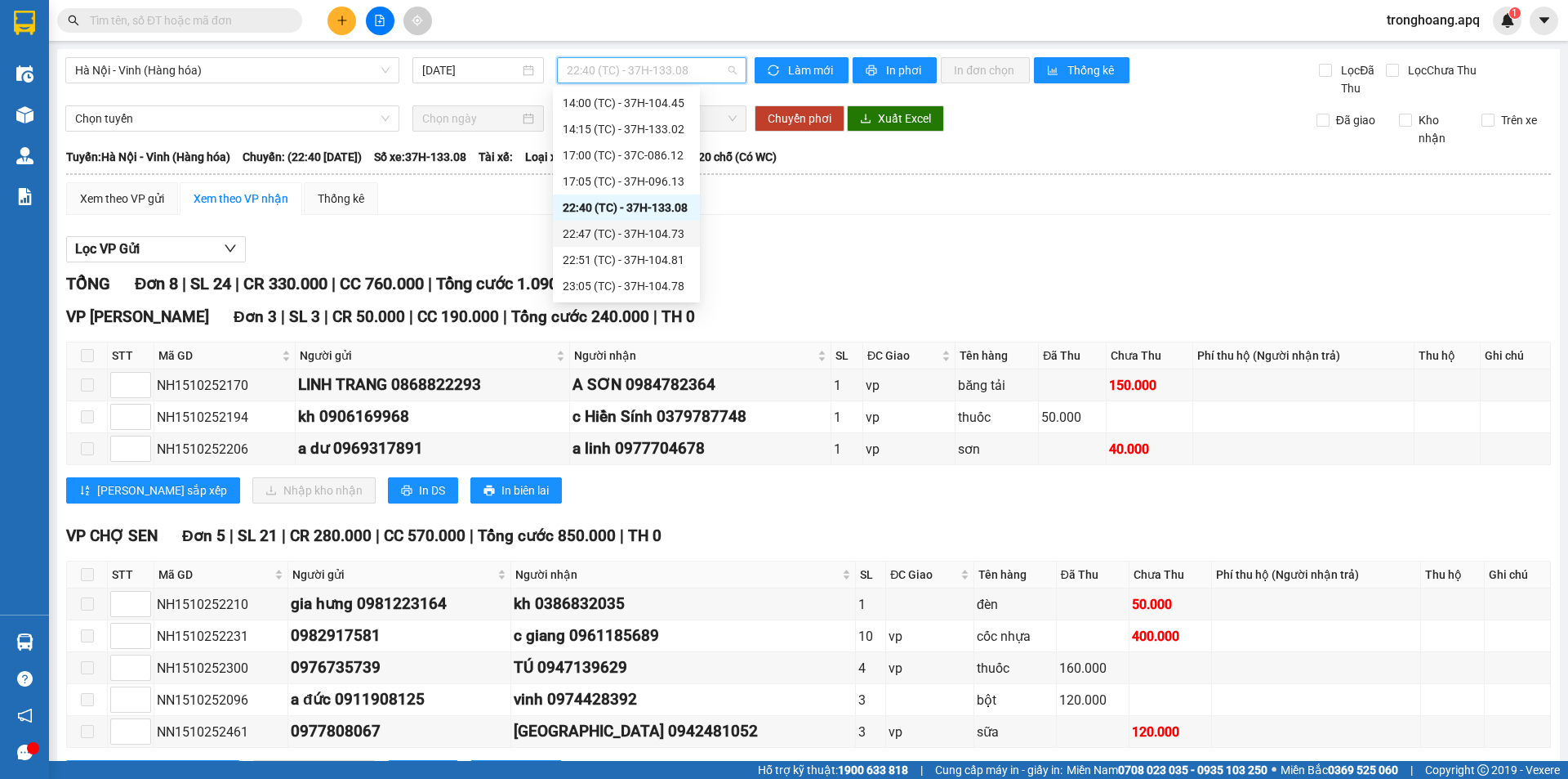
click at [636, 235] on div "22:47 (TC) - 37H-104.73" at bounding box center [627, 234] width 127 height 18
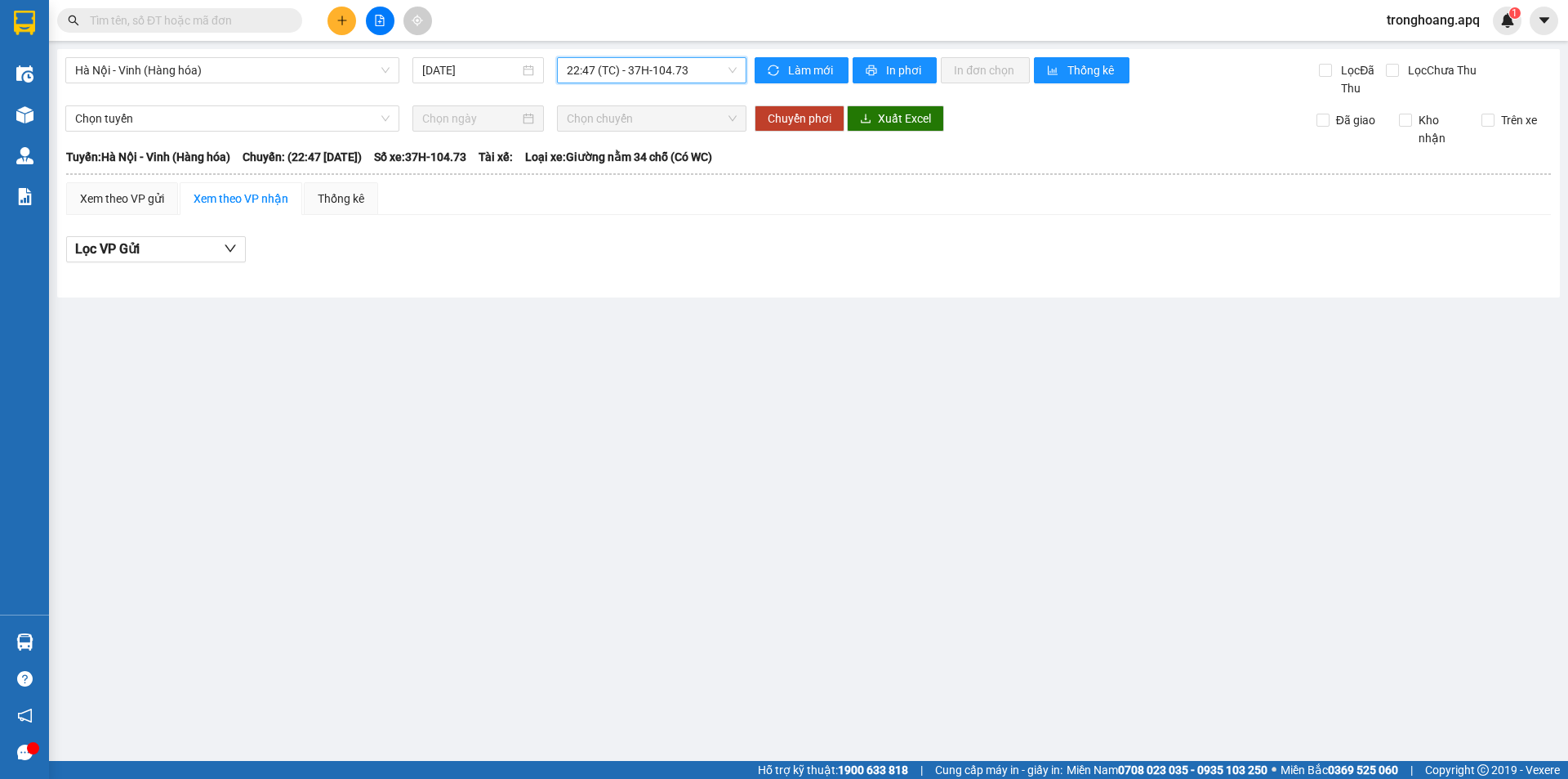
click at [653, 72] on span "22:47 (TC) - 37H-104.73" at bounding box center [651, 70] width 169 height 25
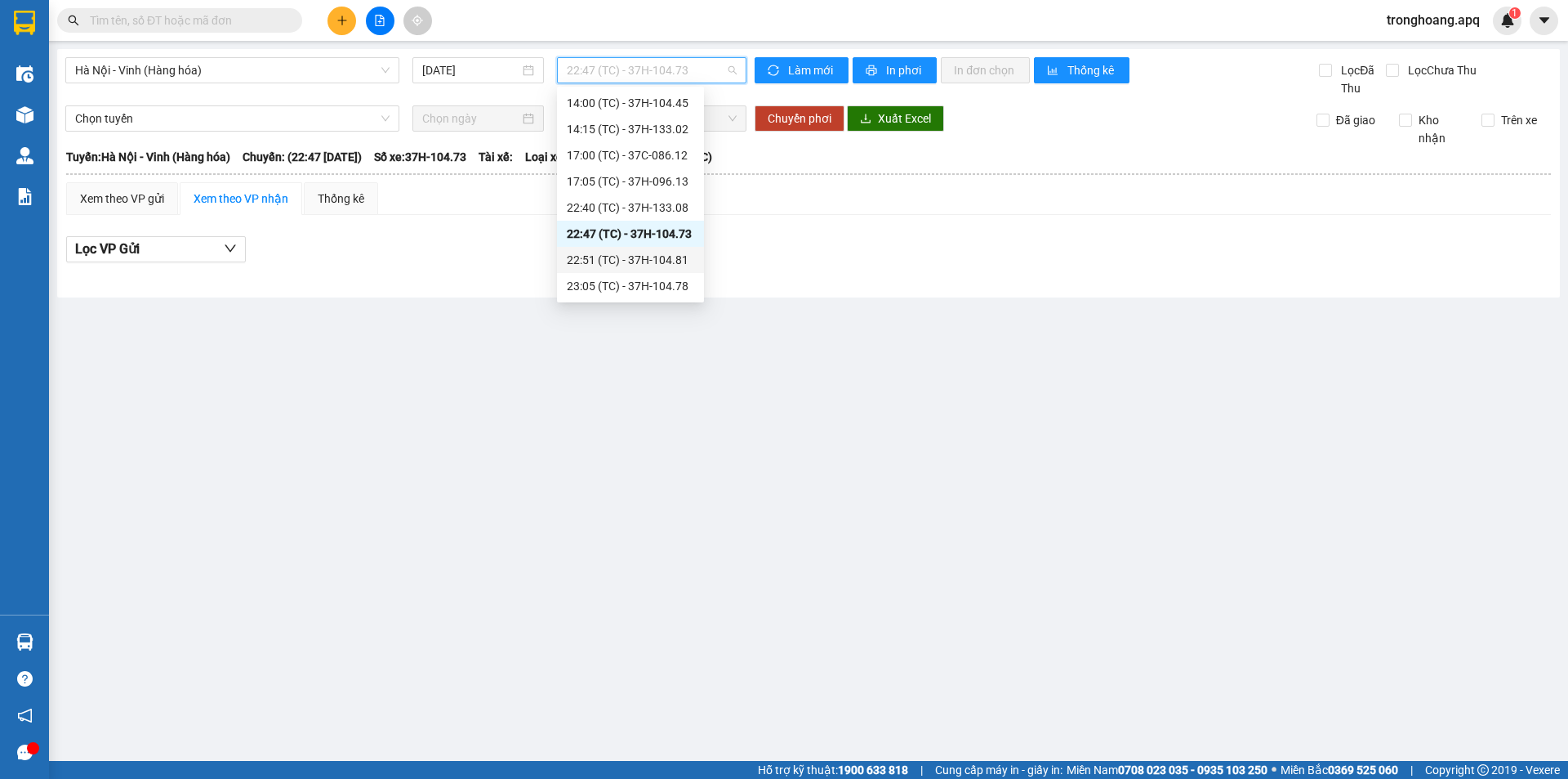
click at [655, 260] on div "22:51 (TC) - 37H-104.81" at bounding box center [631, 260] width 127 height 18
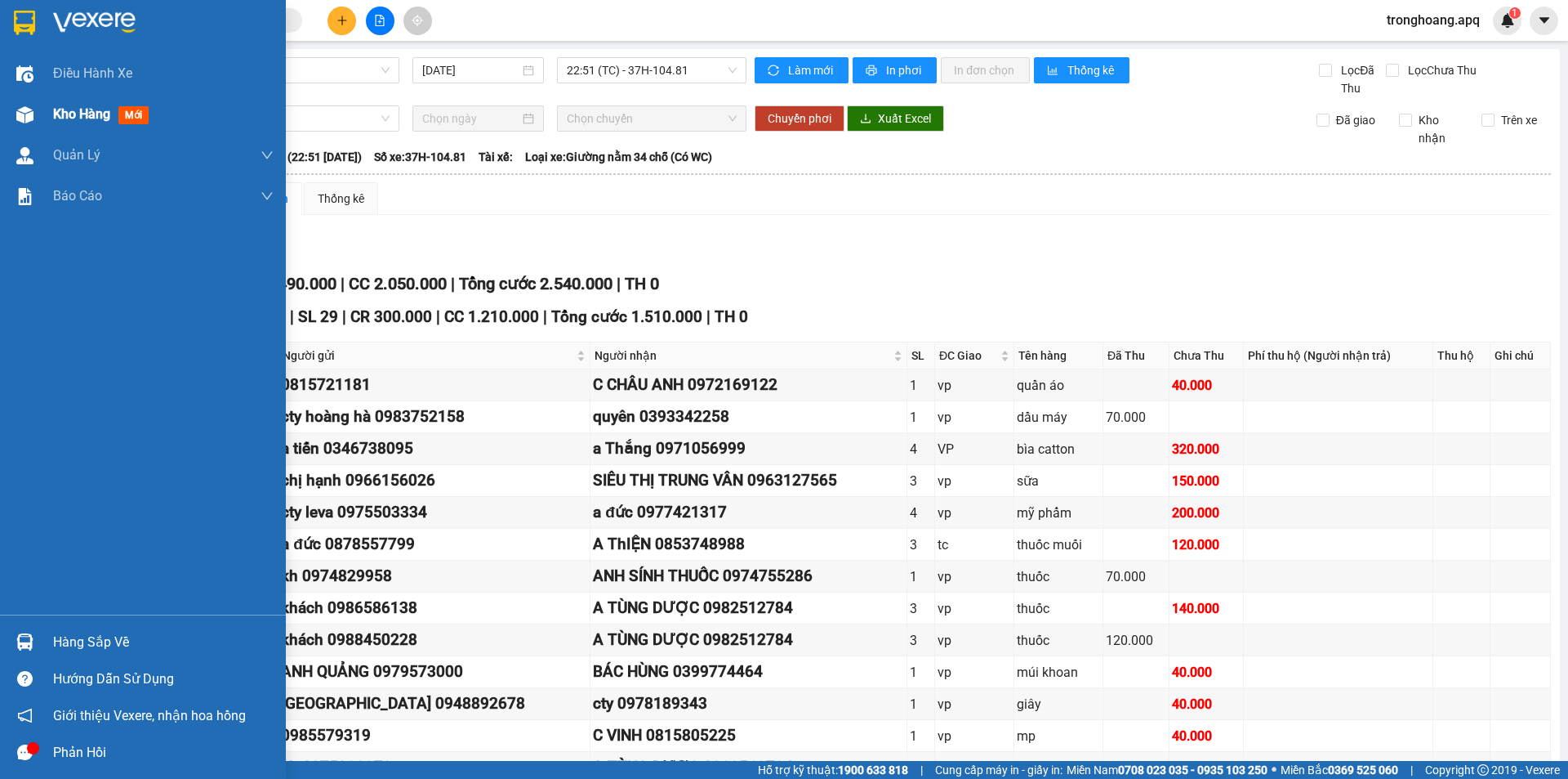
click at [43, 111] on div "Kho hàng mới" at bounding box center [143, 114] width 286 height 41
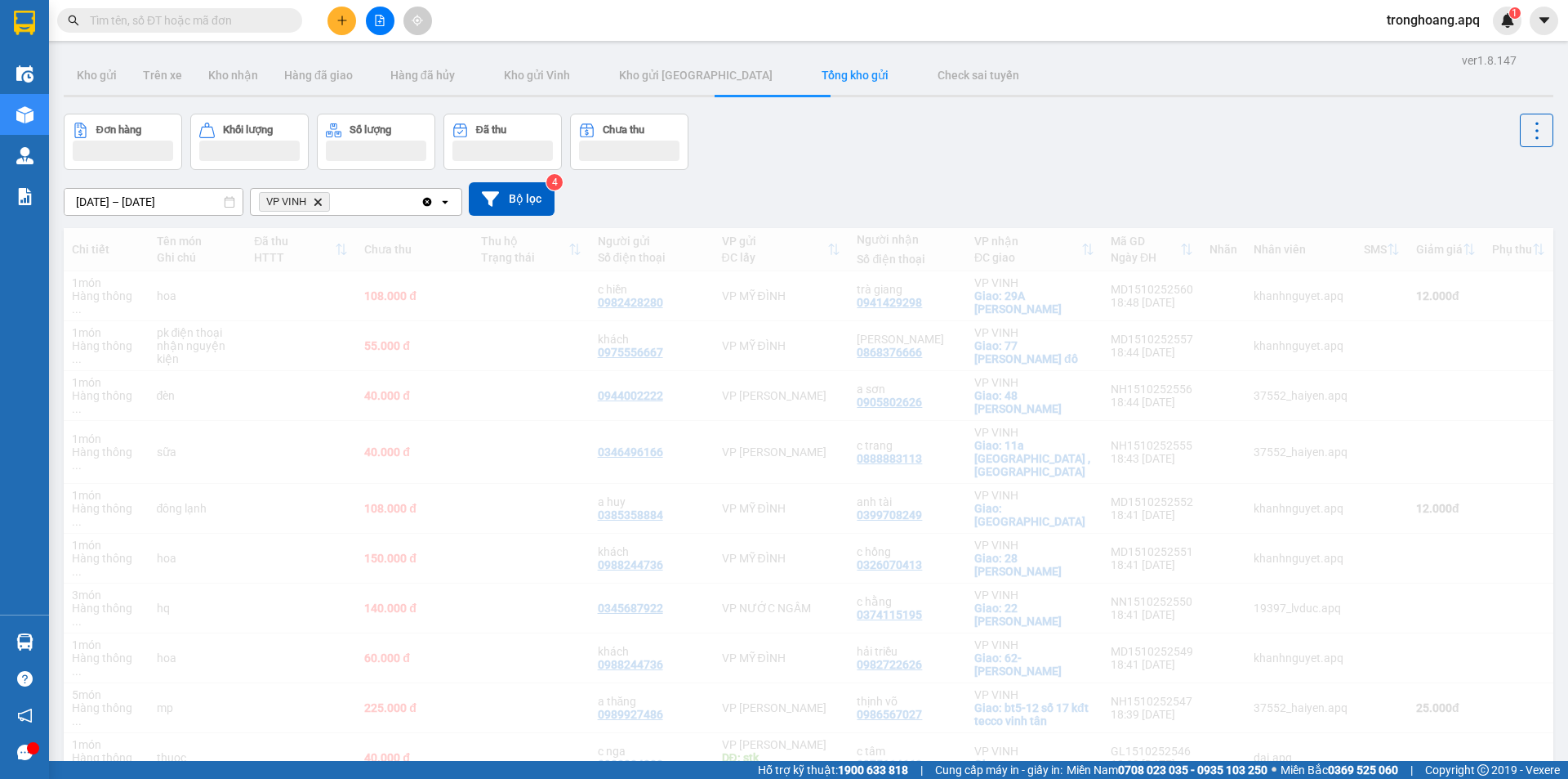
click at [691, 174] on div "[DATE] – [DATE] Press the down arrow key to interact with the calendar and sele…" at bounding box center [808, 198] width 1489 height 58
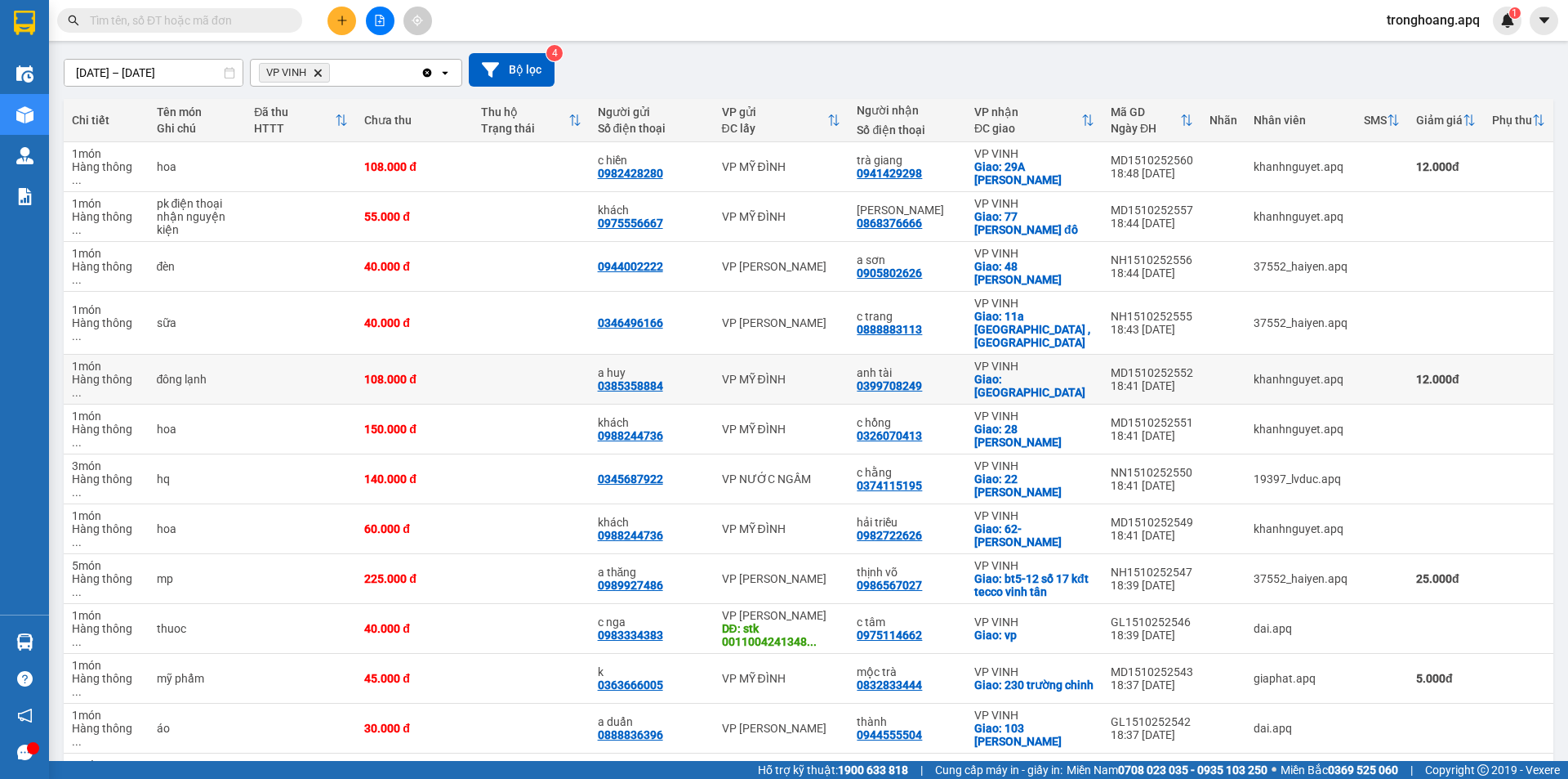
scroll to position [327, 0]
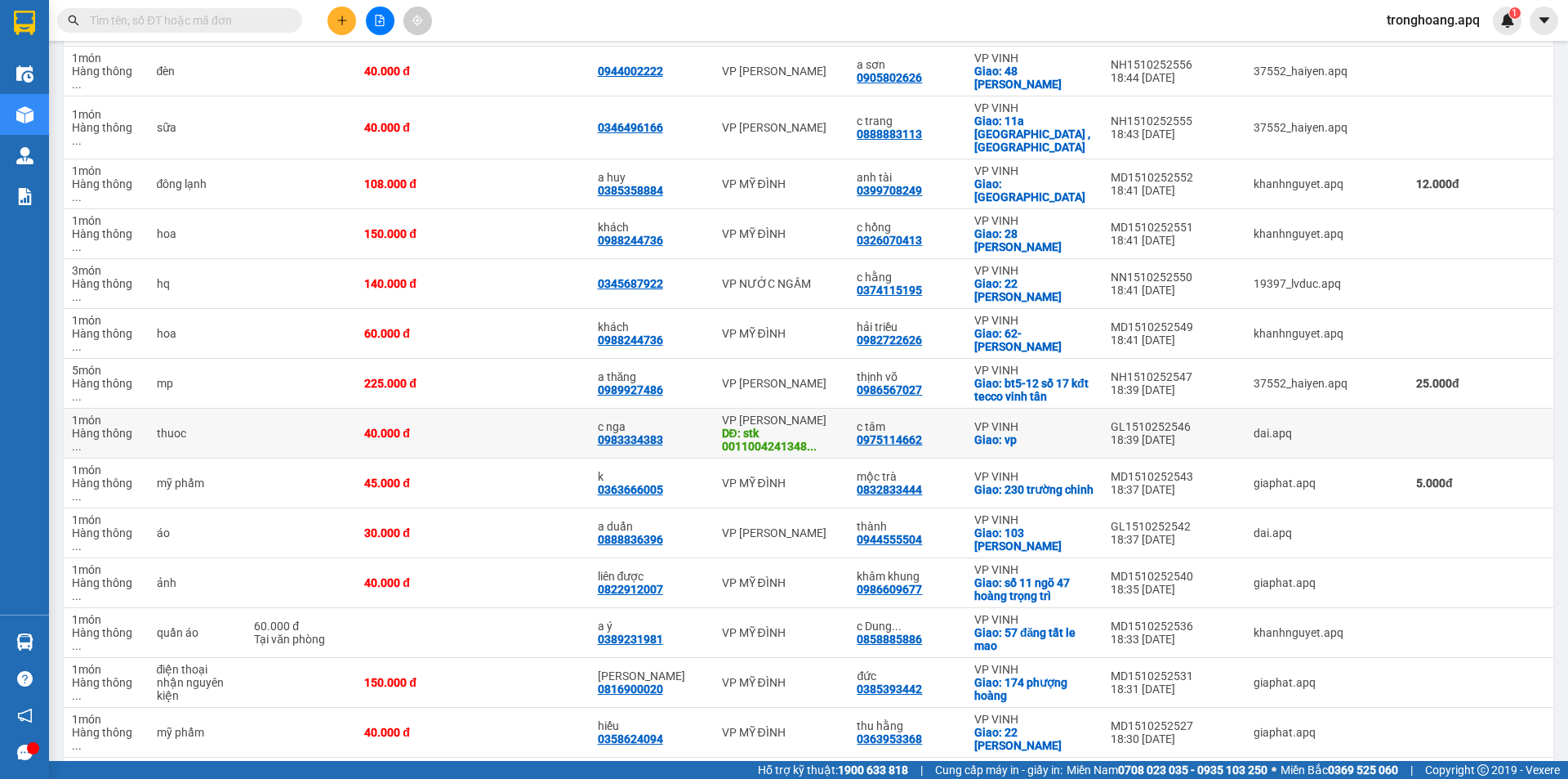
click at [760, 413] on div "VP [PERSON_NAME]" at bounding box center [781, 420] width 119 height 13
click at [1201, 409] on td at bounding box center [1222, 433] width 44 height 50
click at [729, 409] on td "VP GIA LÂM DĐ: stk 0011004241348 ..." at bounding box center [781, 433] width 136 height 50
click at [1111, 420] on div "GL1510252546" at bounding box center [1152, 427] width 83 height 13
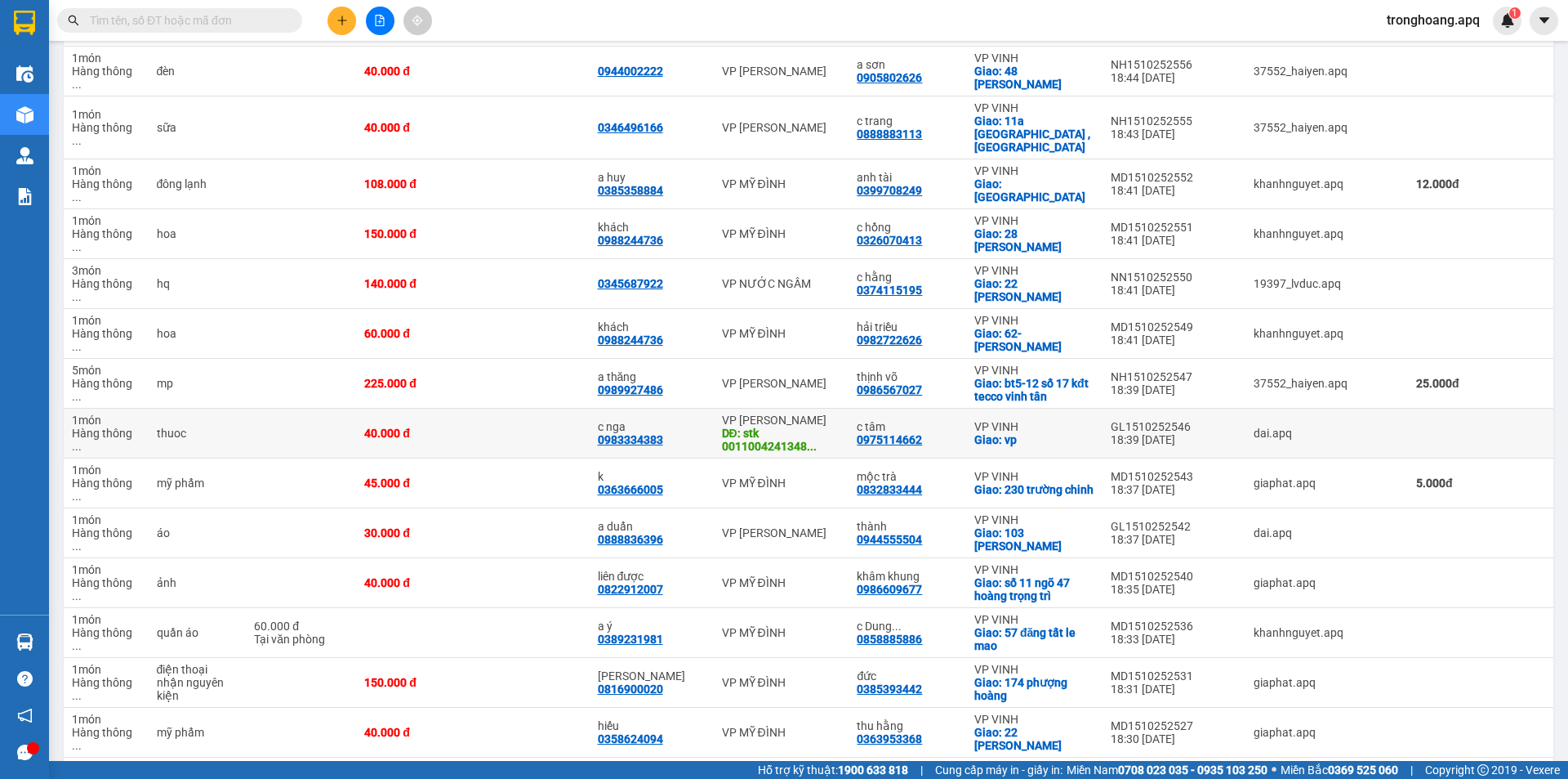
click at [1111, 420] on div "GL1510252546" at bounding box center [1152, 427] width 83 height 13
copy div "GL1510252546"
click at [236, 20] on input "text" at bounding box center [186, 21] width 193 height 18
paste input "GL1510252546"
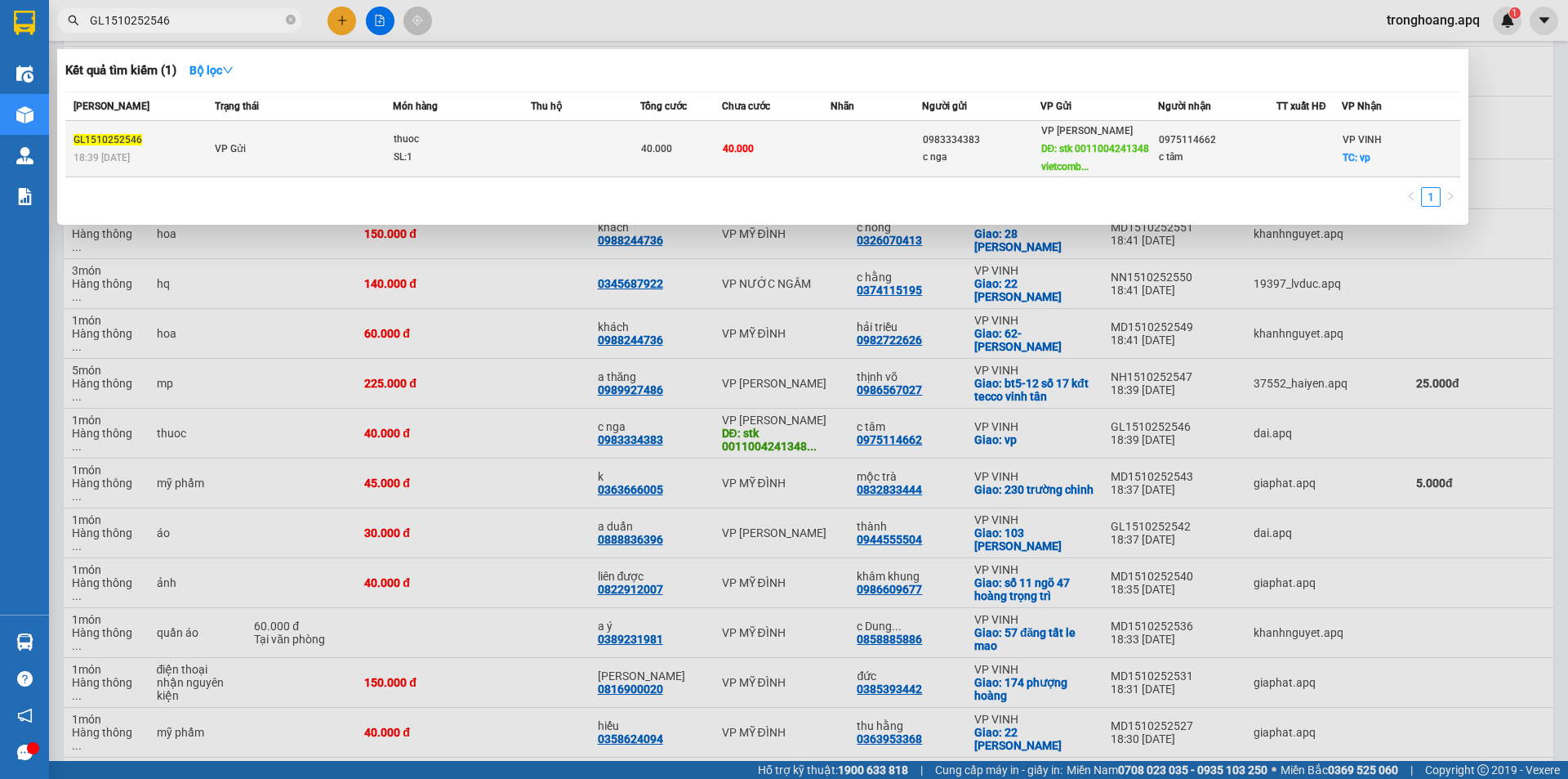
type input "GL1510252546"
click at [940, 146] on div "0983334383" at bounding box center [980, 140] width 117 height 17
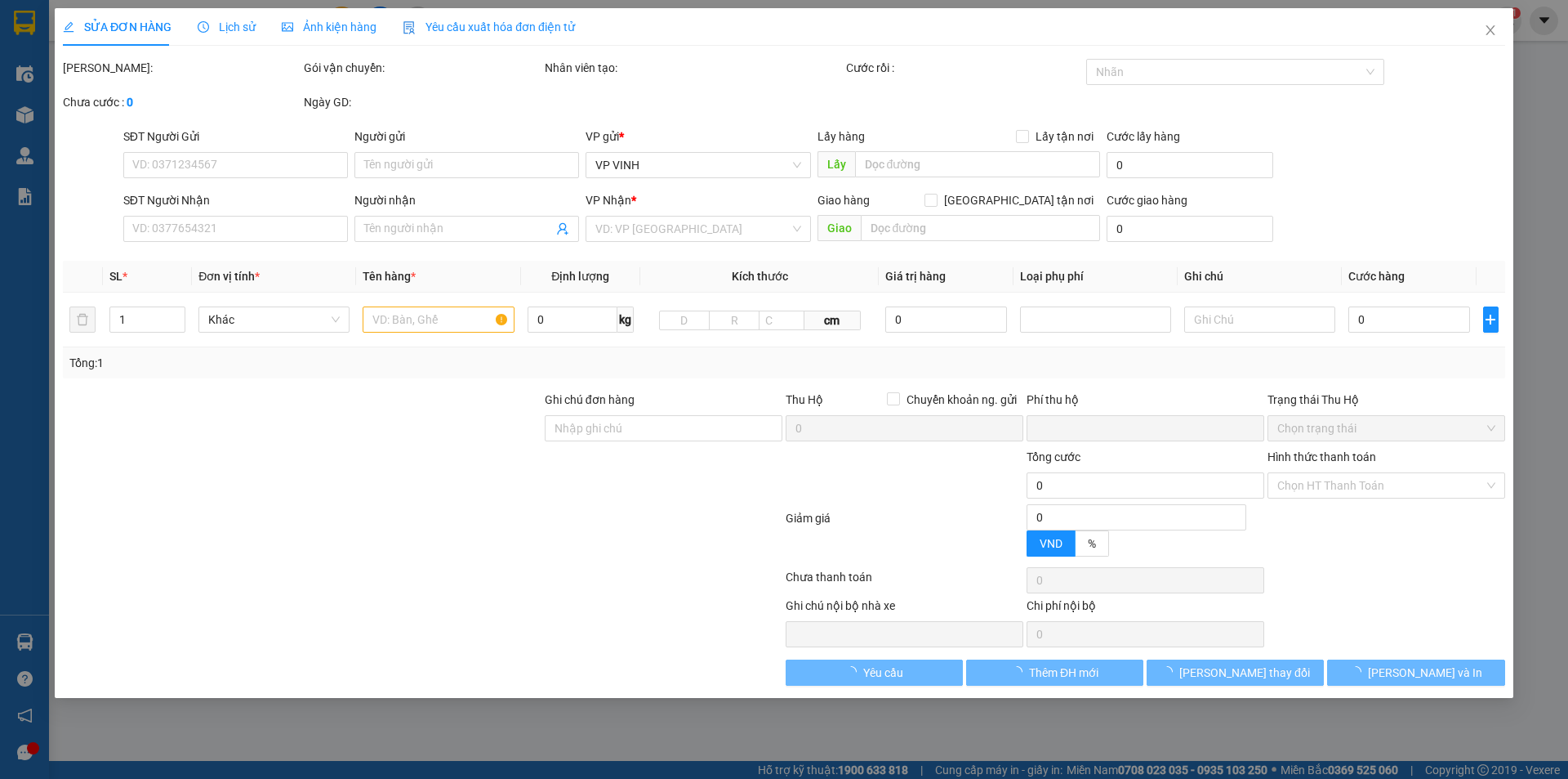
type input "0983334383"
type input "c nga"
type input "stk 0011004241348 vietcombank tên vũ đưc chính"
type input "0975114662"
type input "c tâm"
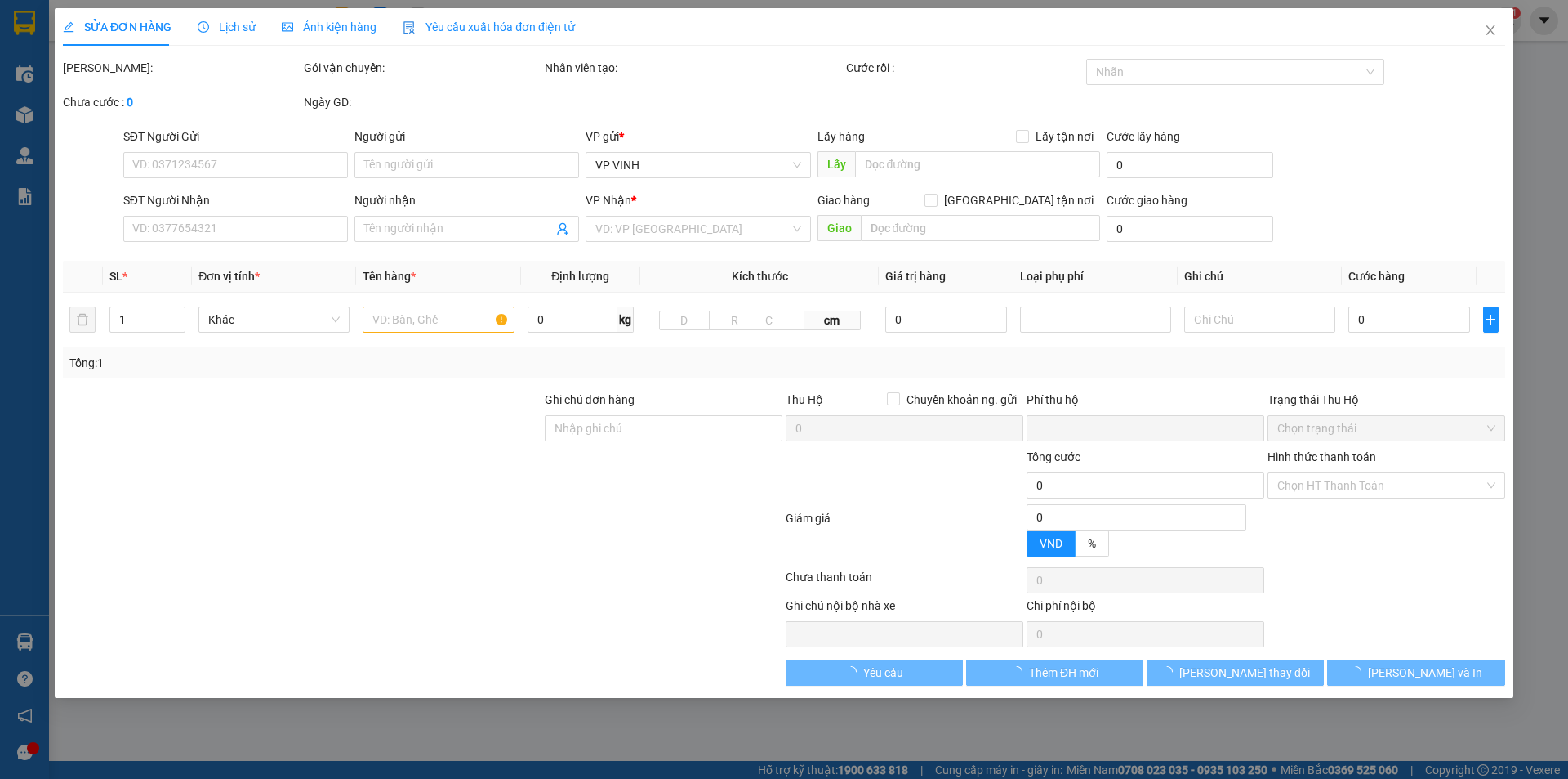
checkbox input "true"
type input "vp"
type input "0"
type input "40.000"
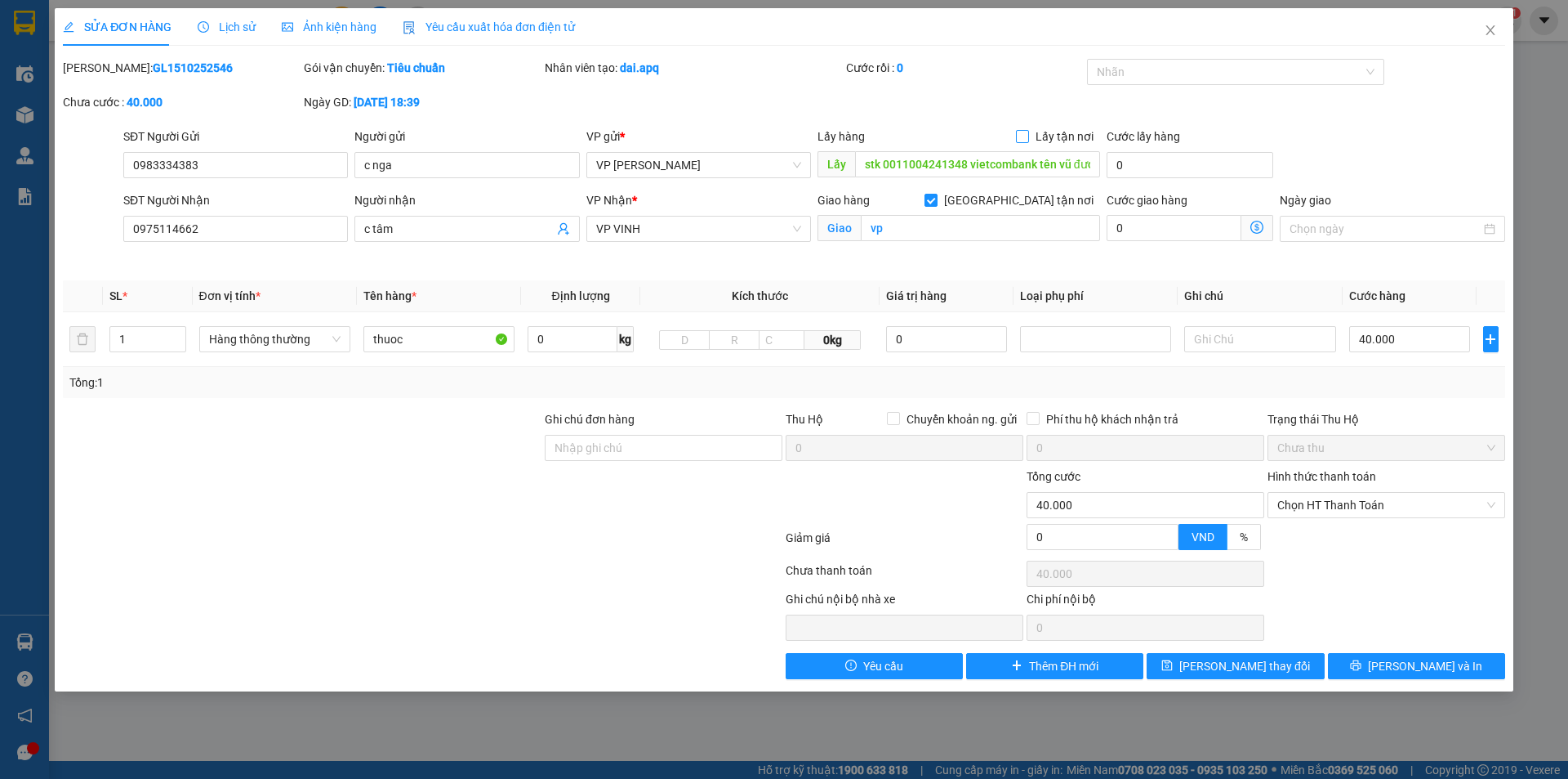
click at [1024, 130] on input "Lấy tận nơi" at bounding box center [1022, 136] width 12 height 12
checkbox input "true"
click at [1202, 686] on div "SỬA ĐƠN HÀNG Lịch sử Ảnh kiện hàng Yêu cầu xuất hóa đơn điện tử Total Paid Fee …" at bounding box center [784, 350] width 1458 height 683
click at [1202, 673] on button "[PERSON_NAME] thay đổi" at bounding box center [1235, 666] width 177 height 26
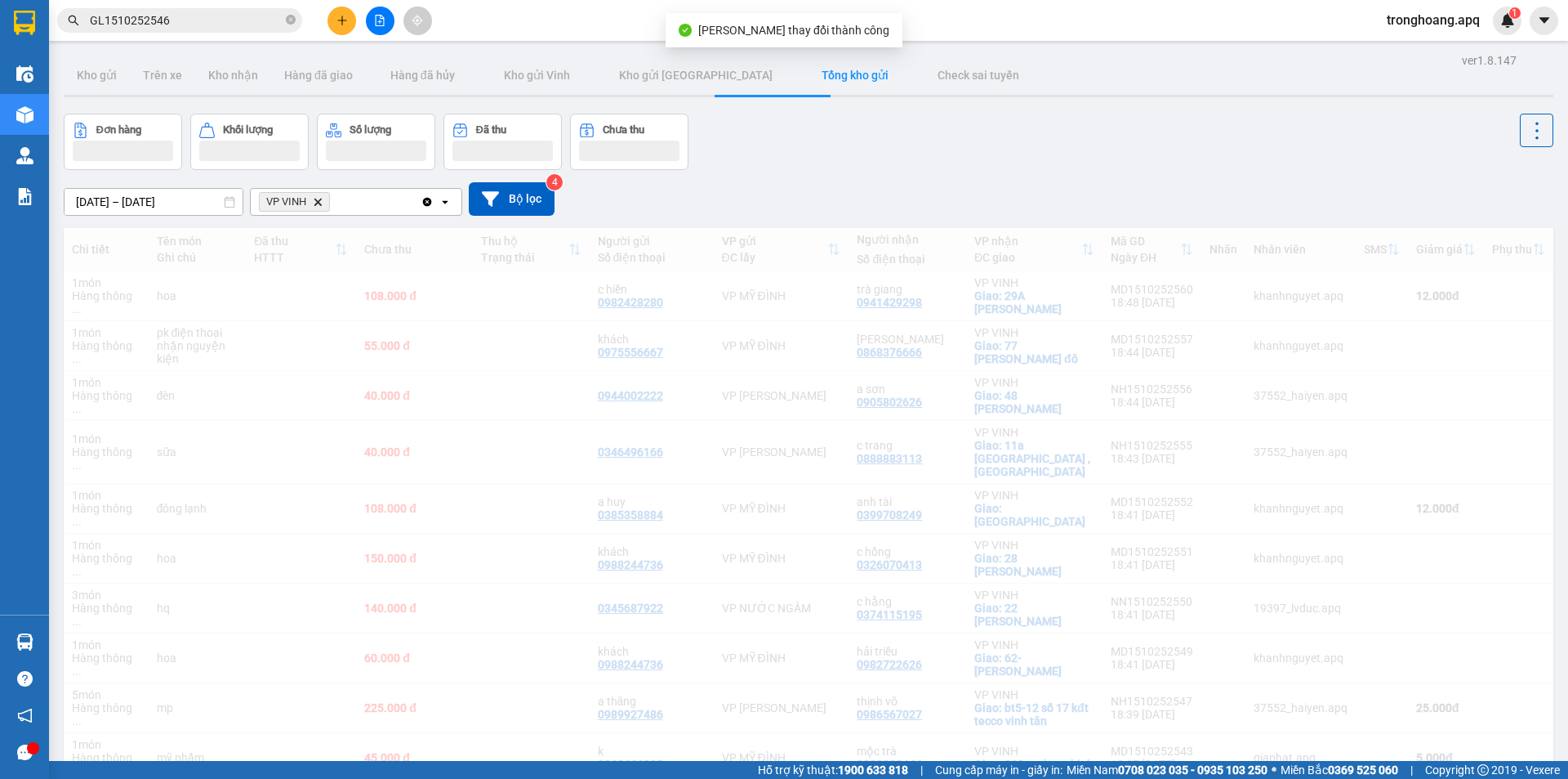
click at [971, 157] on div "Đơn hàng Khối lượng Số lượng Đã thu Chưa thu" at bounding box center [808, 141] width 1489 height 56
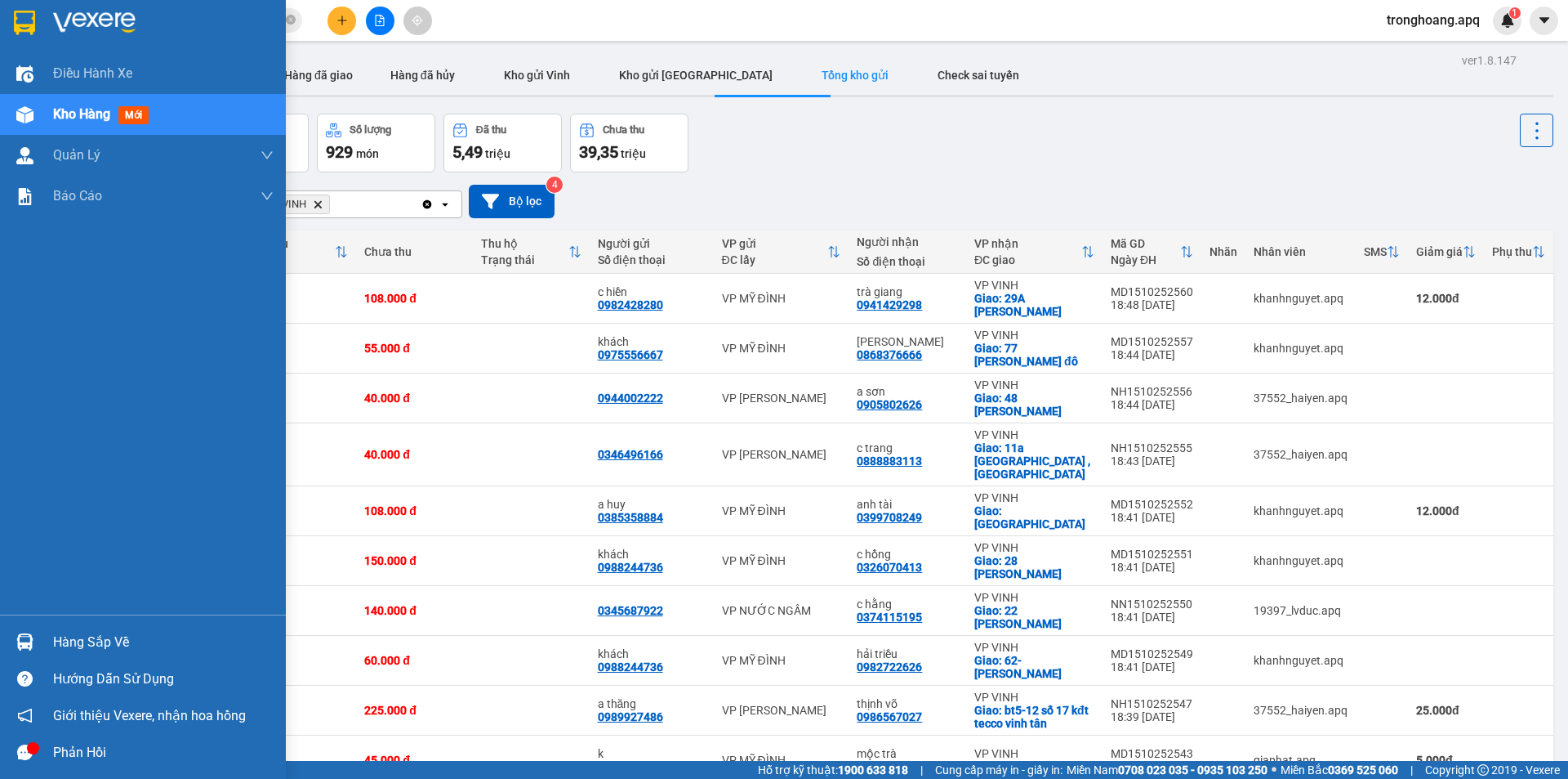
click at [14, 640] on div at bounding box center [25, 642] width 29 height 29
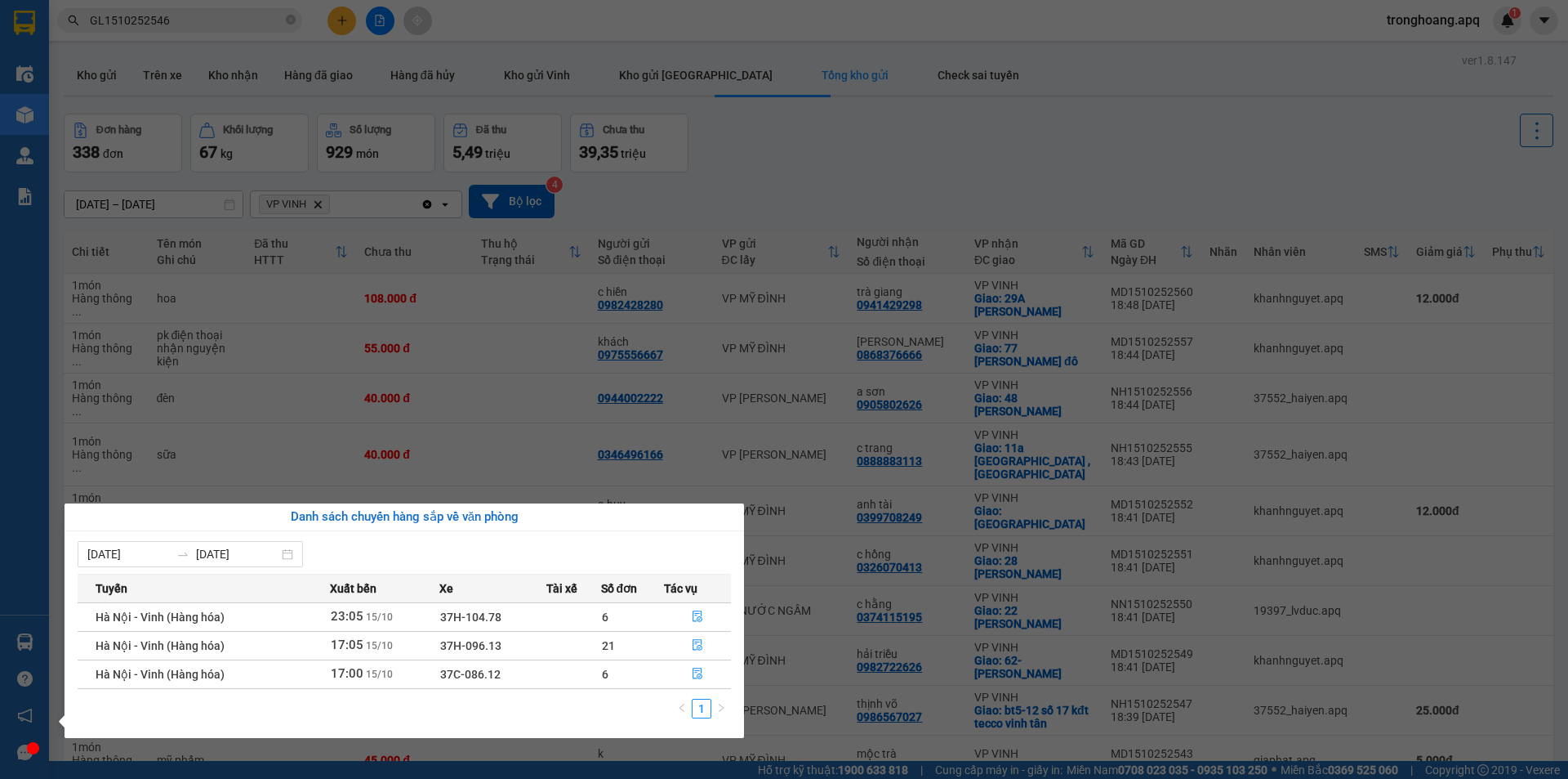
click at [822, 183] on section "Kết quả tìm kiếm ( 1 ) Bộ lọc Mã ĐH Trạng thái Món hàng Thu hộ Tổng cước Chưa c…" at bounding box center [784, 390] width 1568 height 779
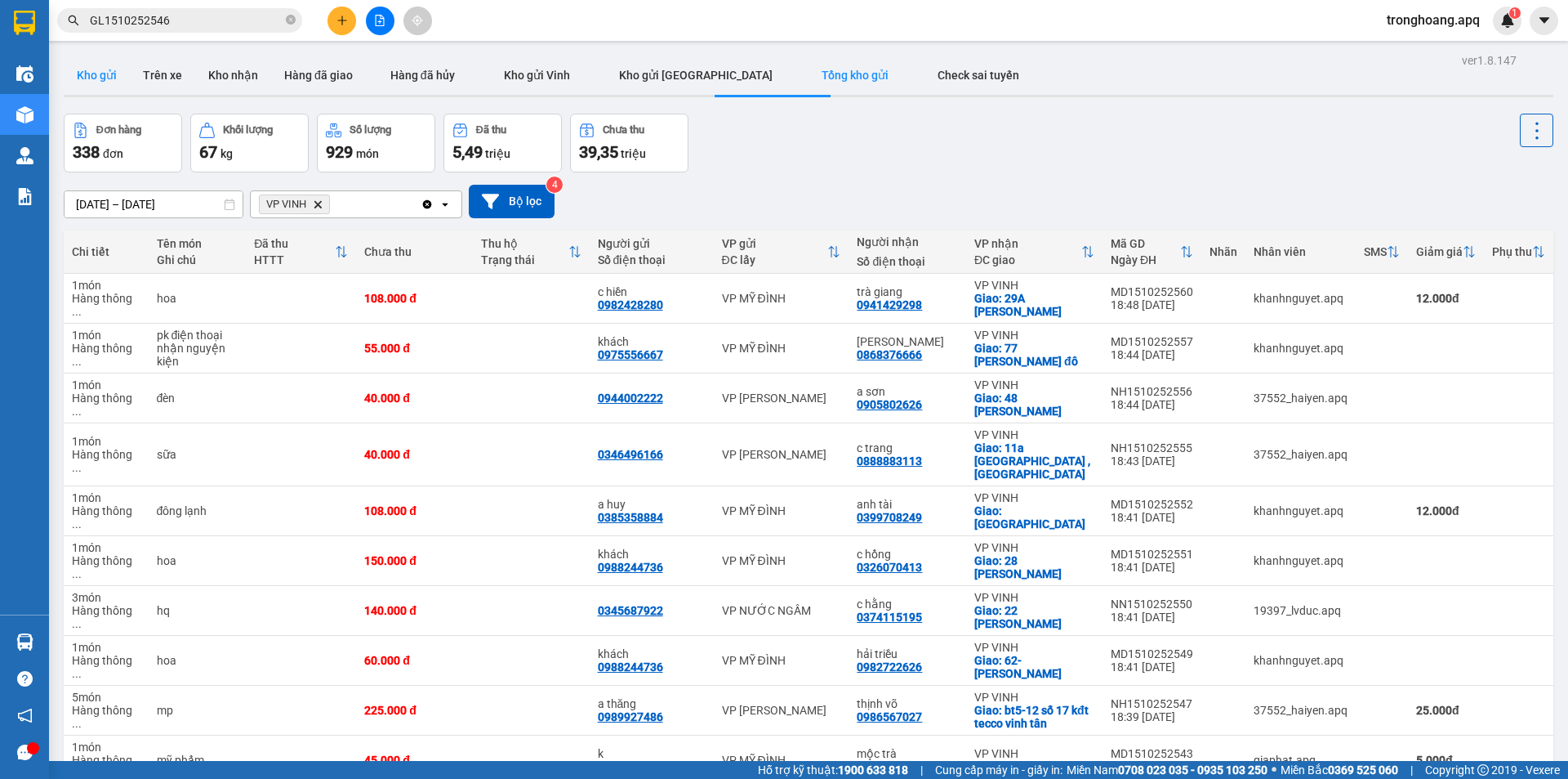
click at [89, 72] on button "Kho gửi" at bounding box center [97, 74] width 66 height 39
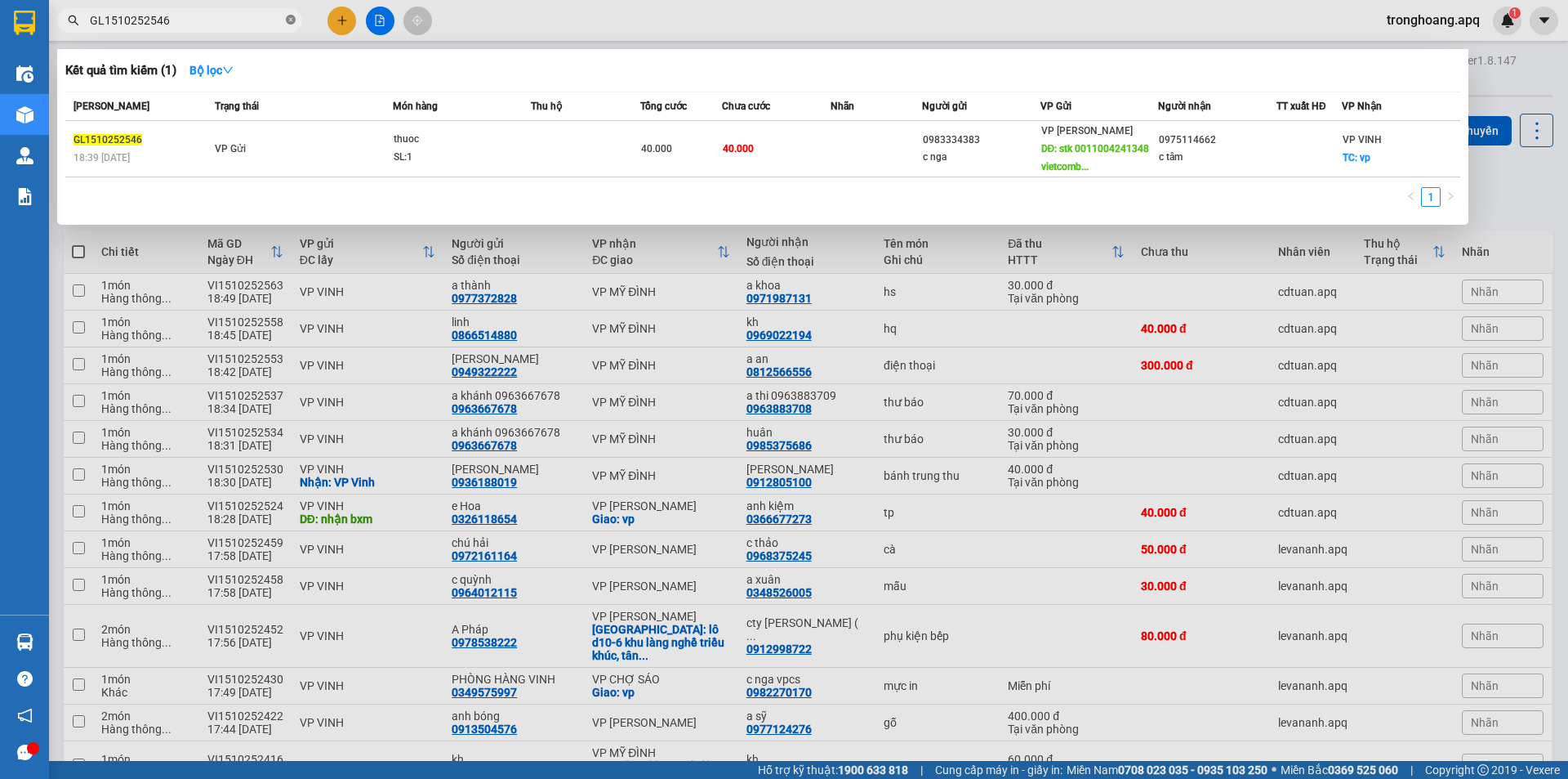
click at [293, 21] on icon "close-circle" at bounding box center [291, 20] width 10 height 10
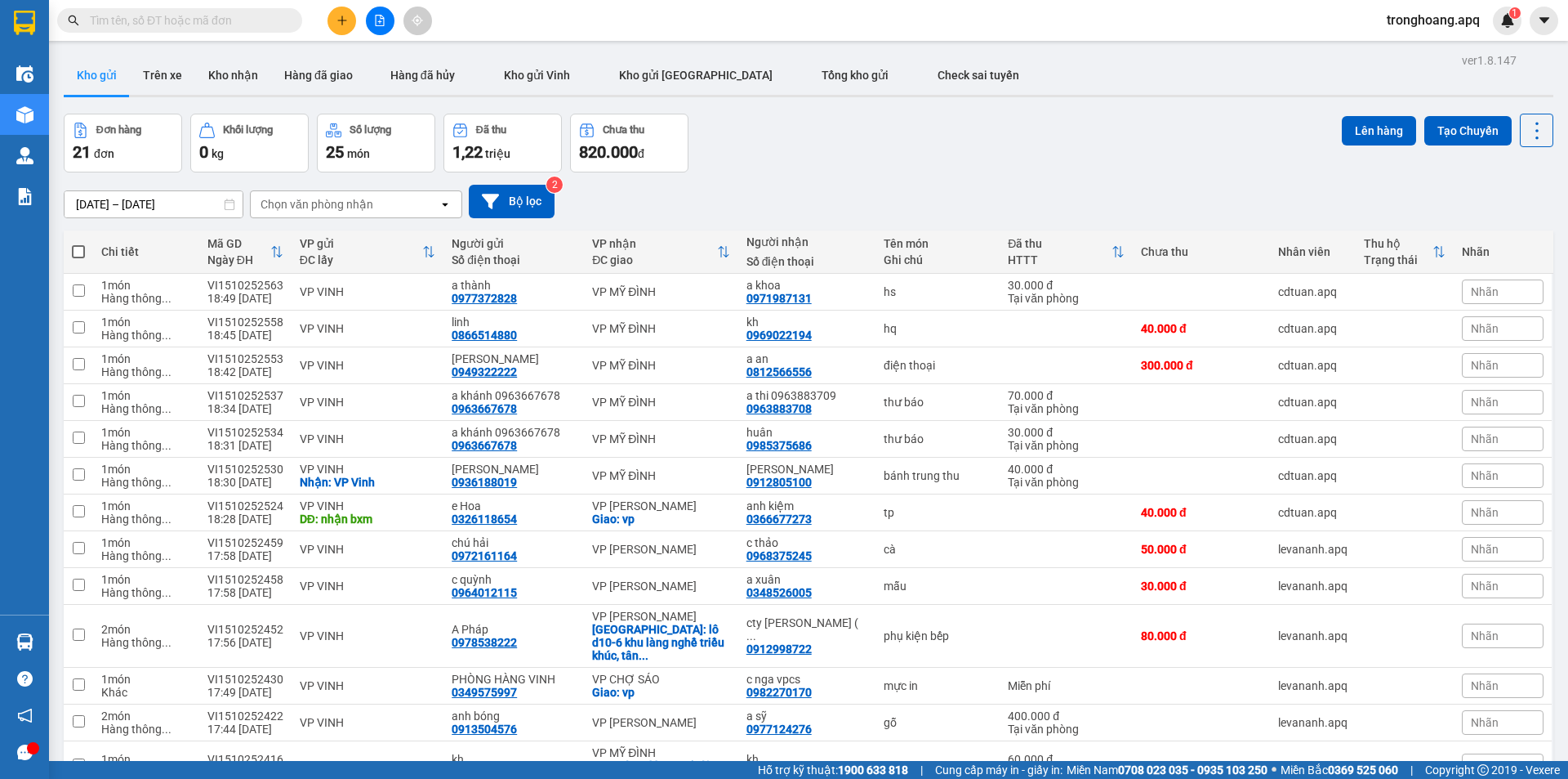
click at [850, 135] on div "Đơn hàng 21 đơn Khối lượng 0 kg Số lượng 25 món Đã thu 1,22 triệu Chưa thu 820.…" at bounding box center [808, 142] width 1489 height 59
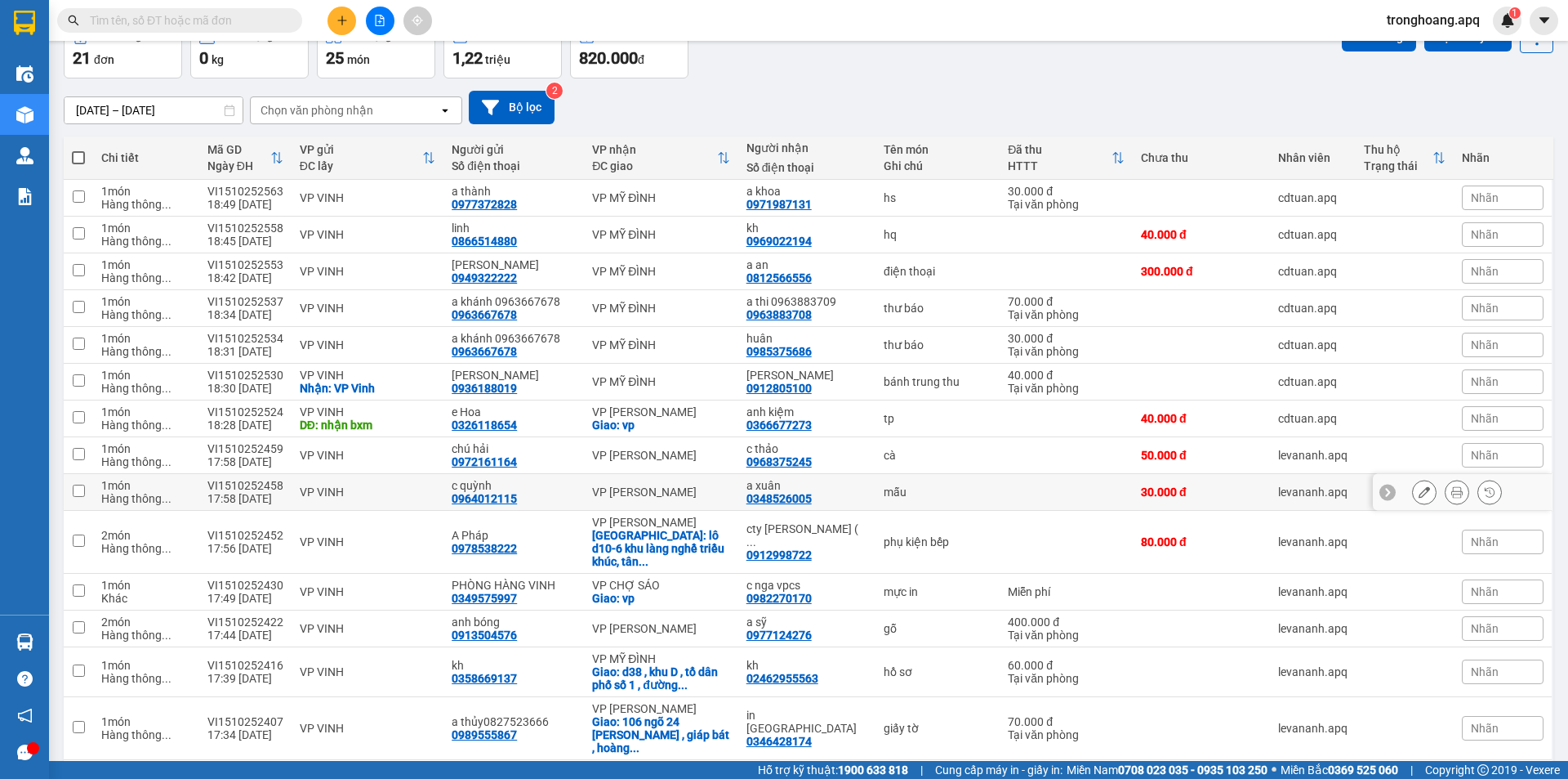
scroll to position [431, 0]
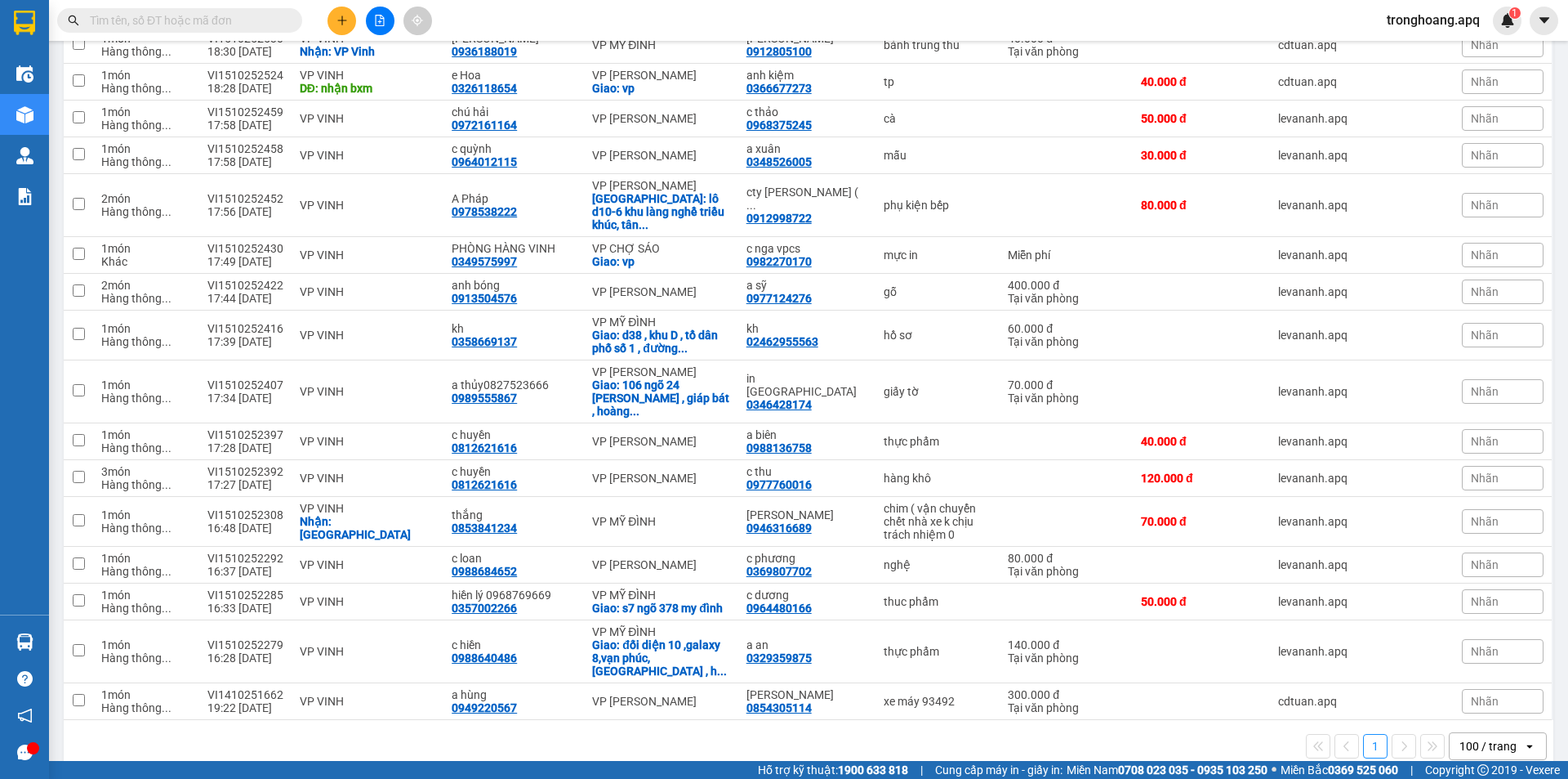
click at [1479, 738] on div "100 / trang" at bounding box center [1487, 746] width 57 height 17
click at [1473, 683] on span "100 / trang" at bounding box center [1480, 684] width 62 height 17
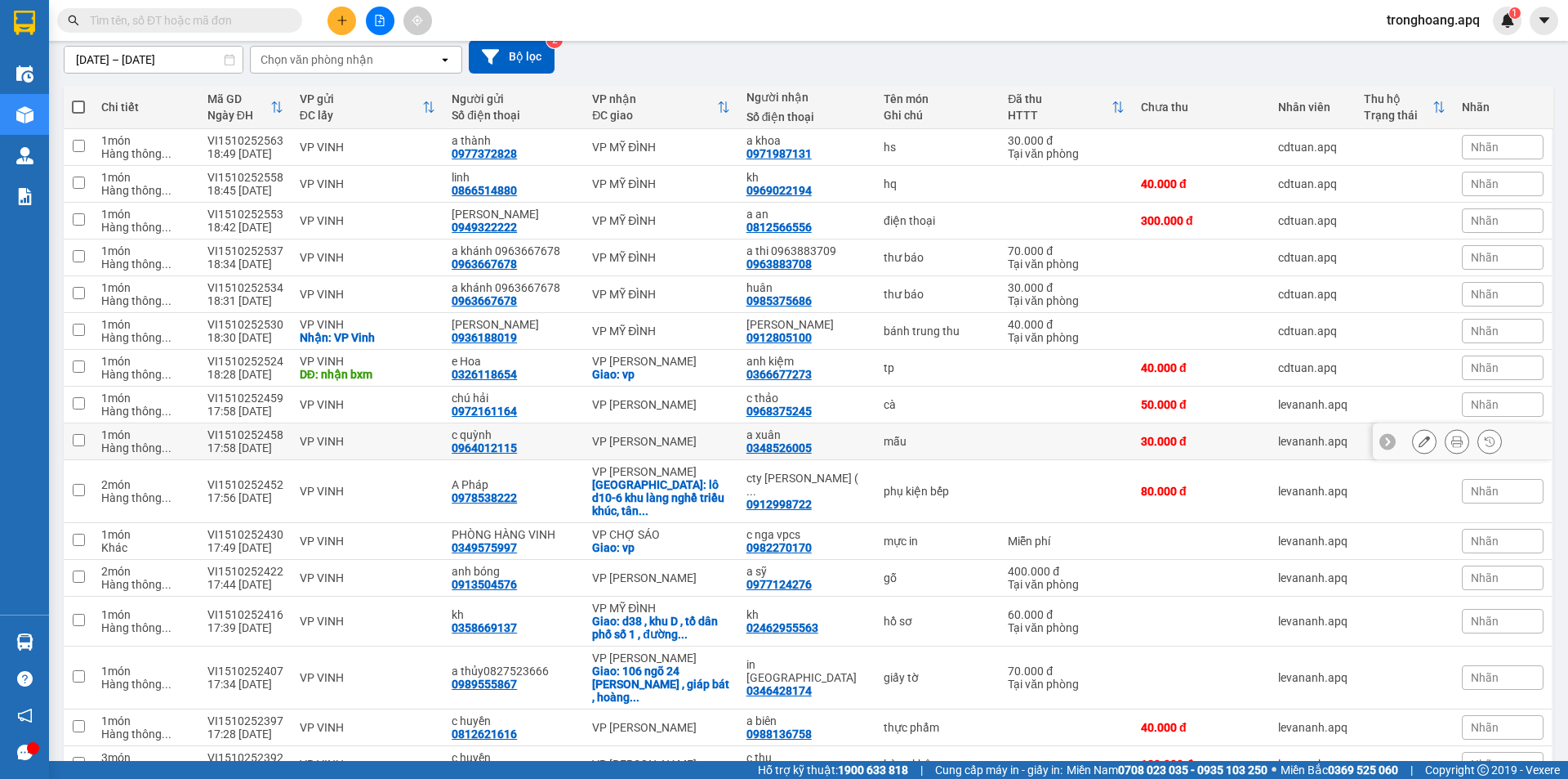
scroll to position [0, 0]
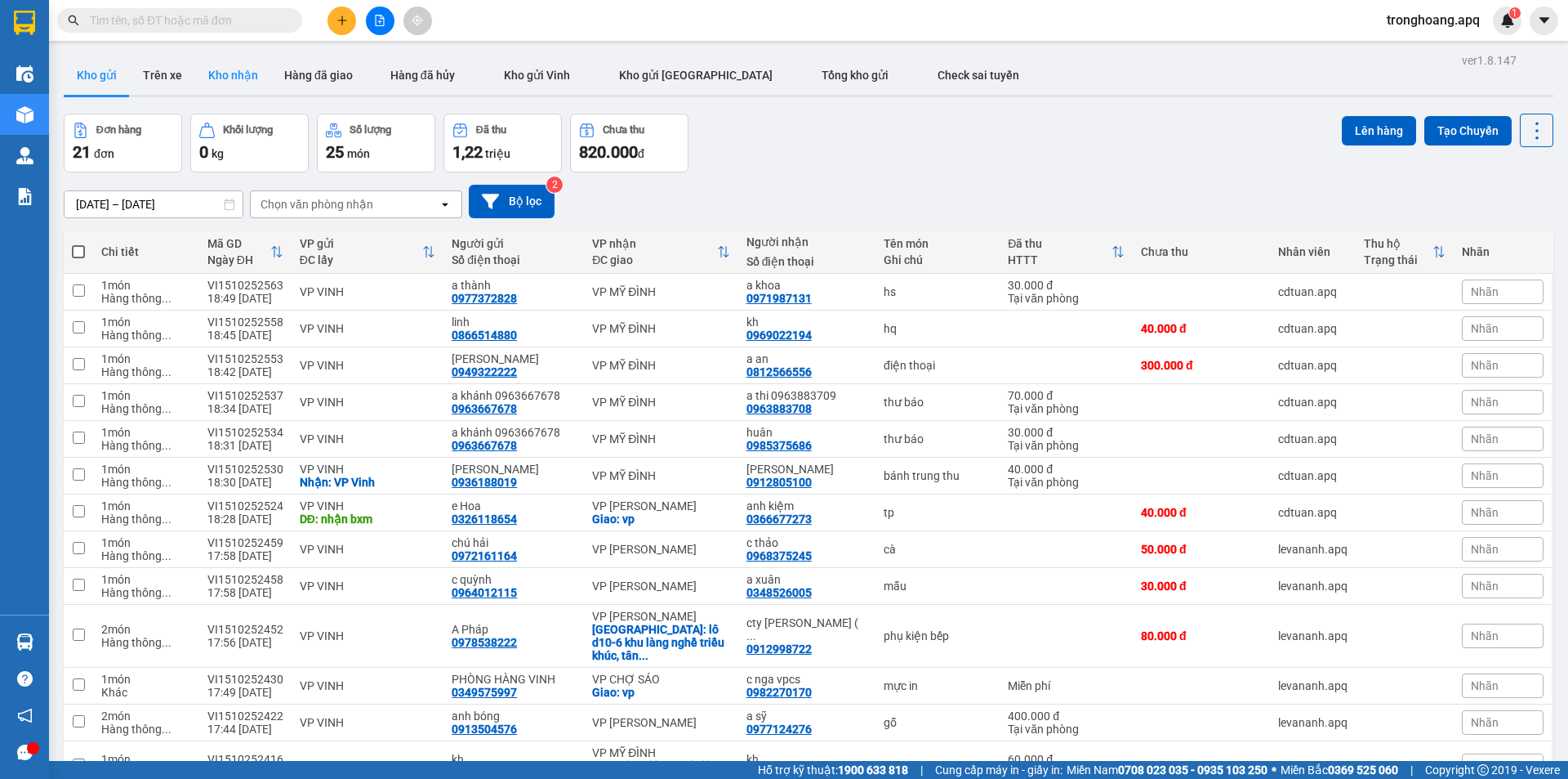
click at [231, 70] on button "Kho nhận" at bounding box center [233, 74] width 76 height 39
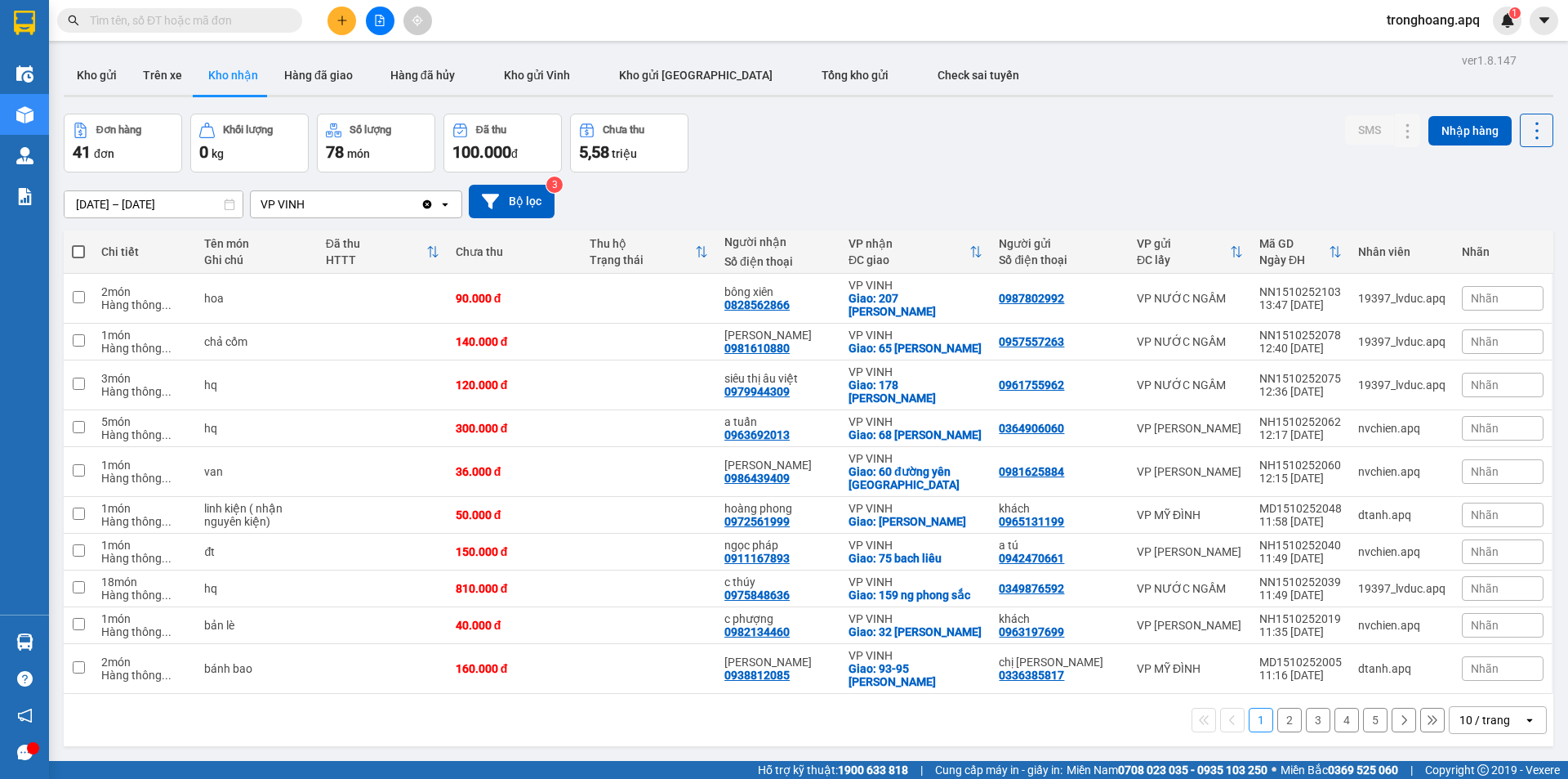
click at [826, 160] on div "Đơn hàng 41 đơn Khối lượng 0 kg Số lượng 78 món Đã thu 100.000 đ Chưa thu 5,58 …" at bounding box center [808, 142] width 1489 height 59
click at [1466, 696] on div "1 2 3 4 5 10 / trang open" at bounding box center [808, 719] width 1489 height 52
click at [1470, 712] on div "10 / trang" at bounding box center [1484, 720] width 50 height 17
click at [1500, 652] on div "100 / trang" at bounding box center [1485, 645] width 98 height 30
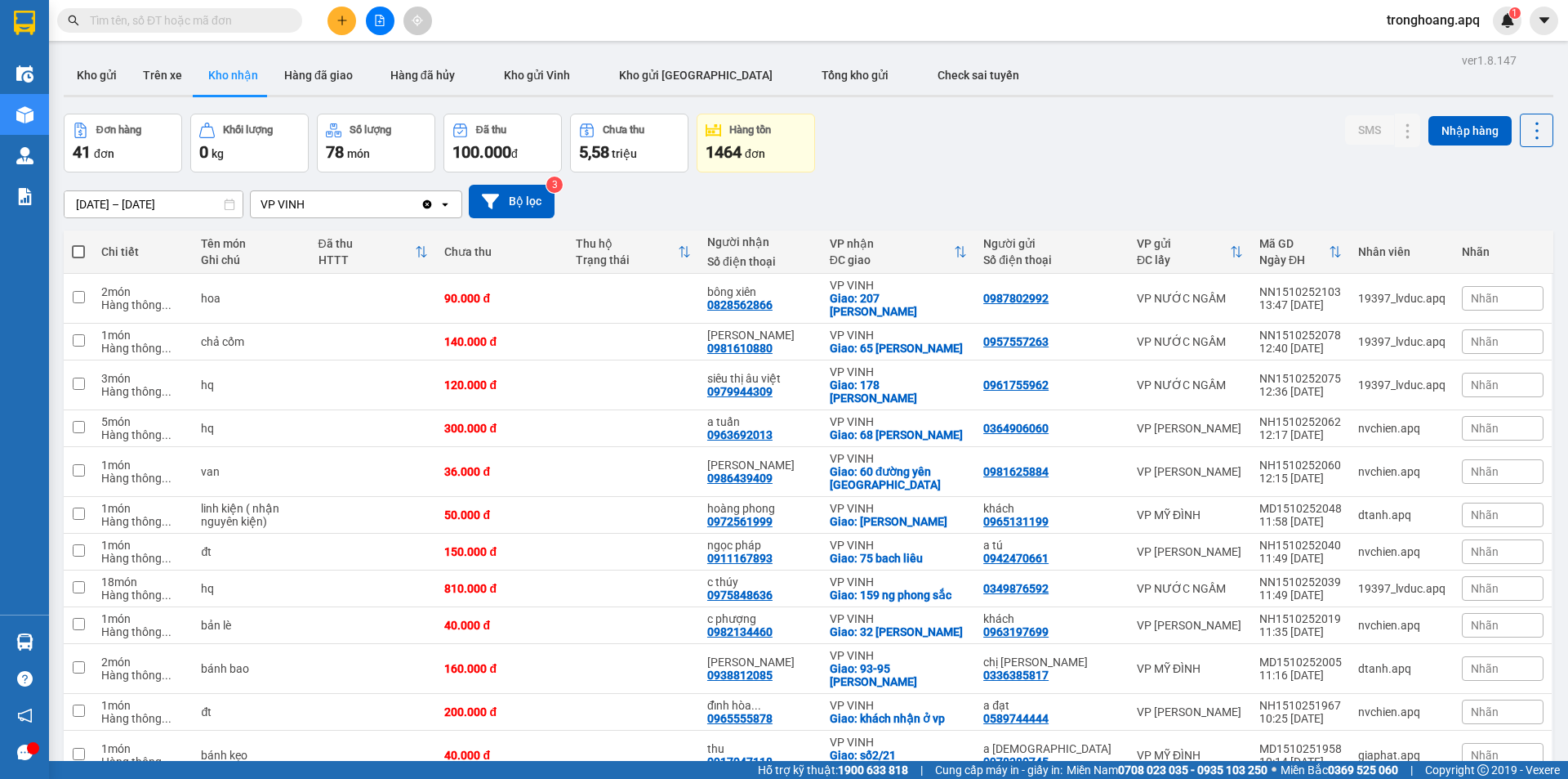
click at [855, 187] on div "[DATE] – [DATE] Press the down arrow key to interact with the calendar and sele…" at bounding box center [808, 201] width 1489 height 34
click at [89, 80] on button "Kho gửi" at bounding box center [97, 74] width 66 height 39
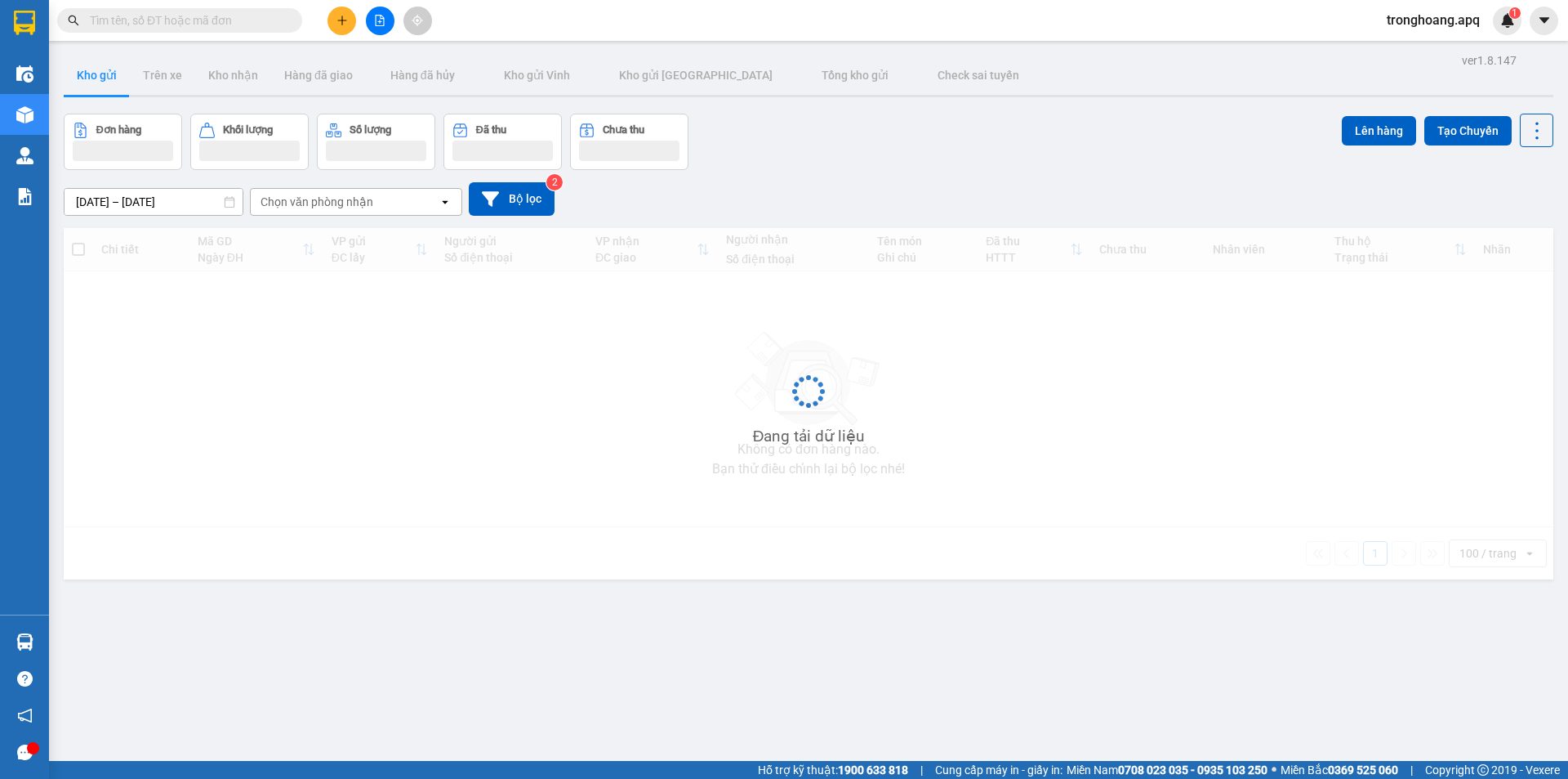
click at [865, 143] on div "Đơn hàng Khối lượng Số lượng Đã thu Chưa thu Lên hàng Tạo Chuyến" at bounding box center [808, 141] width 1489 height 56
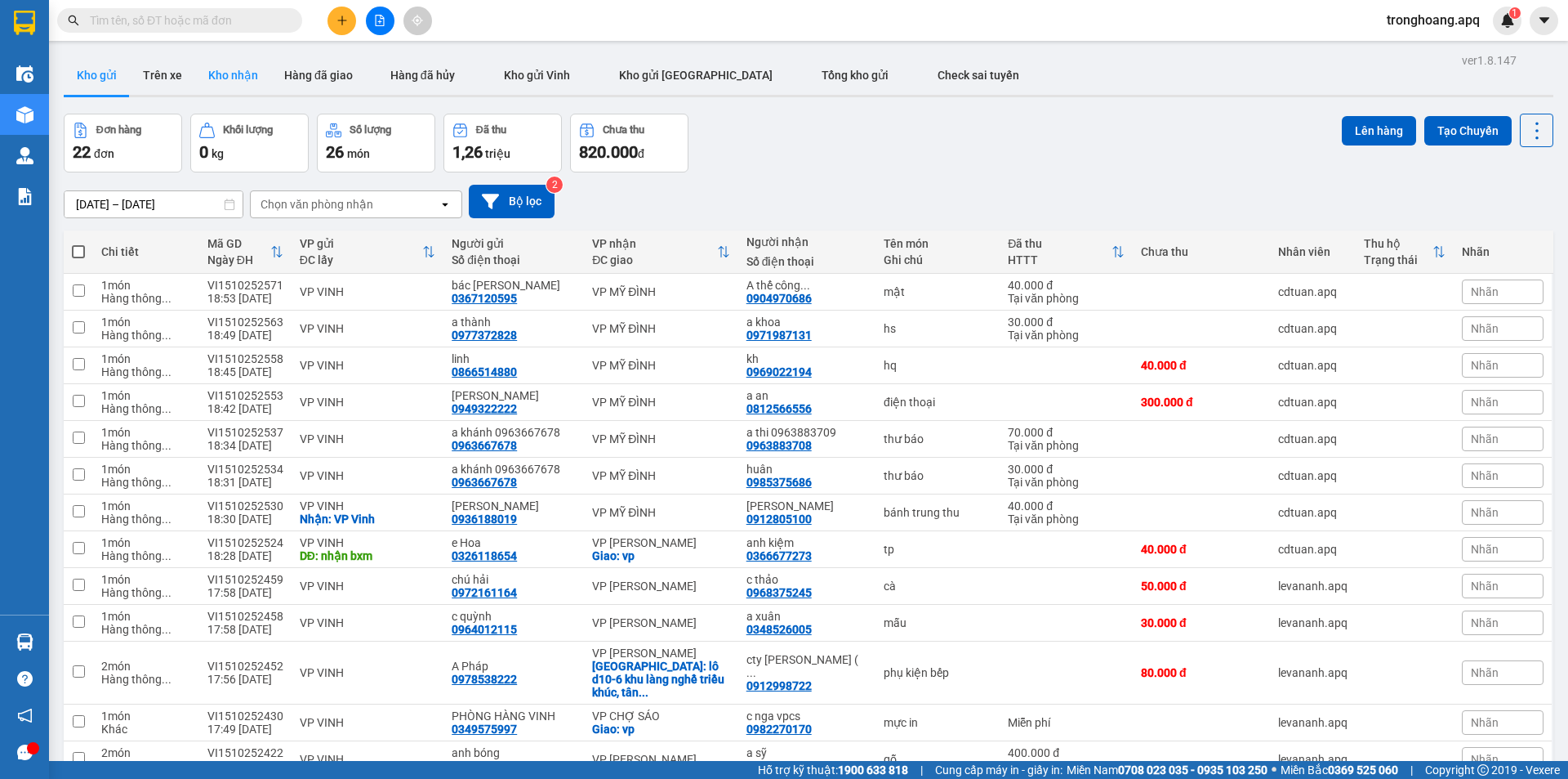
click at [230, 76] on button "Kho nhận" at bounding box center [233, 74] width 76 height 39
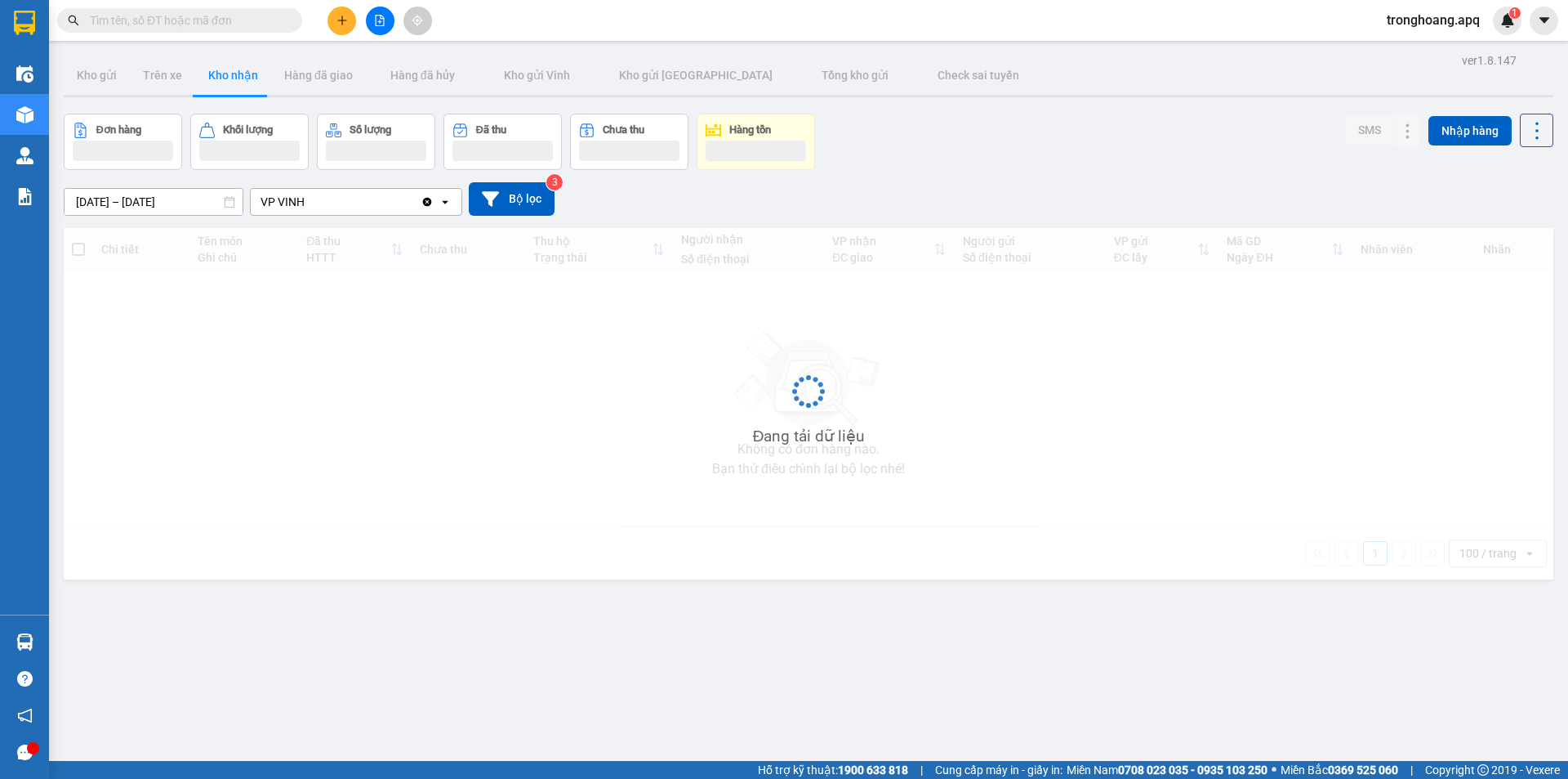
click at [915, 170] on div "[DATE] – [DATE] Press the down arrow key to interact with the calendar and sele…" at bounding box center [808, 198] width 1489 height 58
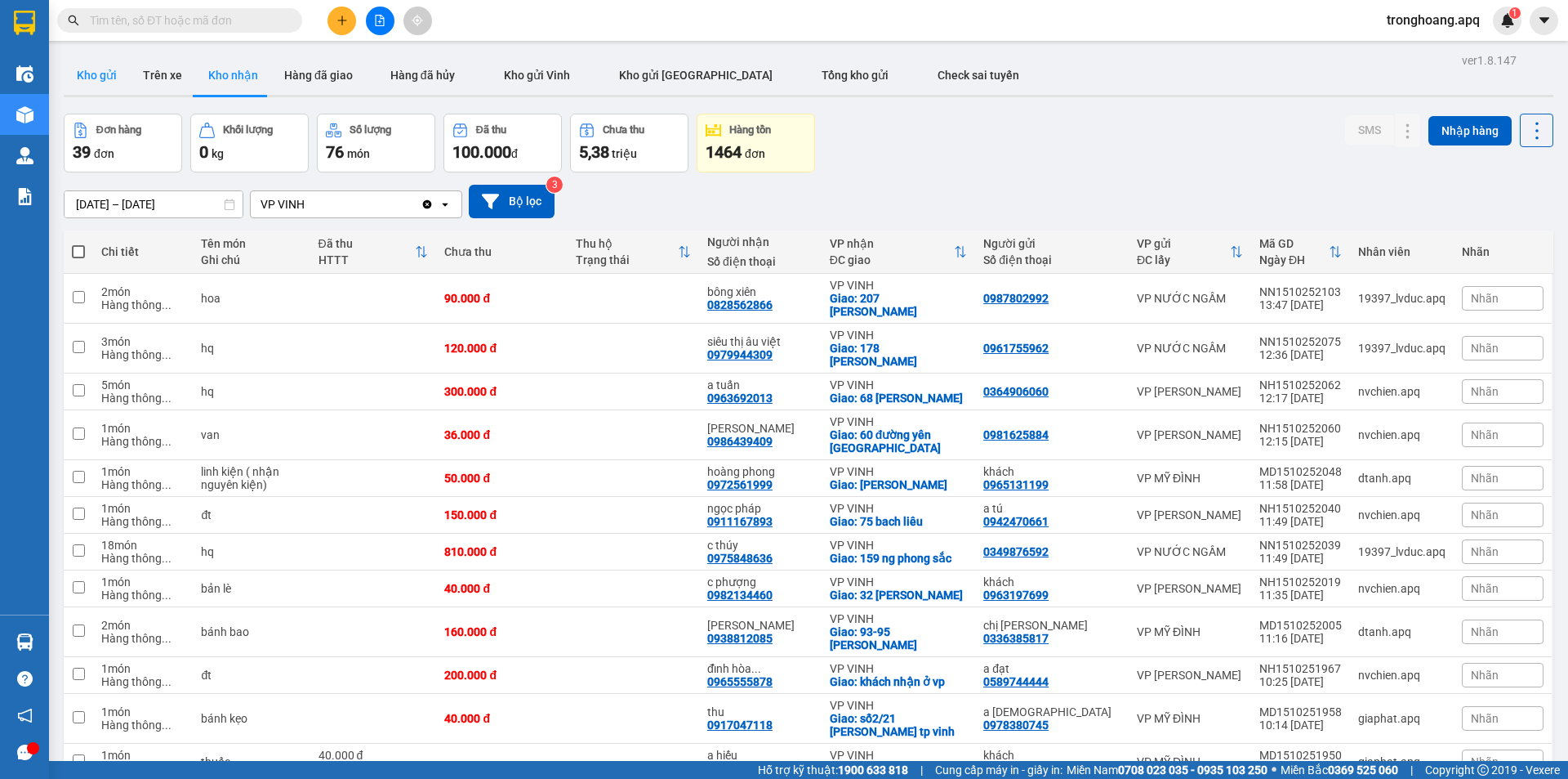
click at [77, 71] on button "Kho gửi" at bounding box center [97, 74] width 66 height 39
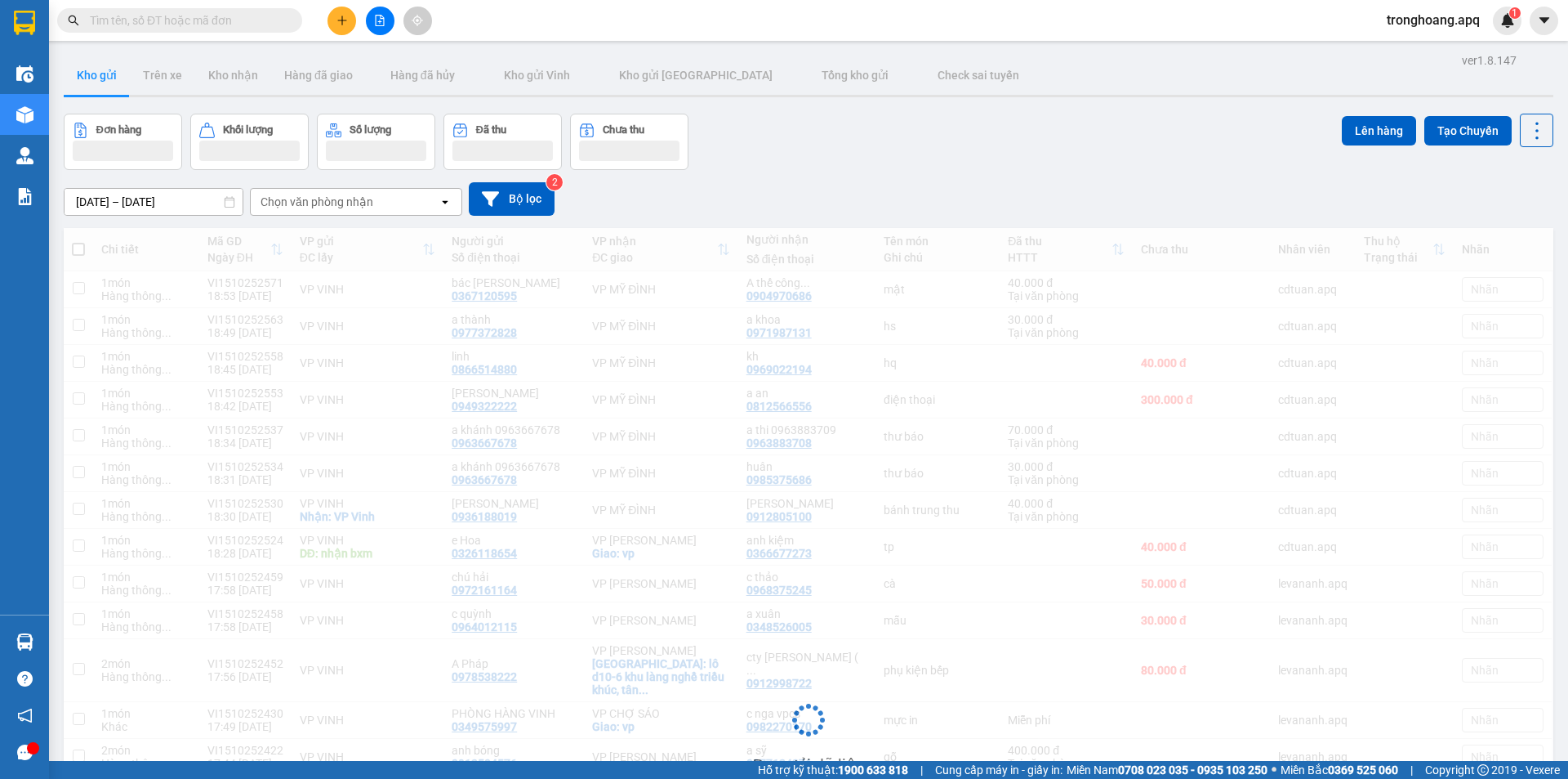
click at [817, 135] on div "Đơn hàng Khối lượng Số lượng Đã thu Chưa thu Lên hàng Tạo Chuyến" at bounding box center [808, 141] width 1489 height 56
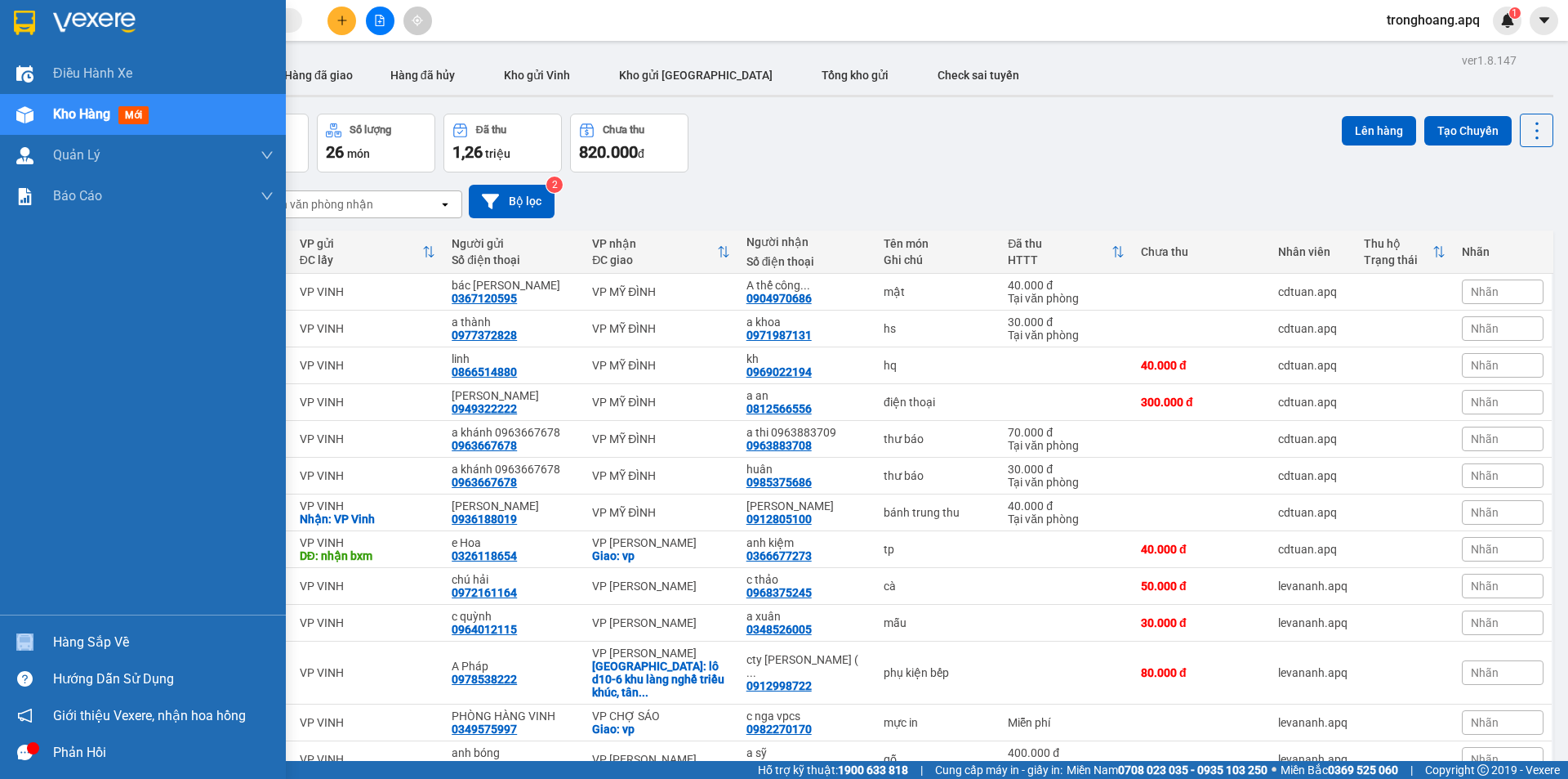
click at [88, 629] on div "Hàng sắp về" at bounding box center [143, 642] width 286 height 36
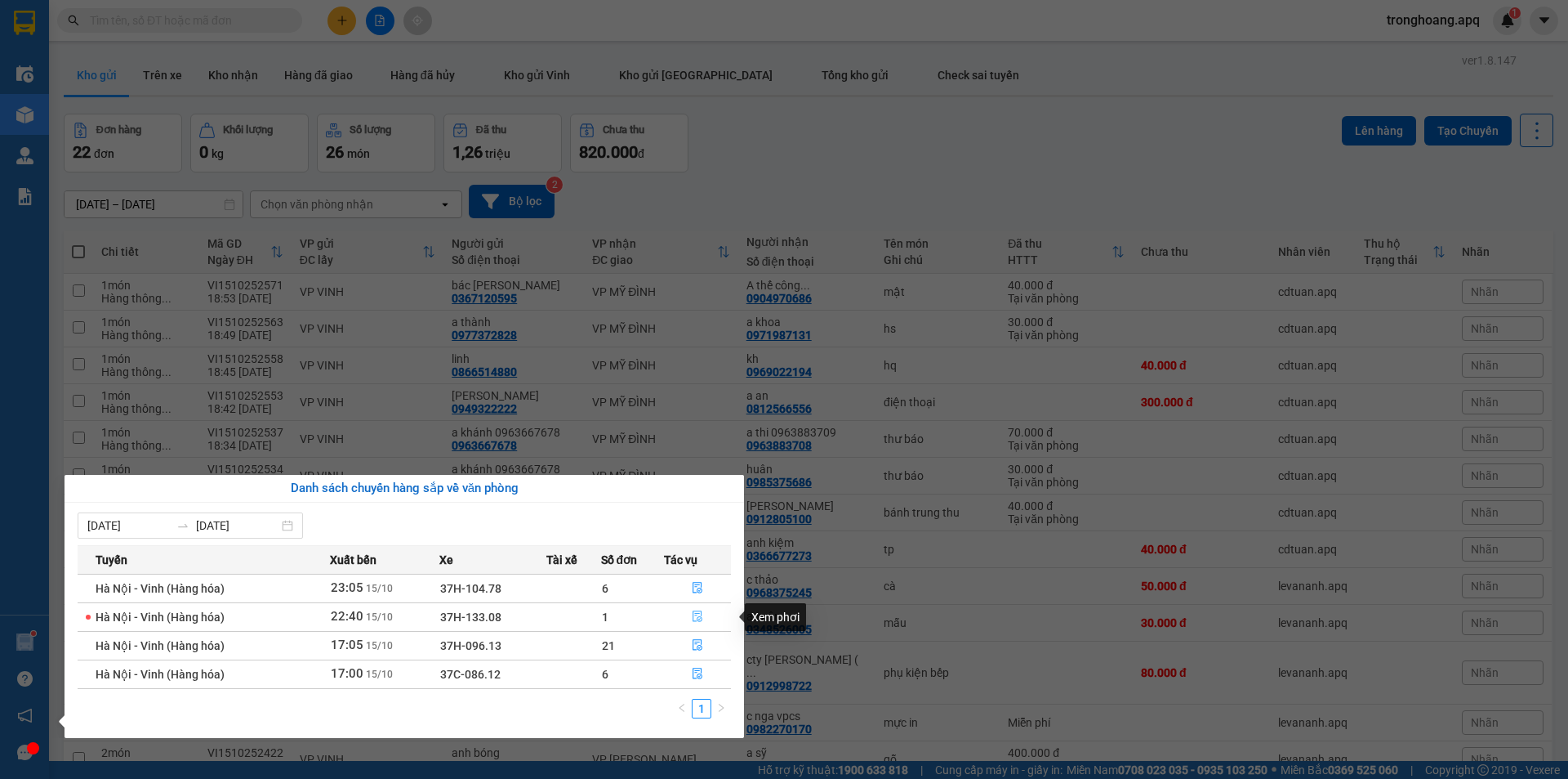
click at [694, 618] on icon "file-done" at bounding box center [698, 616] width 12 height 12
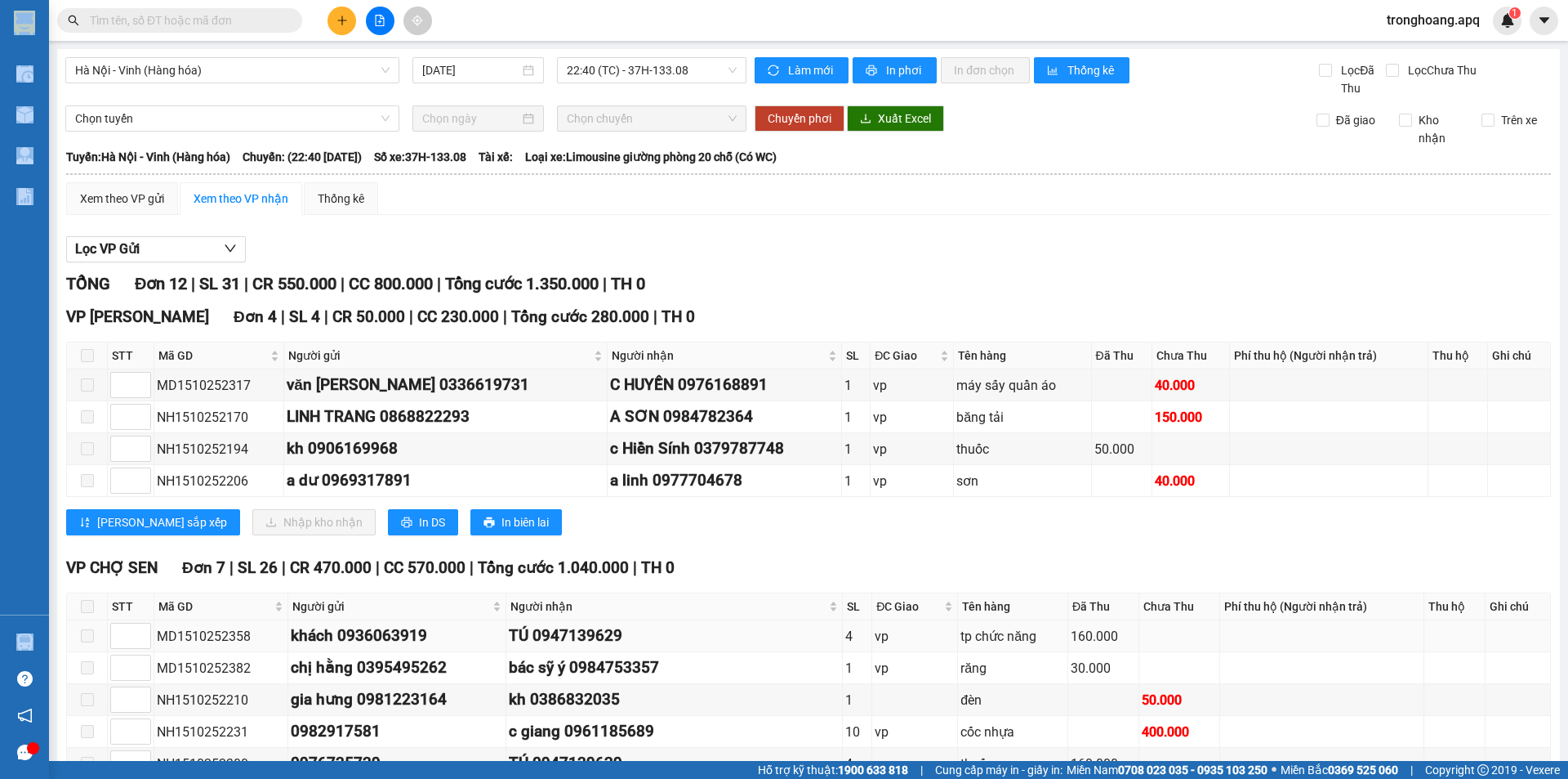
scroll to position [322, 0]
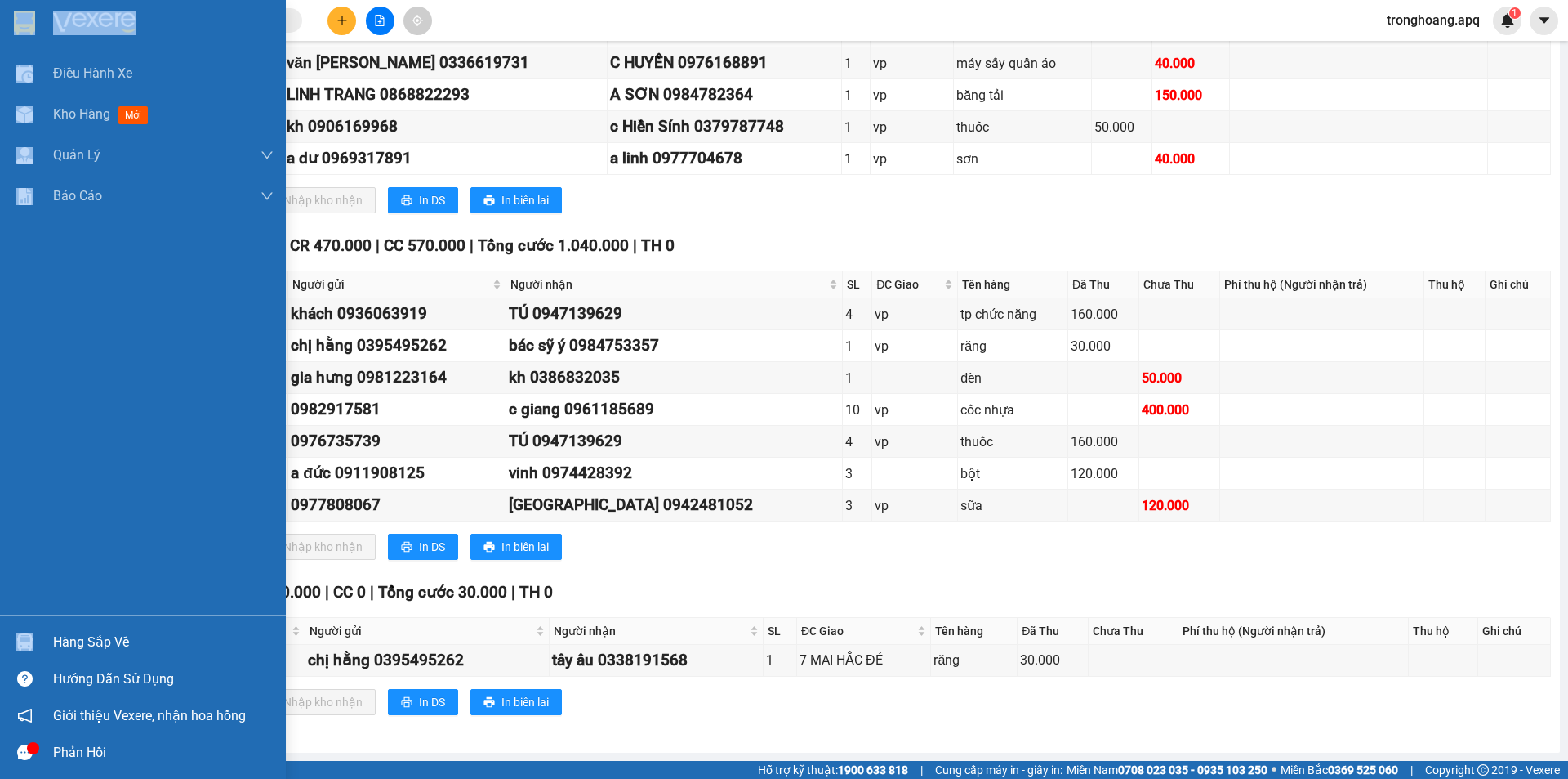
click at [95, 532] on div "Điều hành xe Kho hàng mới Quản [PERSON_NAME] lý thu hộ Quản lý chuyến Quản lý g…" at bounding box center [143, 333] width 286 height 562
click at [78, 116] on span "Kho hàng" at bounding box center [81, 113] width 57 height 16
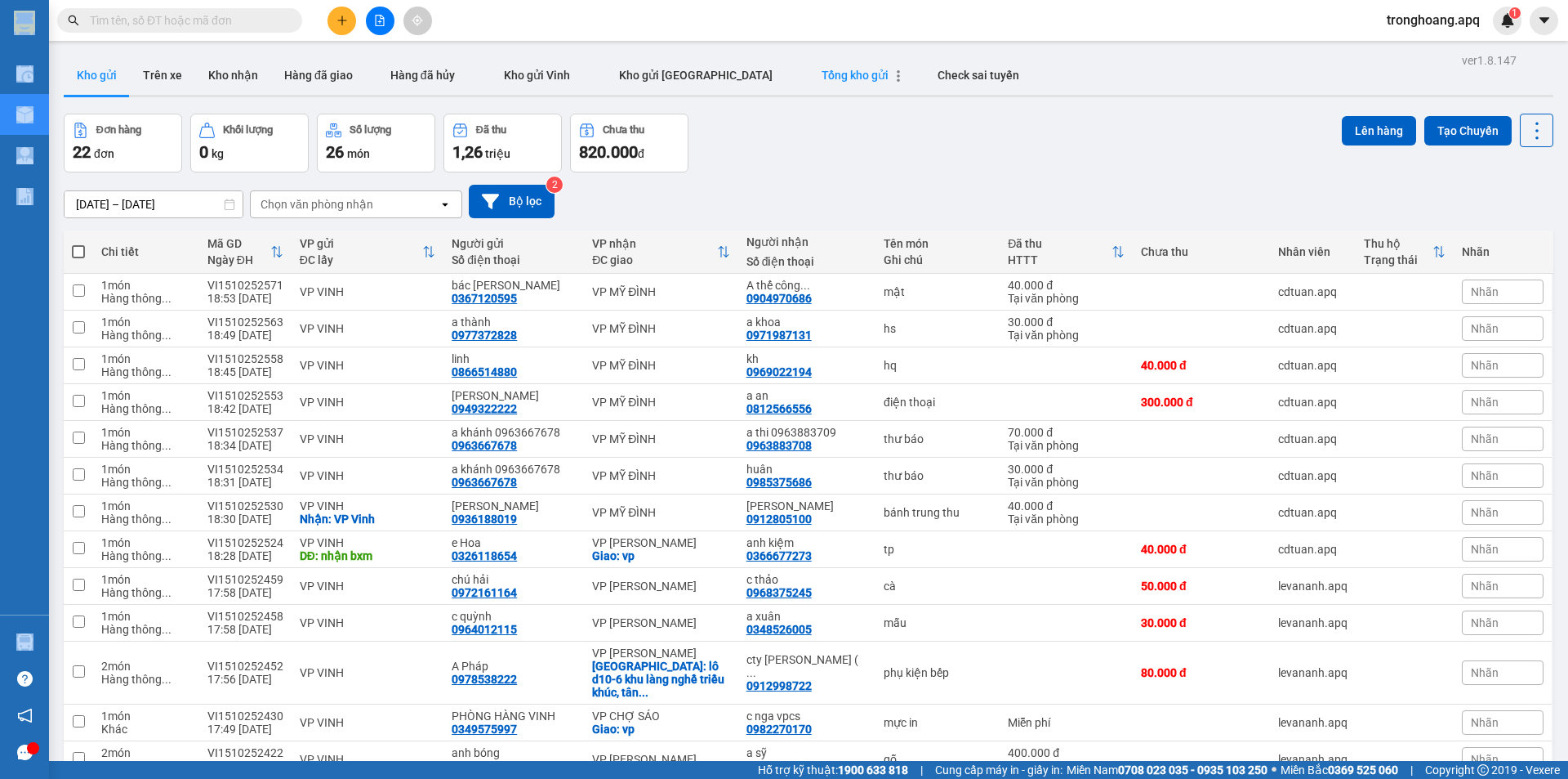
click at [822, 69] on span "Tổng kho gửi" at bounding box center [855, 75] width 67 height 13
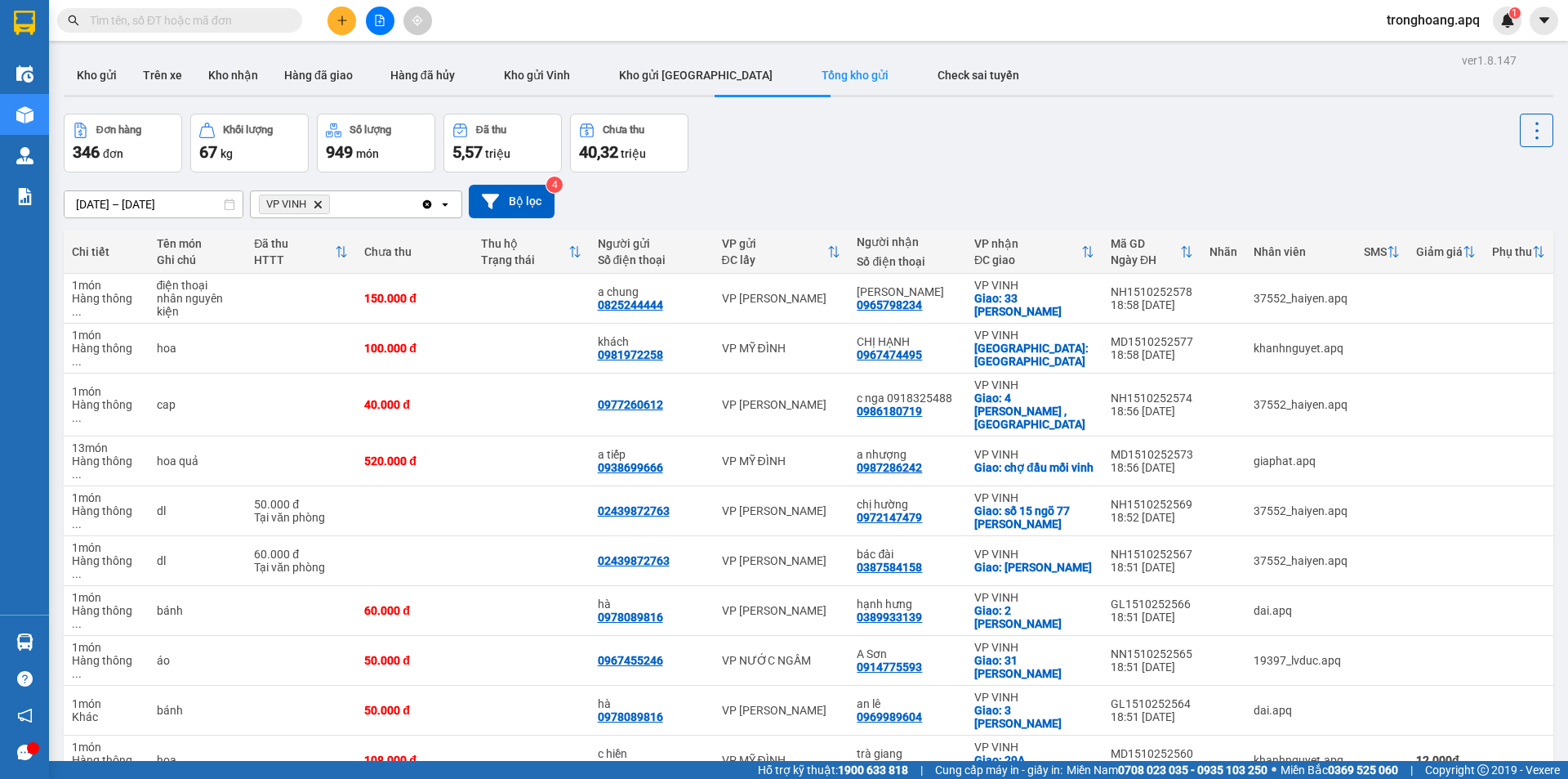
click at [932, 133] on div "Đơn hàng 346 đơn Khối lượng 67 kg Số lượng 949 món Đã thu 5,57 triệu Chưa thu 4…" at bounding box center [808, 142] width 1489 height 59
click at [316, 203] on icon "Delete" at bounding box center [317, 204] width 10 height 10
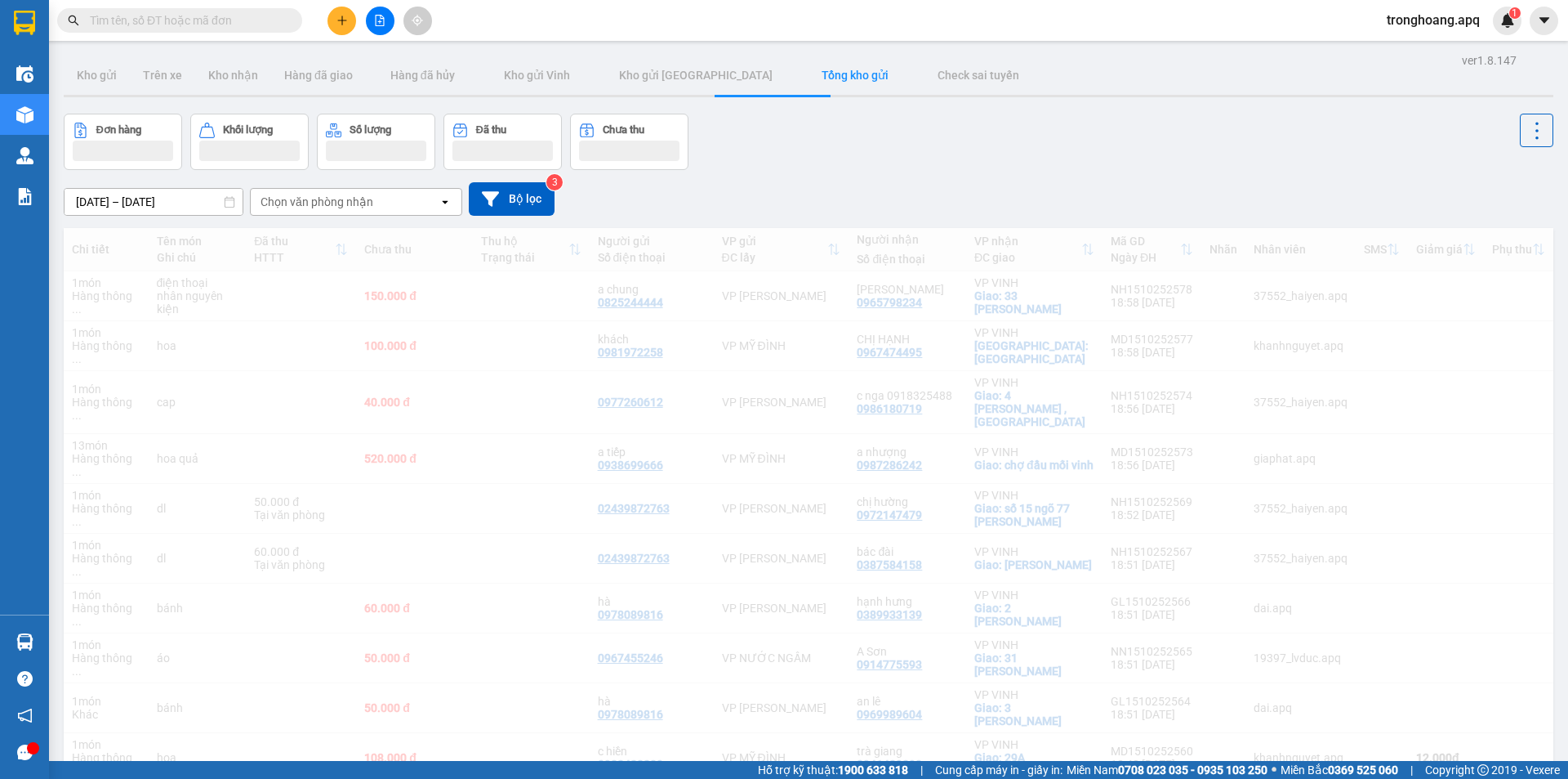
click at [846, 169] on div "Đơn hàng Khối lượng Số lượng Đã thu Chưa thu" at bounding box center [808, 141] width 1489 height 56
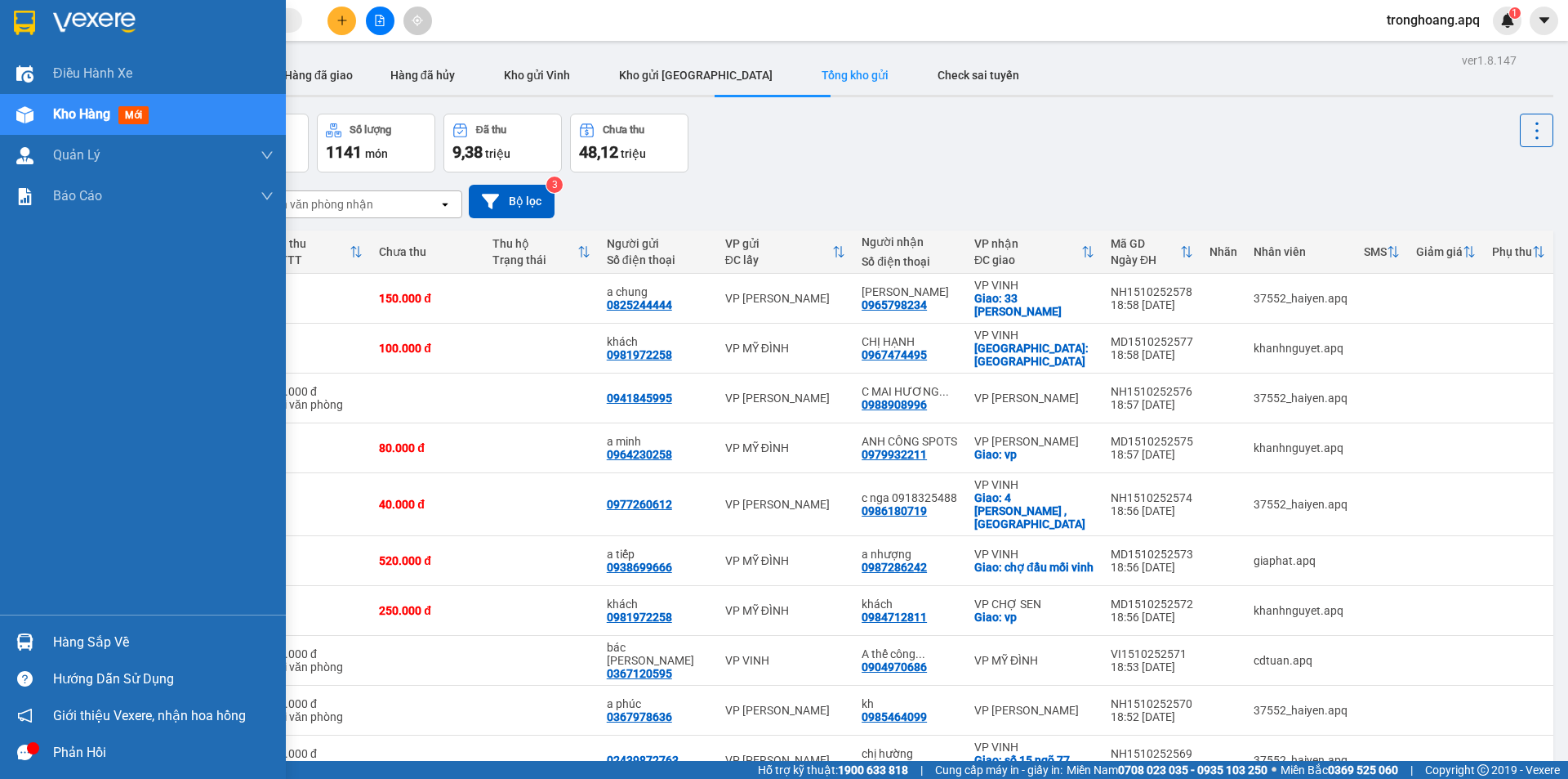
click at [106, 653] on div "Hàng sắp về" at bounding box center [143, 642] width 286 height 36
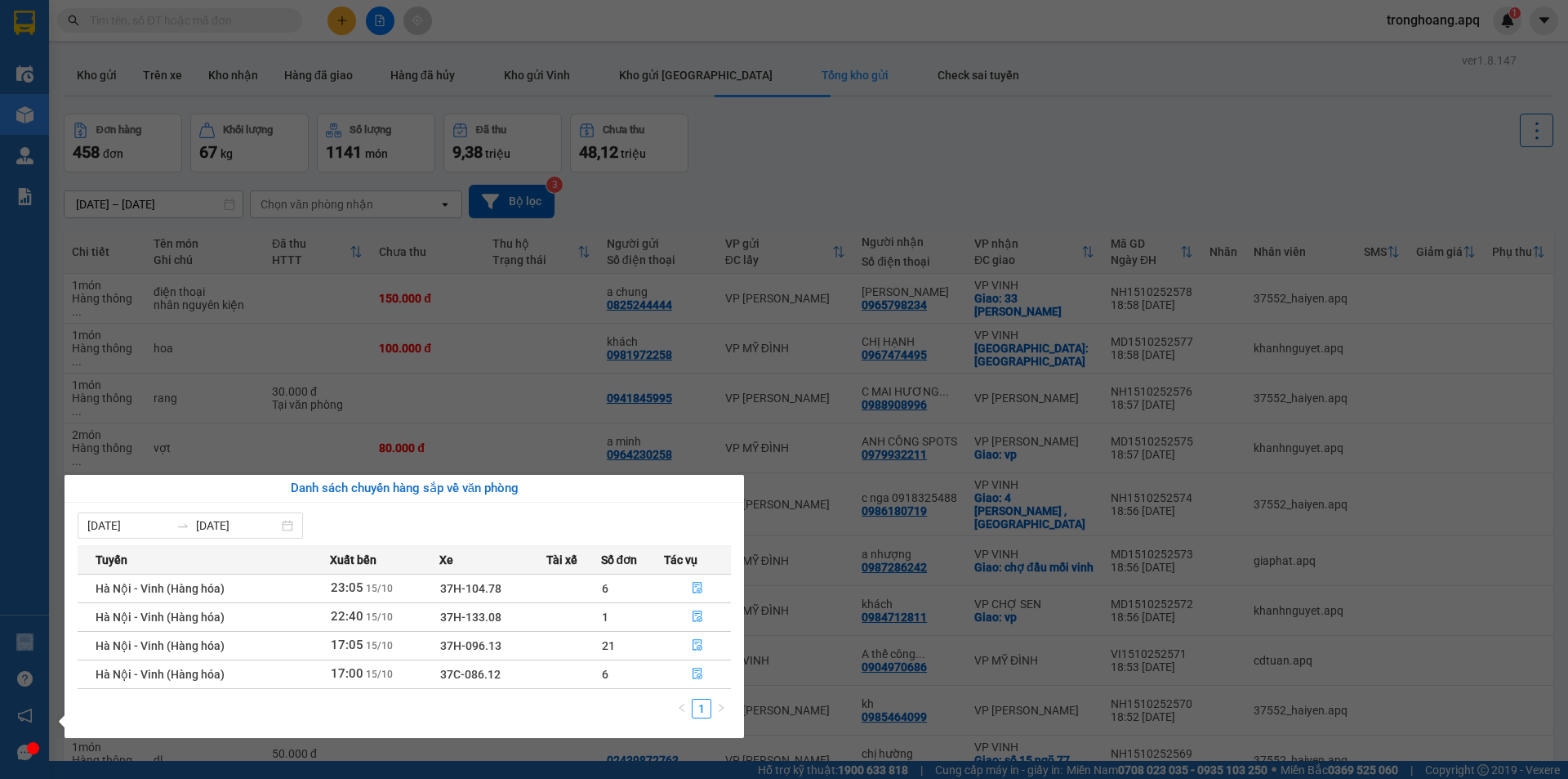
click at [837, 169] on section "Kết quả tìm kiếm ( 1 ) Bộ lọc Mã ĐH Trạng thái Món hàng Thu hộ Tổng cước Chưa c…" at bounding box center [784, 390] width 1568 height 779
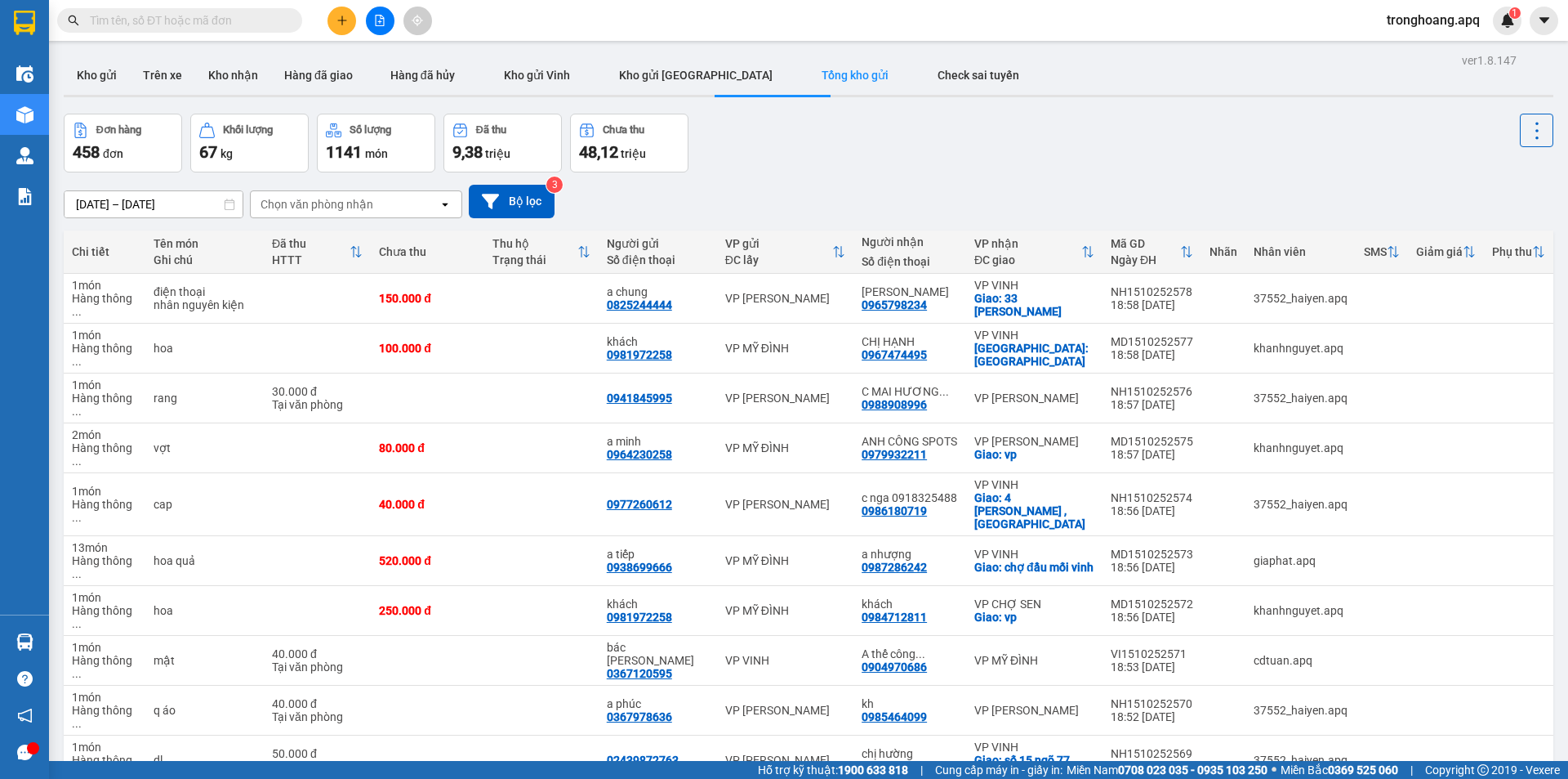
click at [832, 183] on div "[DATE] – [DATE] Press the down arrow key to interact with the calendar and sele…" at bounding box center [808, 201] width 1489 height 58
click at [71, 70] on button "Kho gửi" at bounding box center [97, 74] width 66 height 39
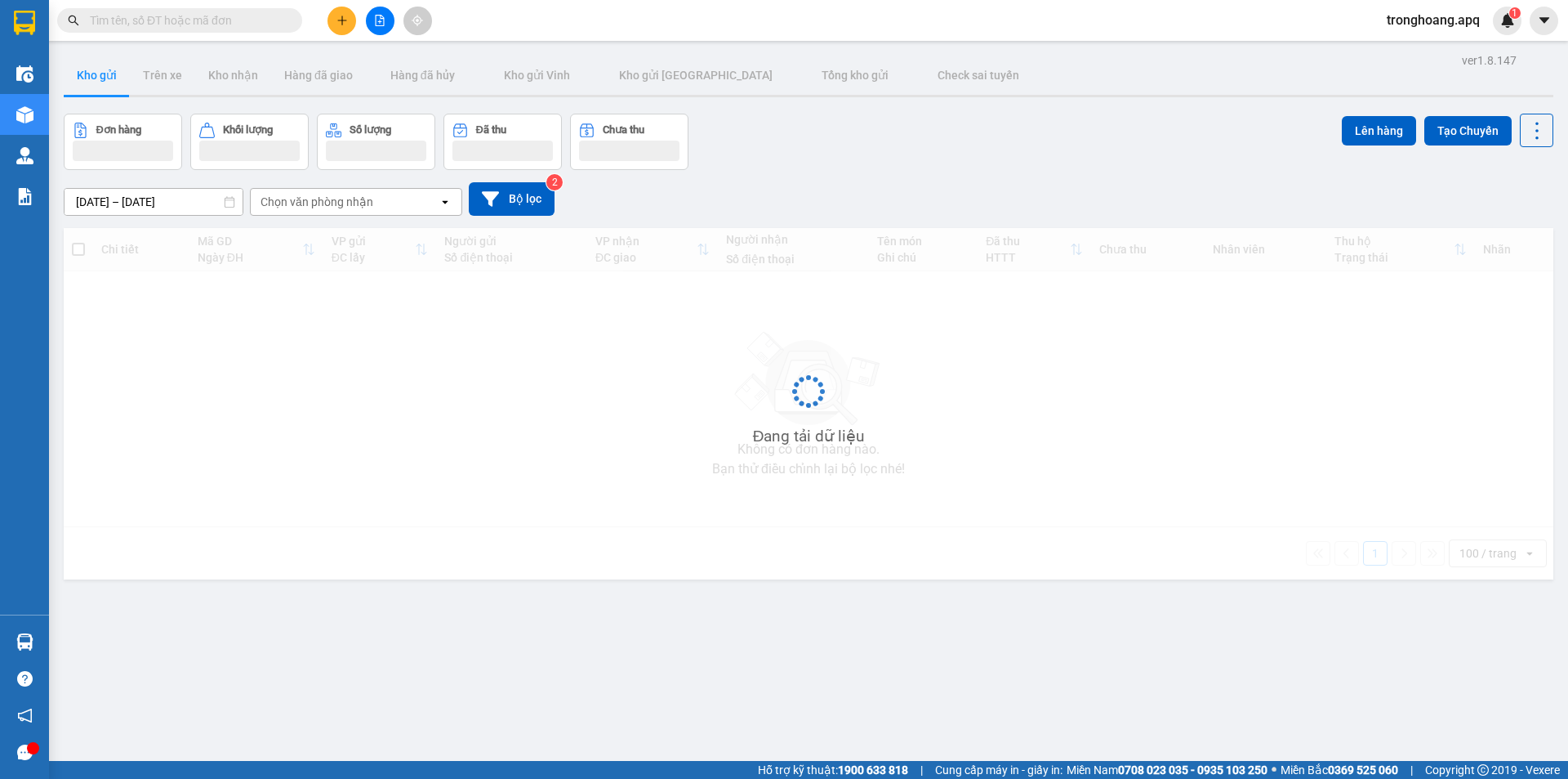
click at [911, 145] on div "Đơn hàng Khối lượng Số lượng Đã thu Chưa thu Lên hàng Tạo Chuyến" at bounding box center [808, 141] width 1489 height 56
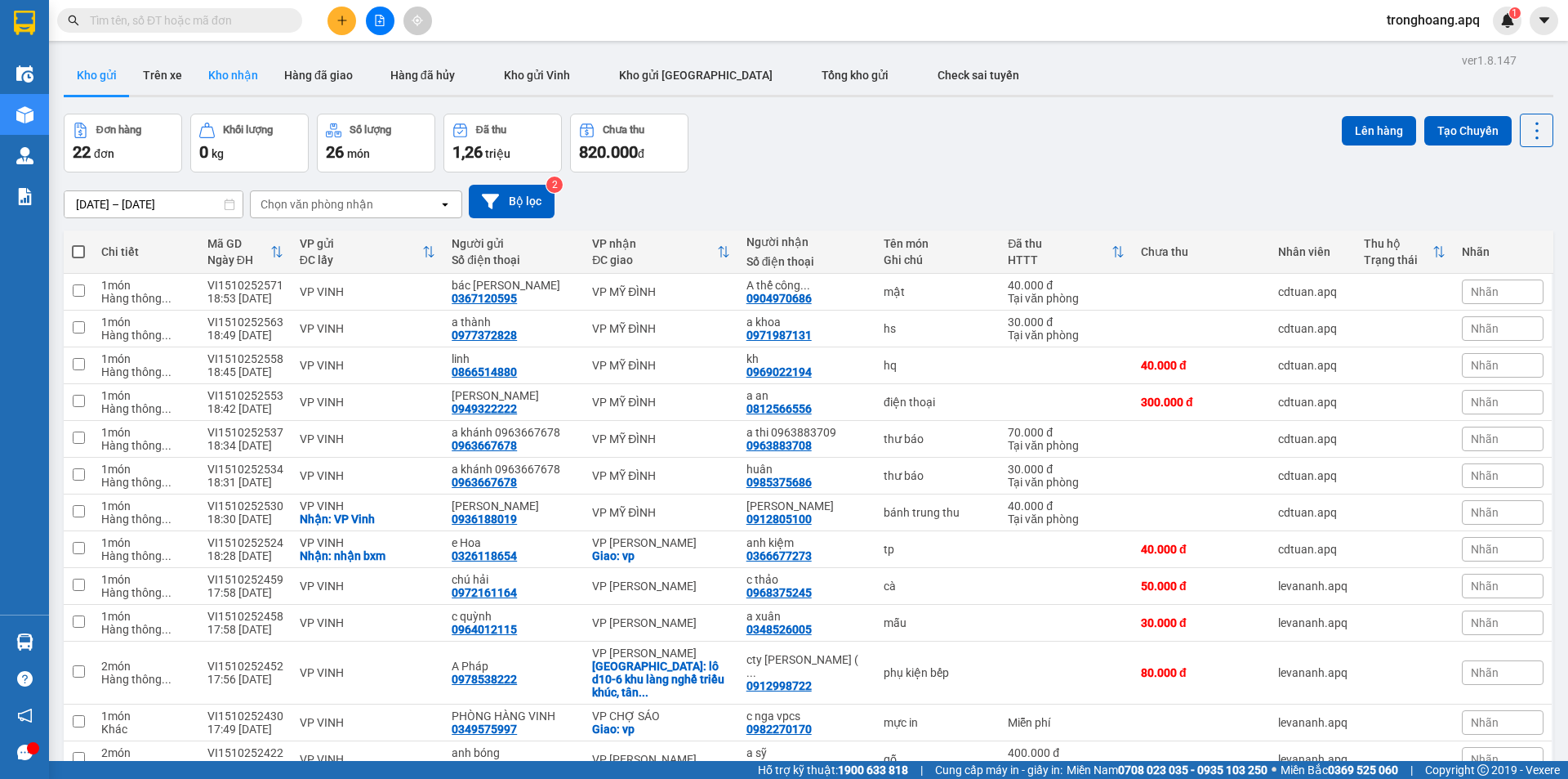
click at [222, 74] on button "Kho nhận" at bounding box center [233, 74] width 76 height 39
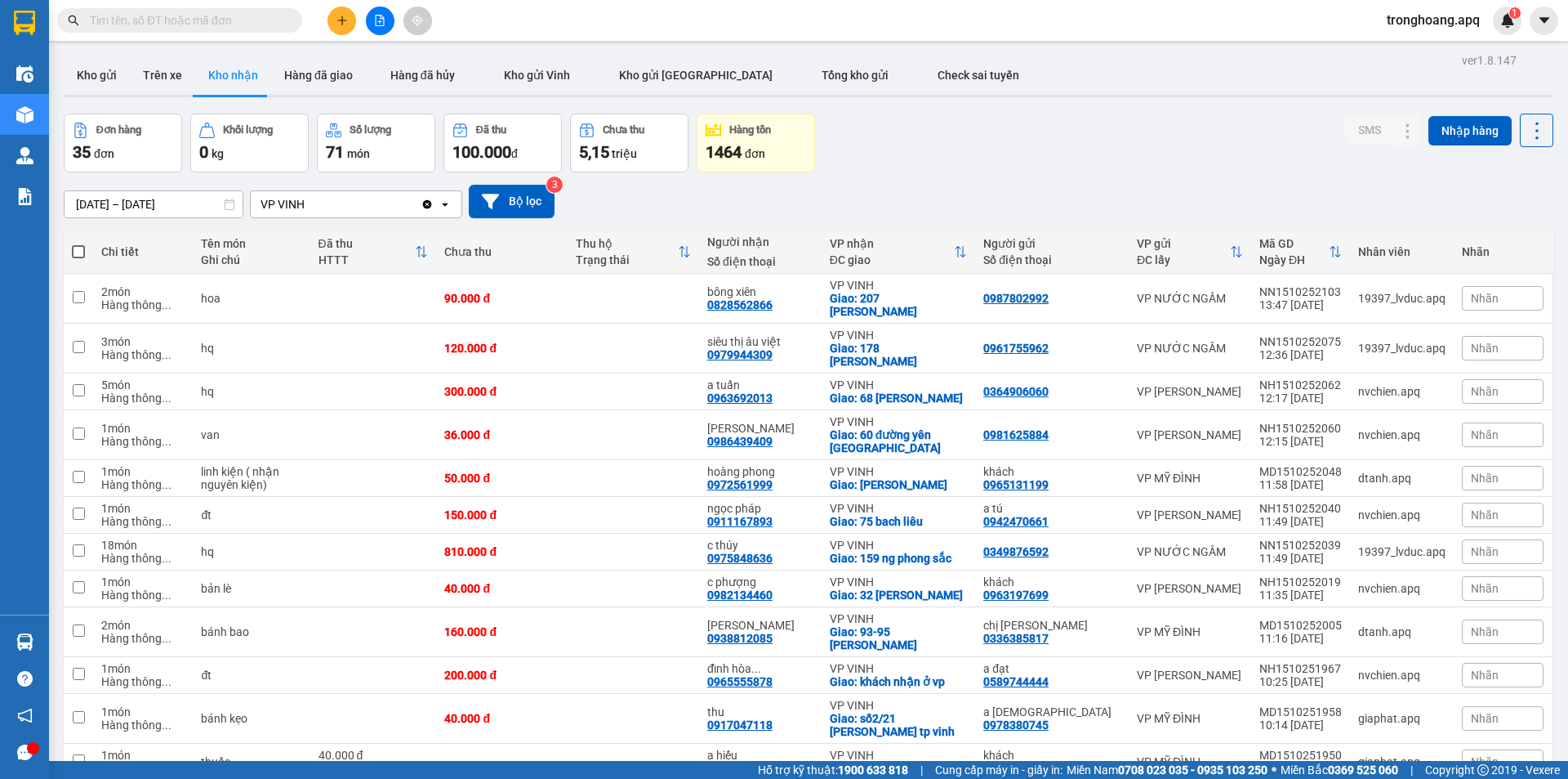
click at [913, 193] on div "[DATE] – [DATE] Press the down arrow key to interact with the calendar and sele…" at bounding box center [808, 201] width 1489 height 34
click at [808, 190] on div "[DATE] – [DATE] Press the down arrow key to interact with the calendar and sele…" at bounding box center [808, 201] width 1489 height 34
click at [922, 194] on div "[DATE] – [DATE] Press the down arrow key to interact with the calendar and sele…" at bounding box center [808, 201] width 1489 height 34
click at [97, 79] on button "Kho gửi" at bounding box center [97, 74] width 66 height 39
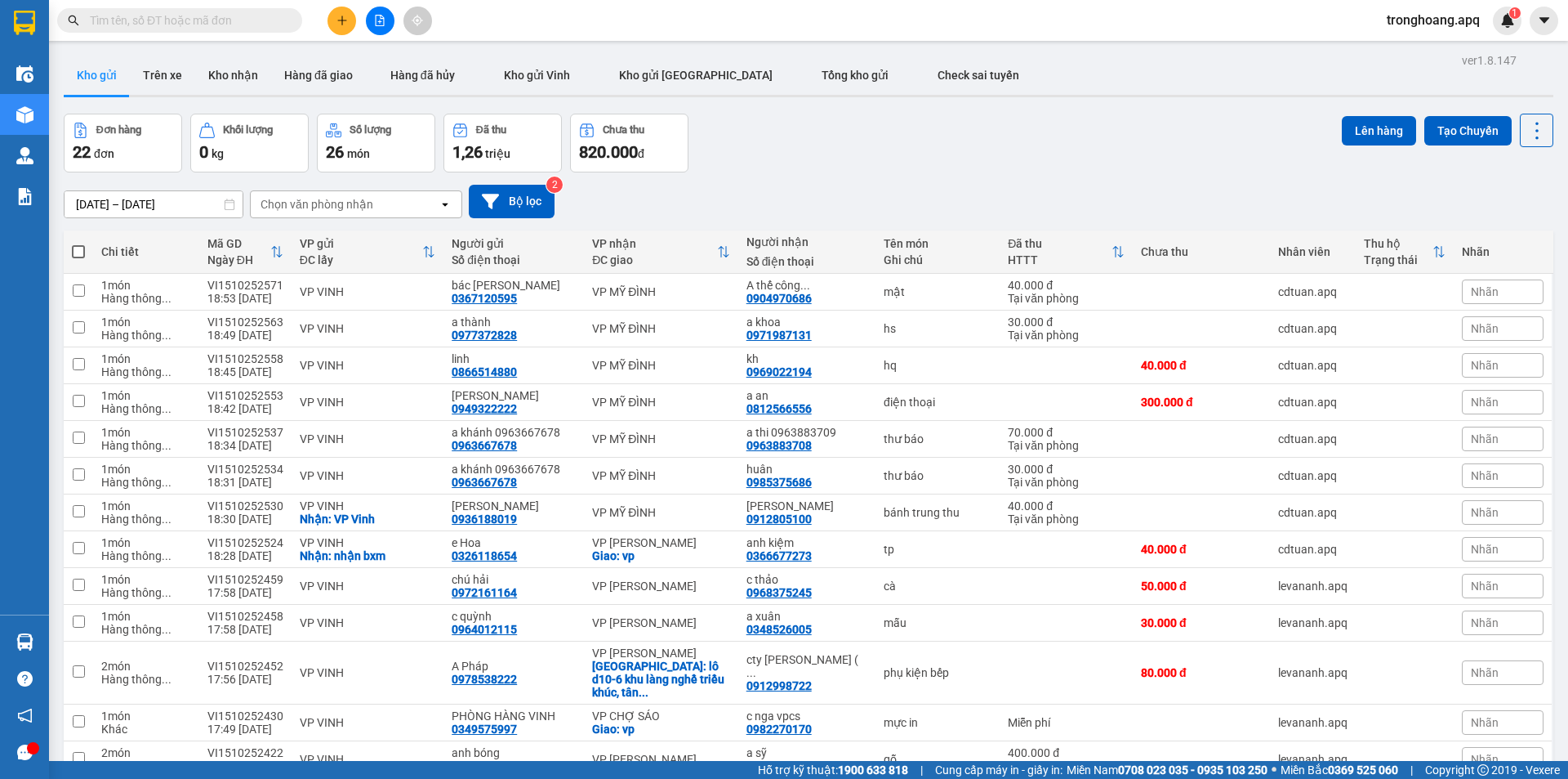
drag, startPoint x: 966, startPoint y: 141, endPoint x: 965, endPoint y: 241, distance: 100.0
click at [966, 142] on div "Đơn hàng 22 đơn Khối lượng 0 kg Số lượng 26 món Đã thu 1,26 triệu Chưa thu 820.…" at bounding box center [808, 142] width 1489 height 59
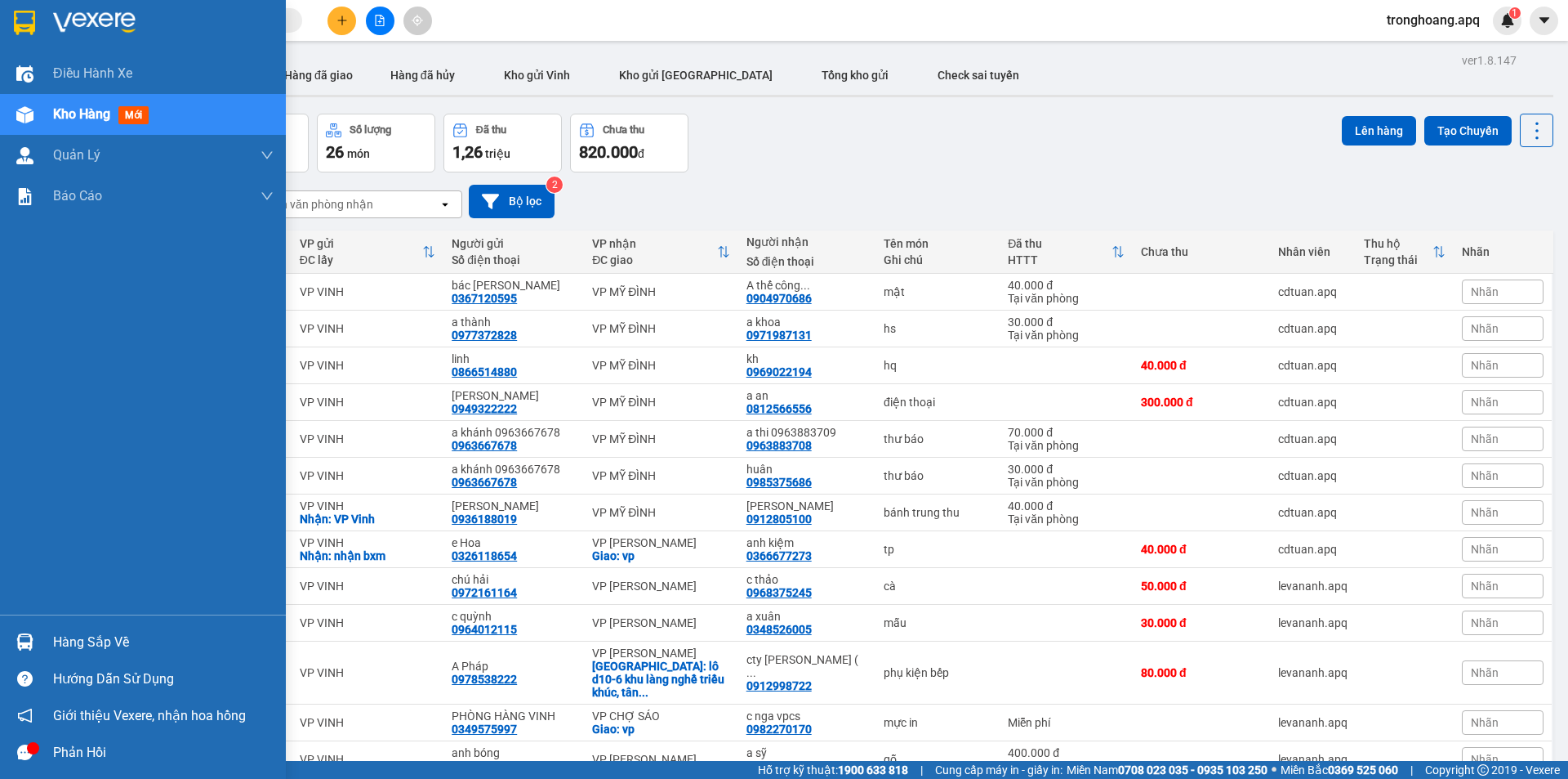
click at [26, 646] on img at bounding box center [25, 642] width 17 height 17
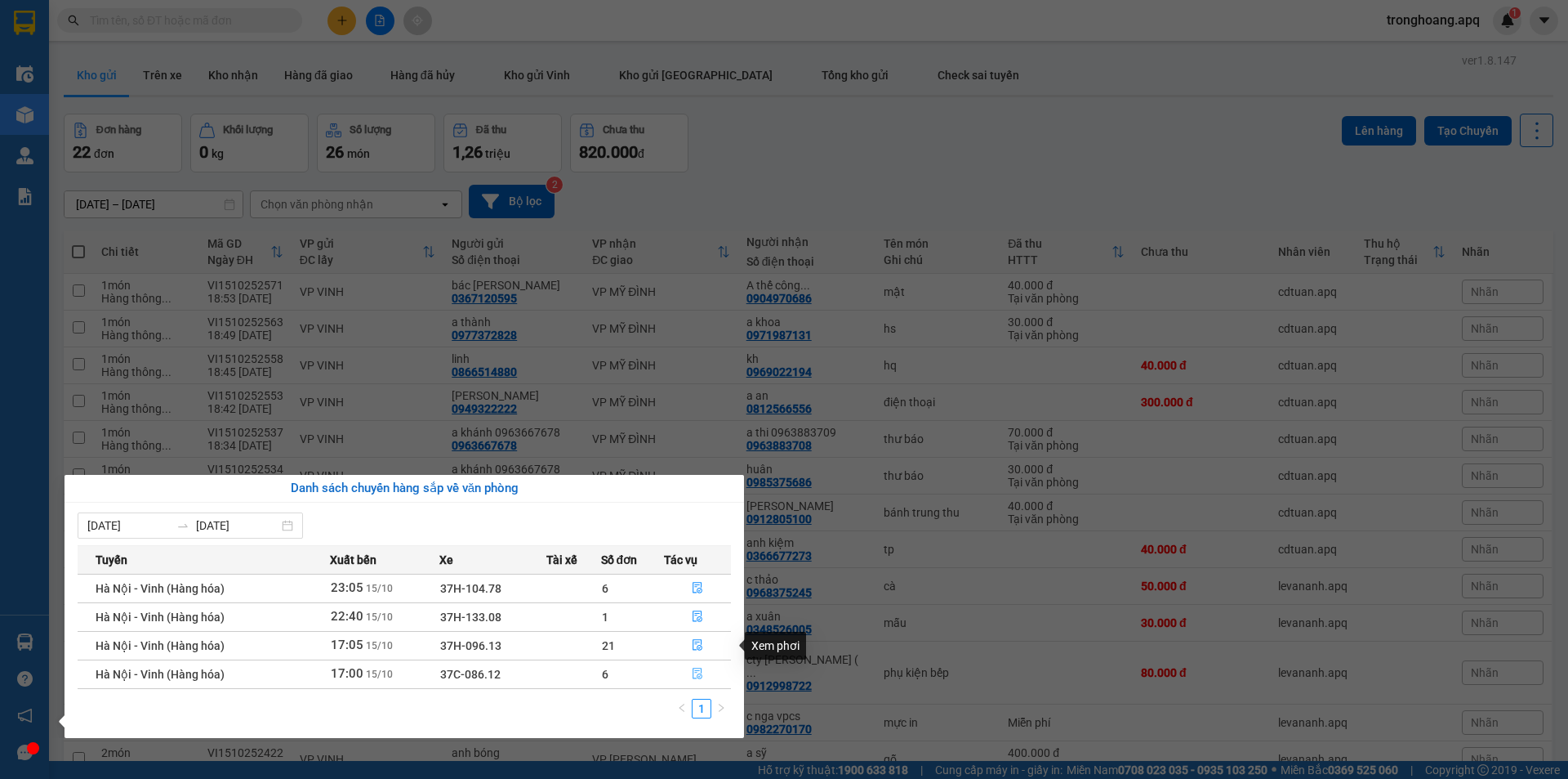
click at [698, 673] on icon "file-done" at bounding box center [698, 673] width 12 height 12
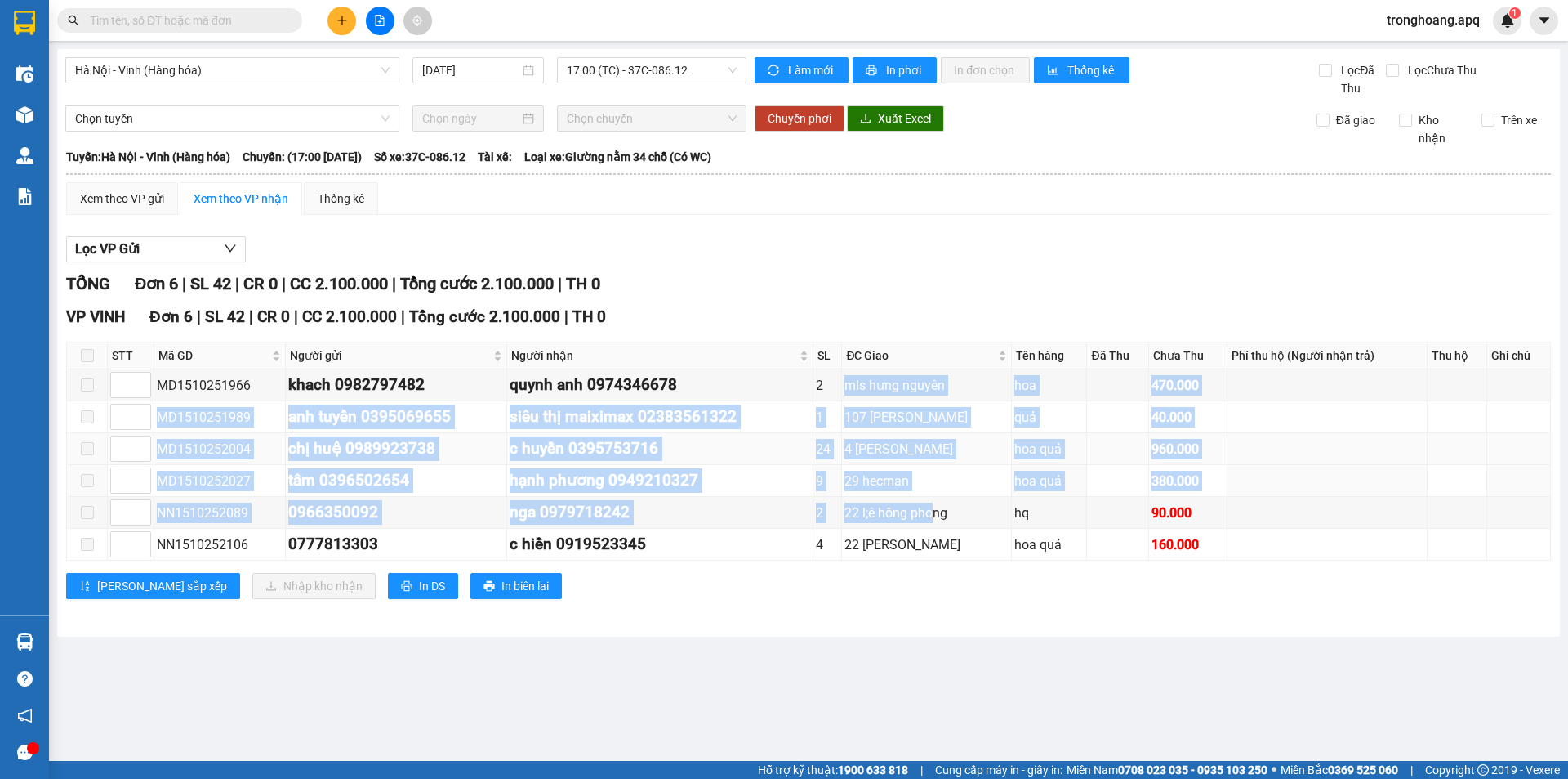
drag, startPoint x: 865, startPoint y: 417, endPoint x: 922, endPoint y: 459, distance: 70.8
click at [943, 499] on tbody "MD1510251966 khach 0982797482 quynh anh 0974346678 2 mls hưng nguyên hoa 470.00…" at bounding box center [808, 465] width 1484 height 191
click at [899, 435] on td "4 [PERSON_NAME]" at bounding box center [927, 449] width 169 height 32
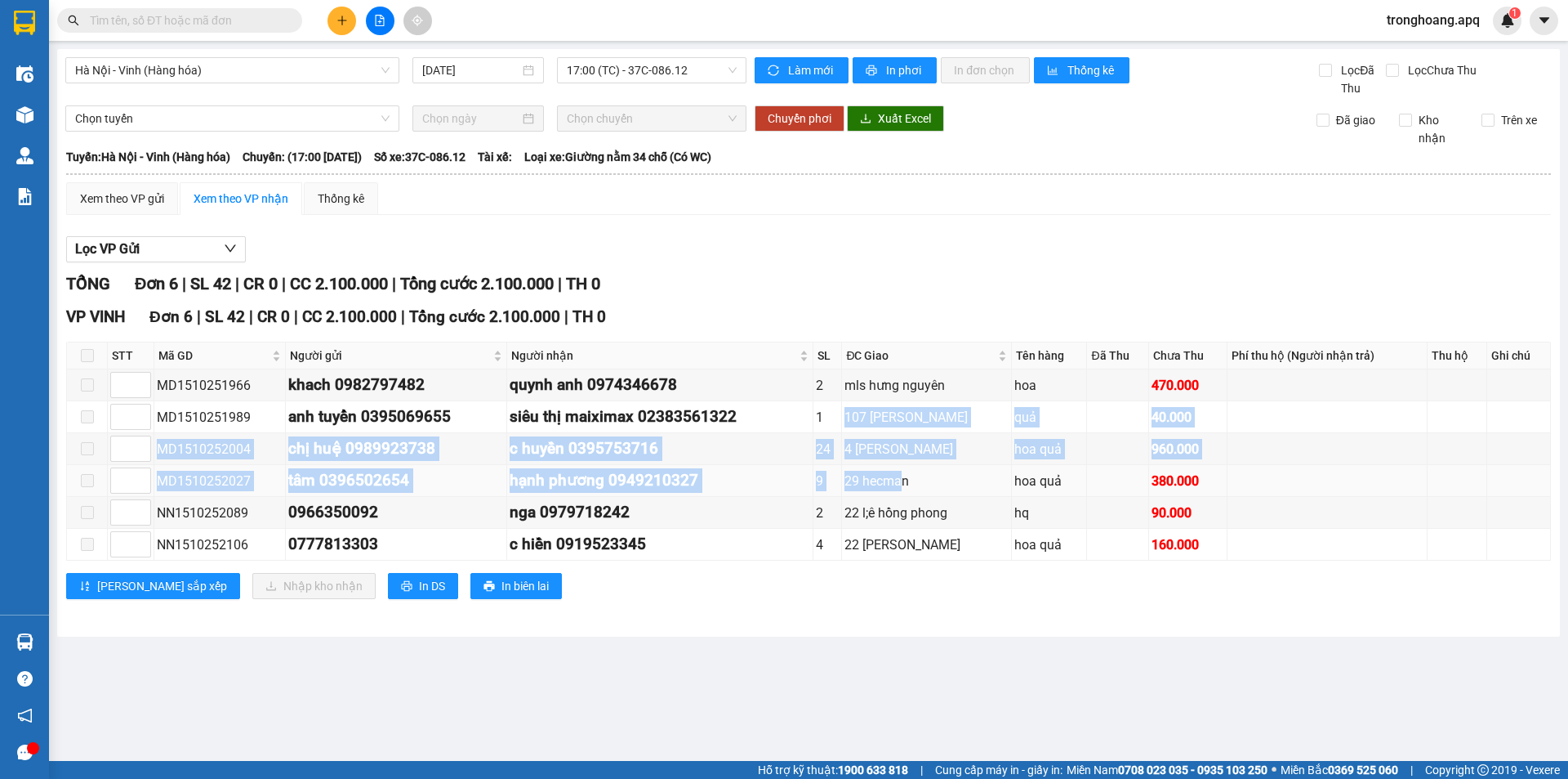
drag, startPoint x: 854, startPoint y: 410, endPoint x: 909, endPoint y: 472, distance: 82.9
click at [913, 476] on tbody "MD1510251966 khach 0982797482 quynh anh 0974346678 2 mls hưng nguyên hoa 470.00…" at bounding box center [808, 465] width 1484 height 191
click at [887, 456] on div "4 [PERSON_NAME]" at bounding box center [927, 449] width 164 height 21
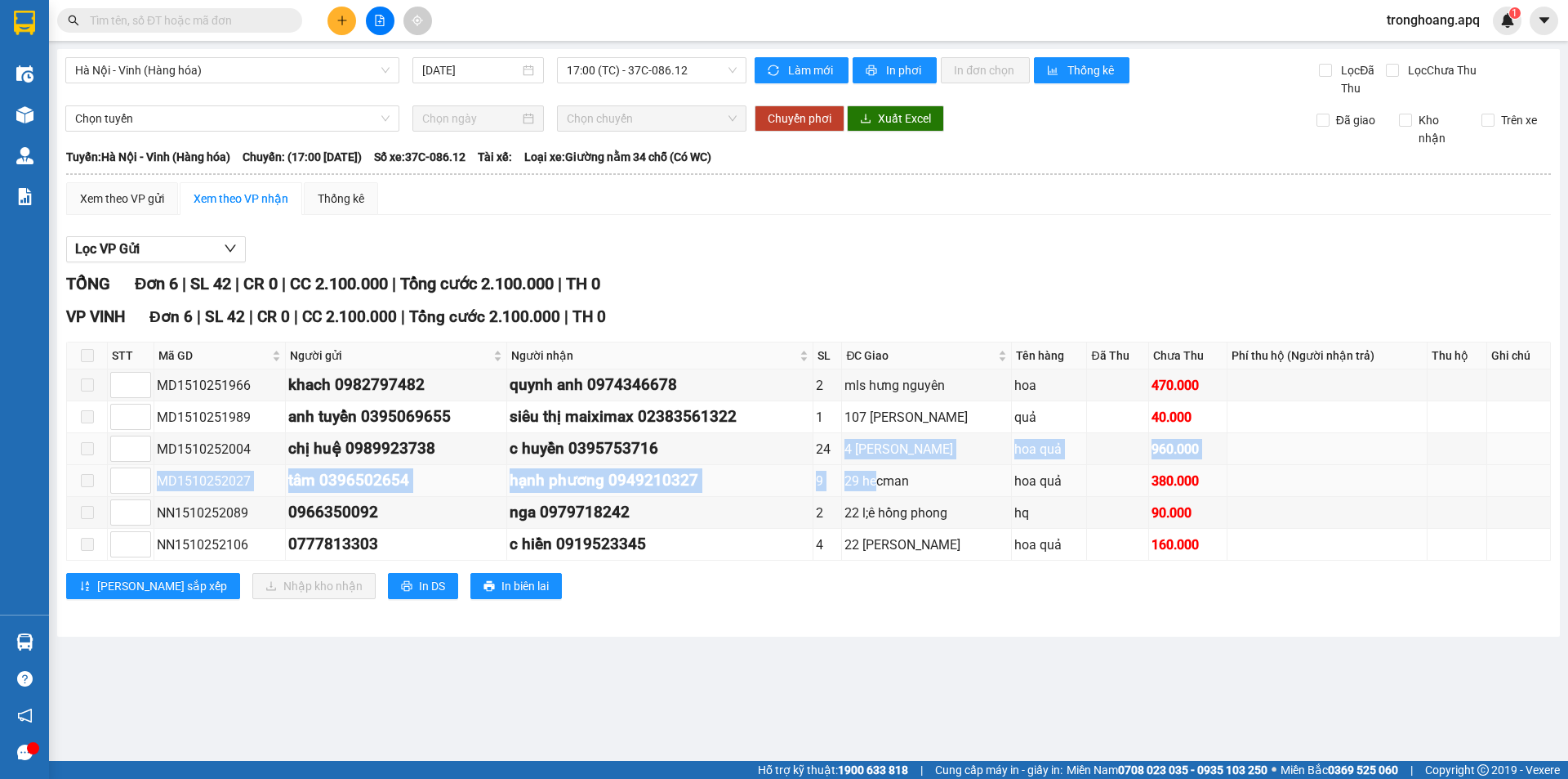
click at [901, 480] on tbody "MD1510251966 khach 0982797482 quynh anh 0974346678 2 mls hưng nguyên hoa 470.00…" at bounding box center [808, 465] width 1484 height 191
click at [884, 480] on div "29 hecman" at bounding box center [927, 480] width 164 height 21
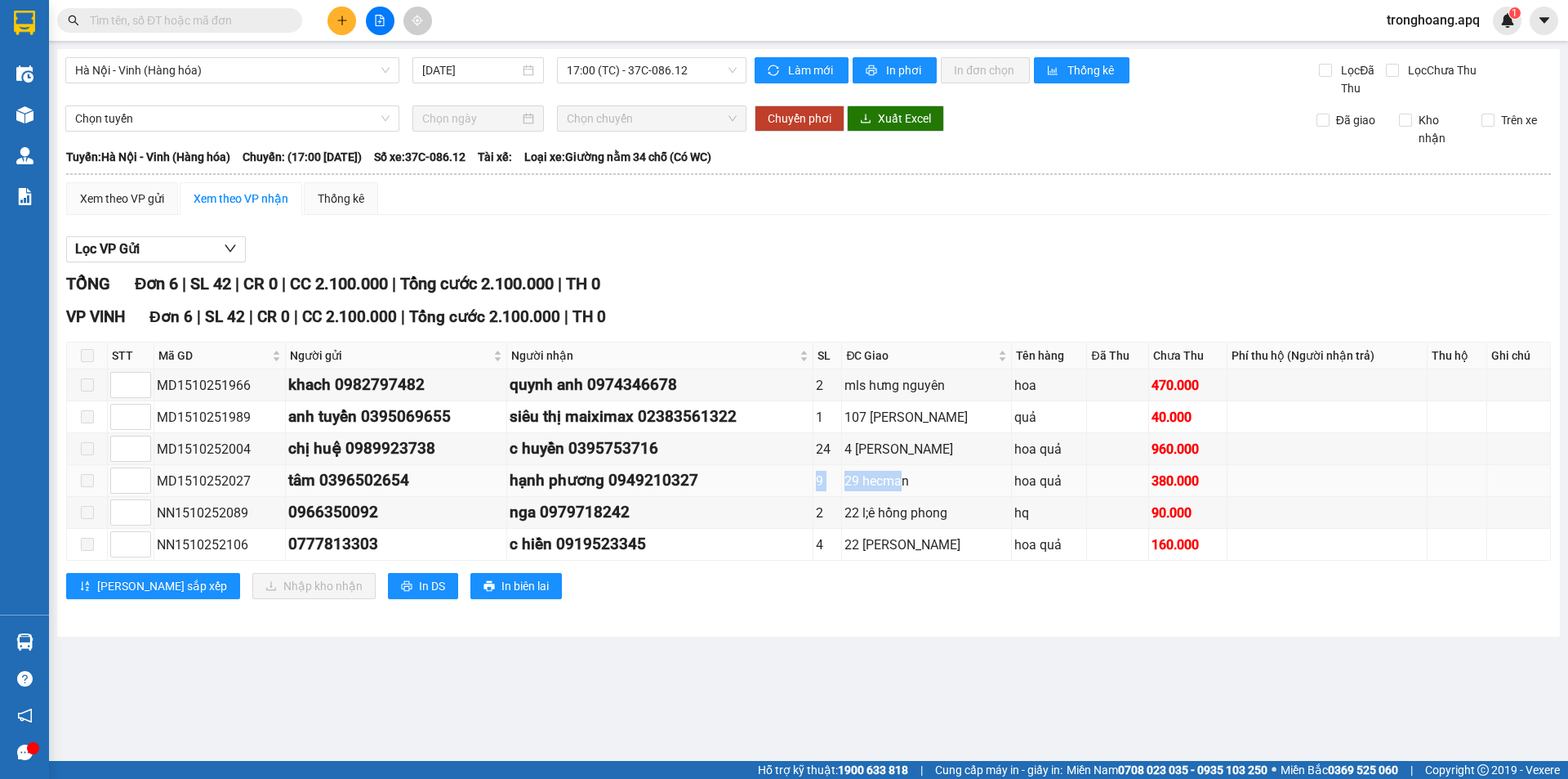
drag, startPoint x: 803, startPoint y: 477, endPoint x: 934, endPoint y: 488, distance: 131.5
click at [934, 488] on tr "MD1510252027 tâm 0396502654 hạnh phương 0949210327 9 29 hecman hoa quả 380.000" at bounding box center [808, 480] width 1484 height 32
click at [889, 489] on div "29 hecman" at bounding box center [927, 480] width 164 height 21
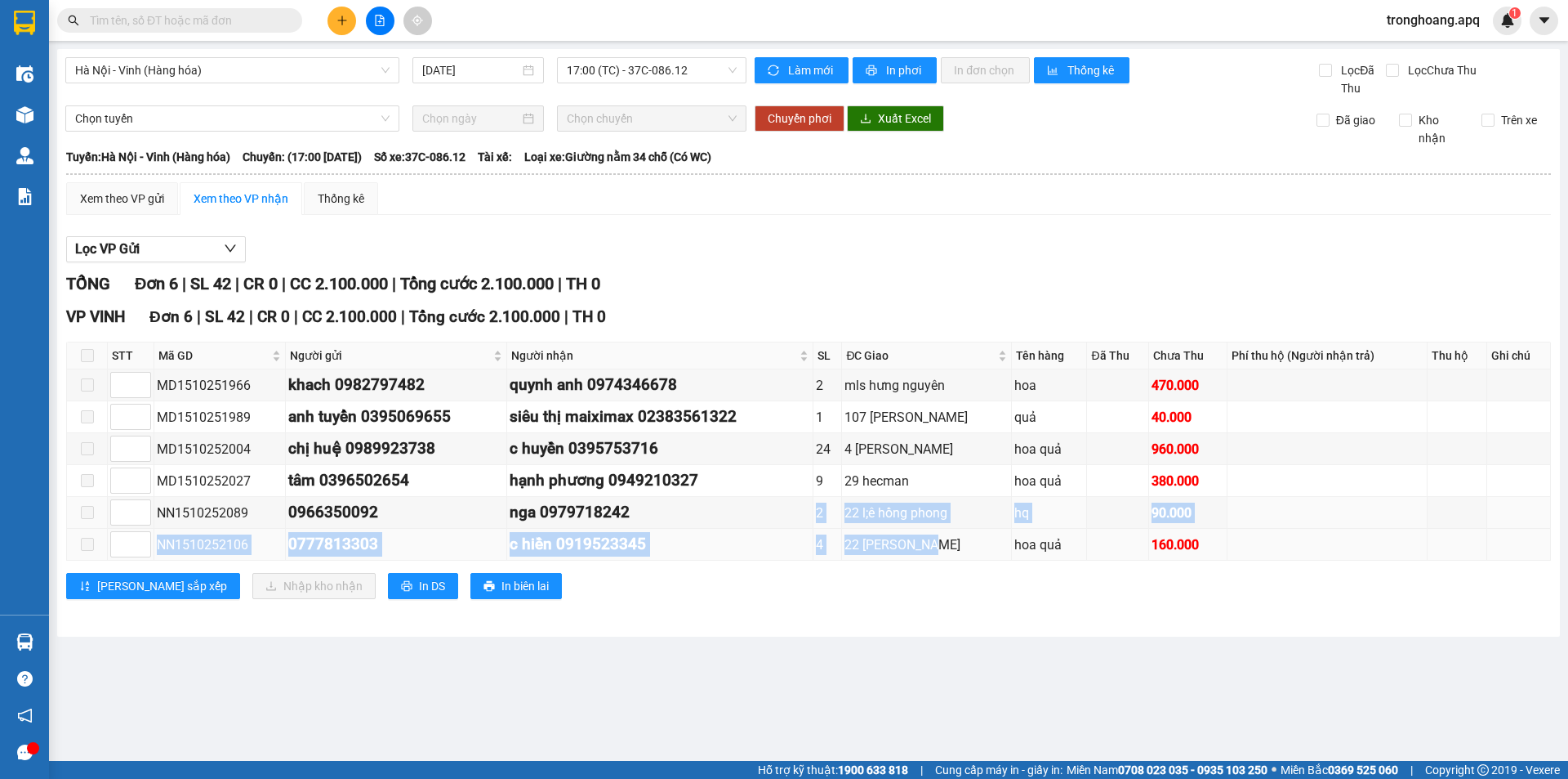
drag, startPoint x: 818, startPoint y: 520, endPoint x: 974, endPoint y: 532, distance: 156.5
click at [973, 532] on tbody "MD1510251966 khach 0982797482 quynh anh 0974346678 2 mls hưng nguyên hoa 470.00…" at bounding box center [808, 465] width 1484 height 191
drag, startPoint x: 903, startPoint y: 522, endPoint x: 827, endPoint y: 543, distance: 78.8
click at [901, 522] on div "22 l;ê hồng phong" at bounding box center [927, 513] width 164 height 21
click at [932, 558] on td "22 [PERSON_NAME]" at bounding box center [927, 544] width 169 height 32
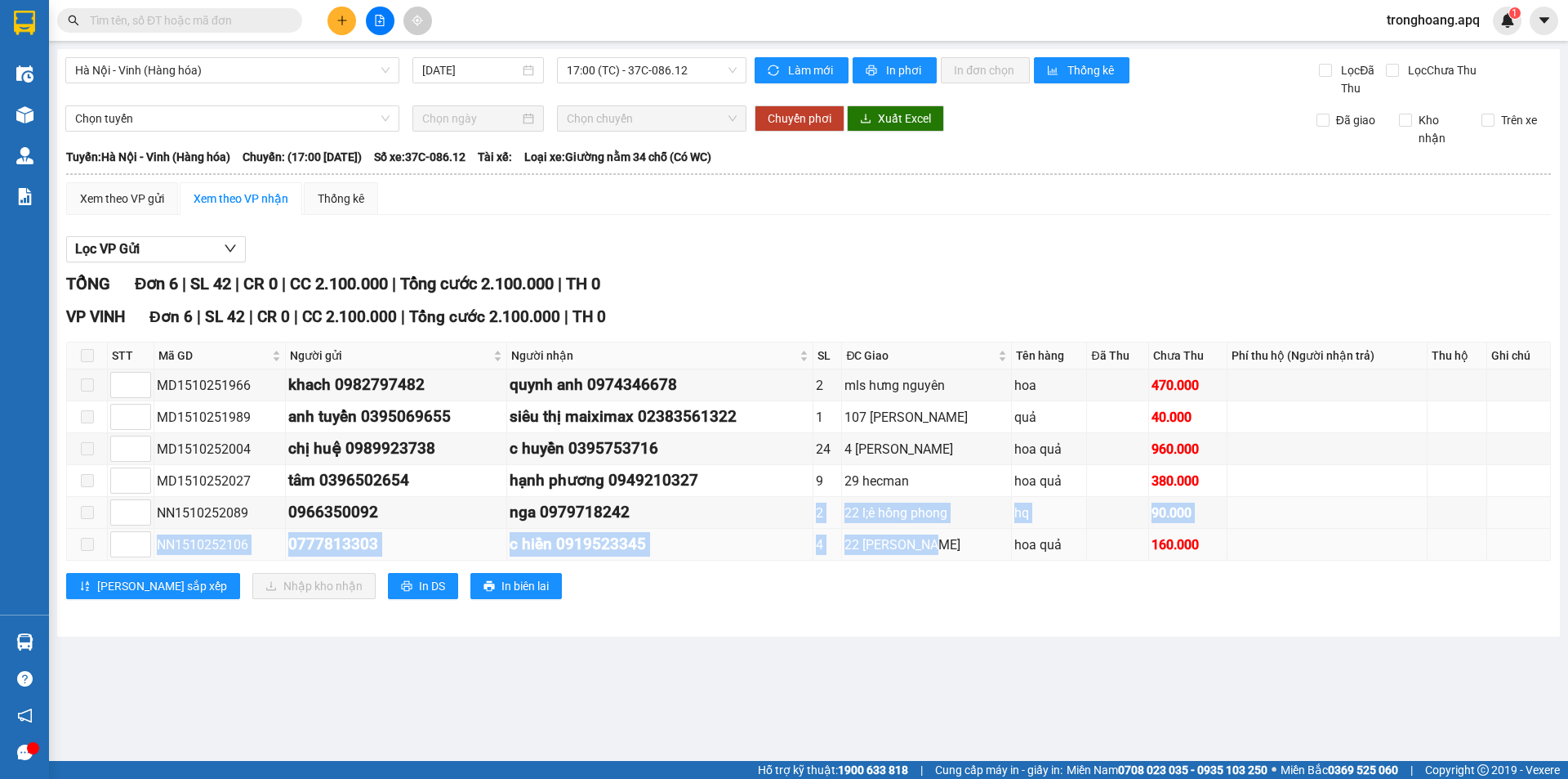
drag, startPoint x: 785, startPoint y: 528, endPoint x: 993, endPoint y: 545, distance: 208.7
click at [992, 545] on tbody "MD1510251966 khach 0982797482 quynh anh 0974346678 2 mls hưng nguyên hoa 470.00…" at bounding box center [808, 465] width 1484 height 191
click at [866, 537] on div "22 [PERSON_NAME]" at bounding box center [927, 544] width 164 height 21
drag, startPoint x: 813, startPoint y: 548, endPoint x: 1122, endPoint y: 546, distance: 309.0
click at [1121, 546] on tr "NN1510252106 0777813303 c hiền 0919523345 4 22 [PERSON_NAME] hoa quả 160.000" at bounding box center [808, 544] width 1484 height 32
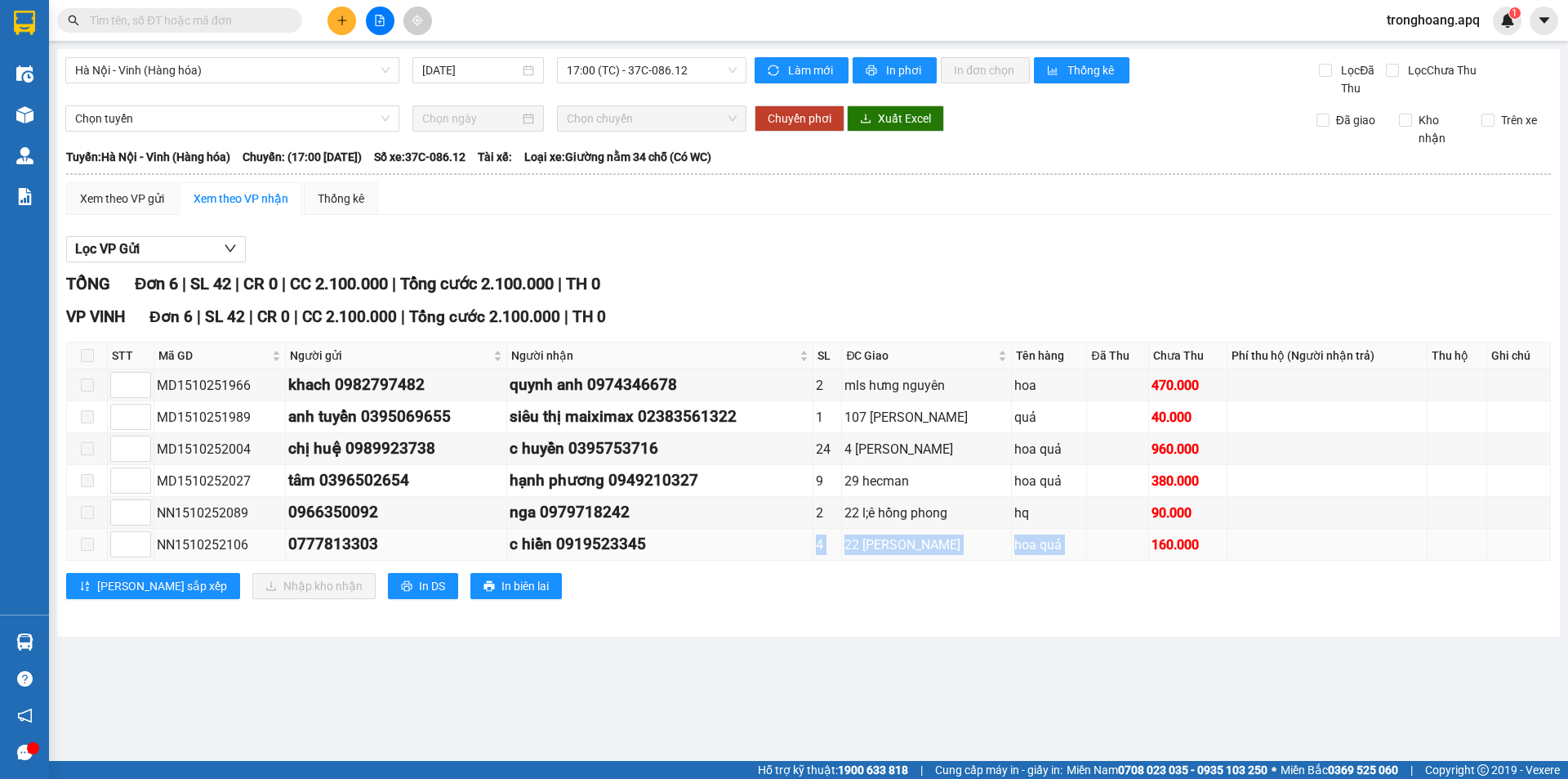
click at [1018, 541] on div "hoa quả" at bounding box center [1049, 544] width 69 height 21
drag, startPoint x: 834, startPoint y: 545, endPoint x: 1121, endPoint y: 549, distance: 287.0
click at [1187, 547] on tr "NN1510252106 0777813303 c hiền 0919523345 4 22 [PERSON_NAME] hoa quả 160.000" at bounding box center [808, 544] width 1484 height 32
click at [885, 549] on div "22 [PERSON_NAME]" at bounding box center [927, 544] width 164 height 21
drag, startPoint x: 803, startPoint y: 547, endPoint x: 1299, endPoint y: 550, distance: 496.0
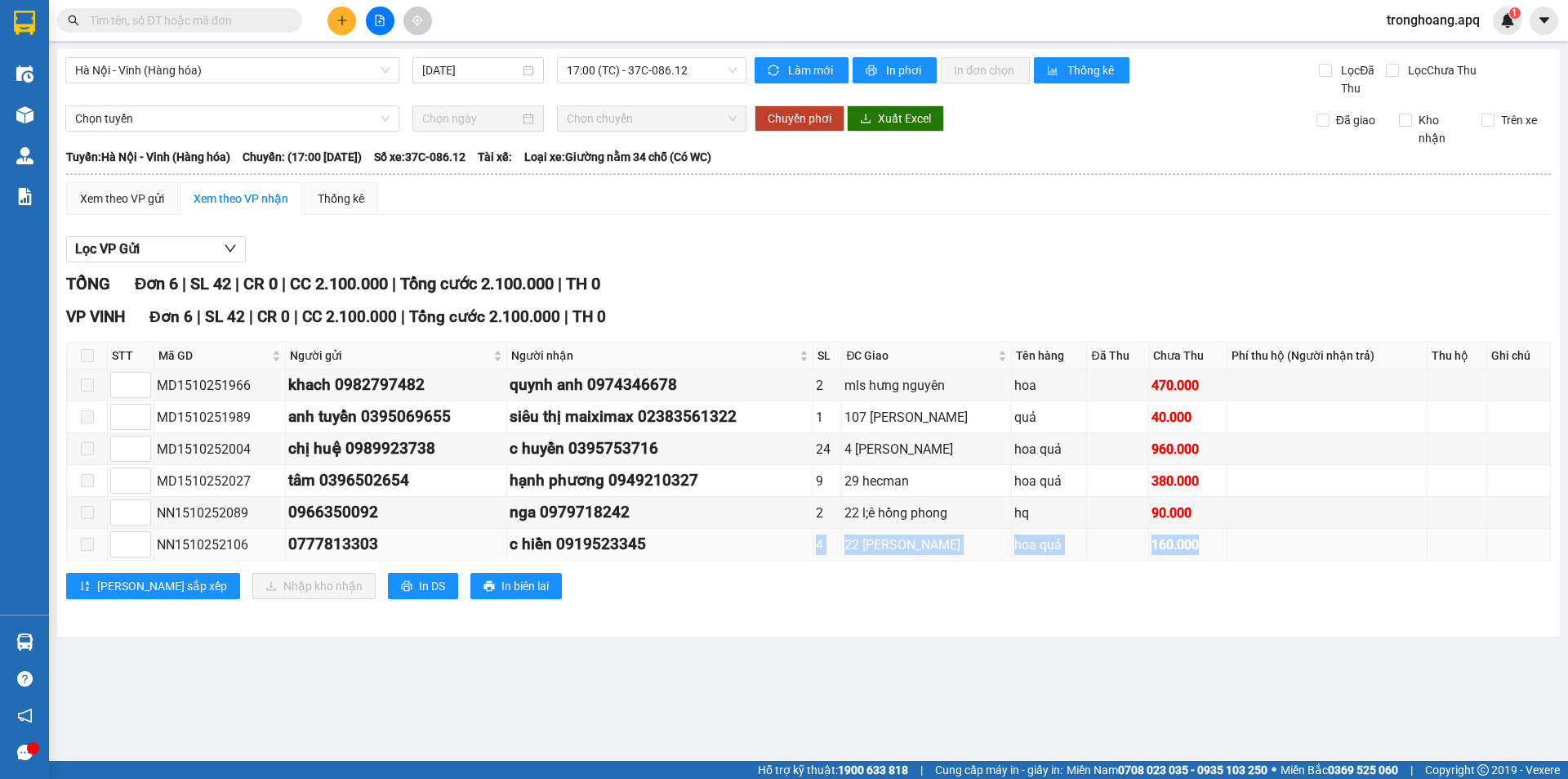
click at [1325, 549] on tr "NN1510252106 0777813303 c hiền 0919523345 4 22 [PERSON_NAME] hoa quả 160.000" at bounding box center [808, 544] width 1484 height 32
click at [1108, 533] on td at bounding box center [1118, 544] width 61 height 32
drag, startPoint x: 792, startPoint y: 533, endPoint x: 1285, endPoint y: 557, distance: 493.6
click at [1285, 557] on tr "NN1510252106 0777813303 c hiền 0919523345 4 22 [PERSON_NAME] hoa quả 160.000" at bounding box center [808, 544] width 1484 height 32
click at [998, 543] on div "22 [PERSON_NAME]" at bounding box center [927, 544] width 164 height 21
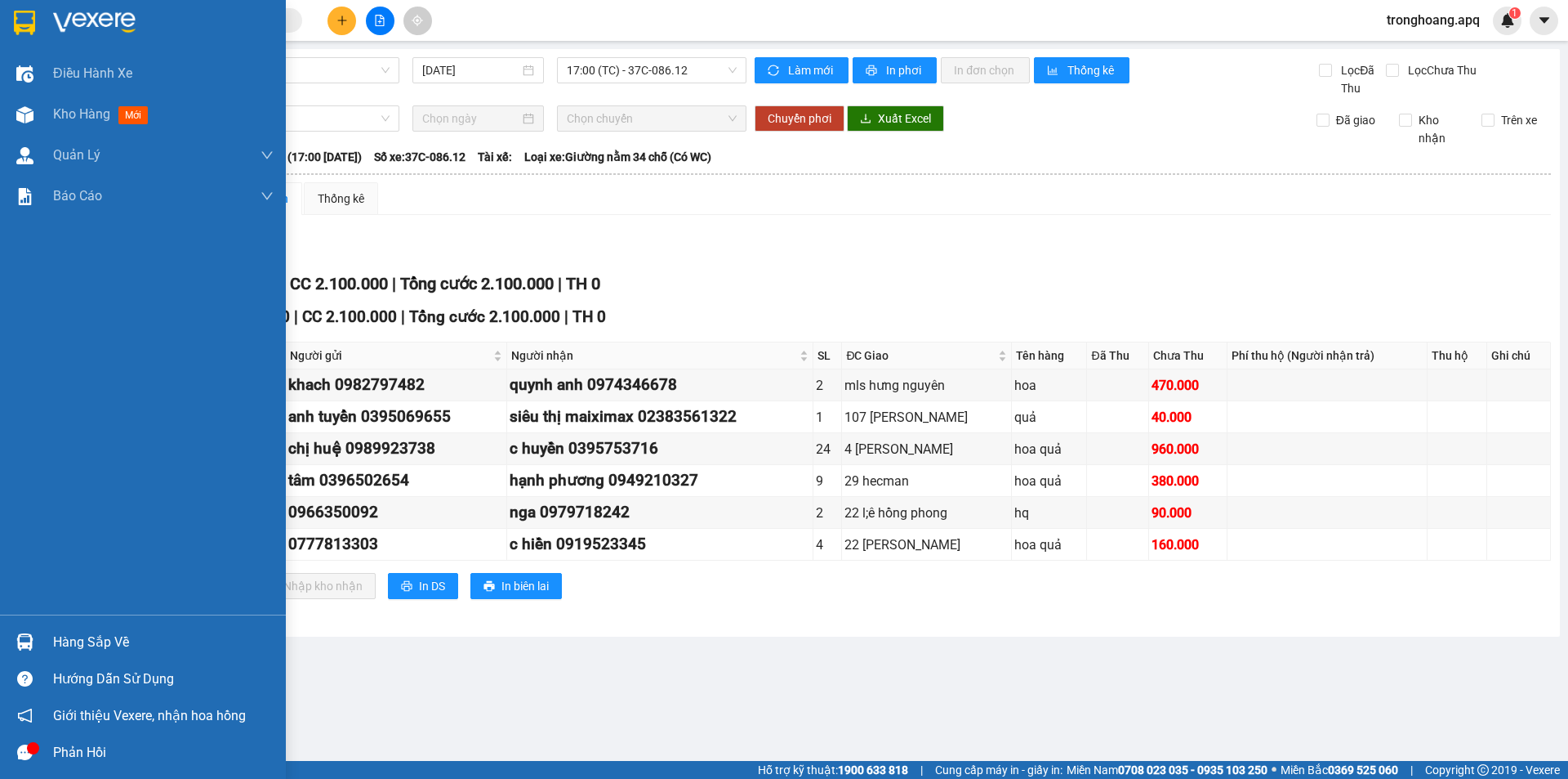
click at [0, 649] on div "Hàng sắp về" at bounding box center [143, 642] width 286 height 36
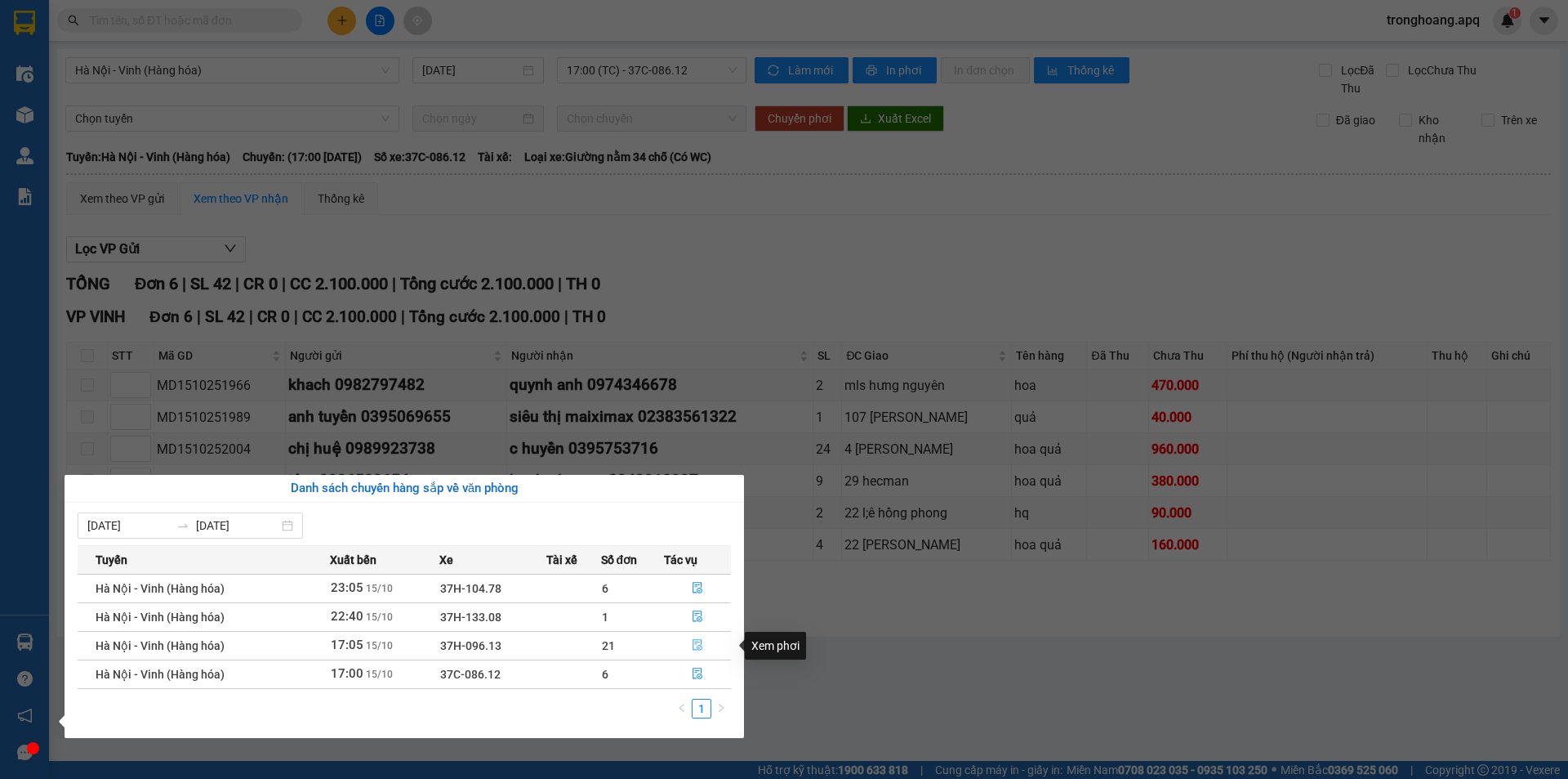
click at [700, 647] on icon "file-done" at bounding box center [698, 645] width 12 height 12
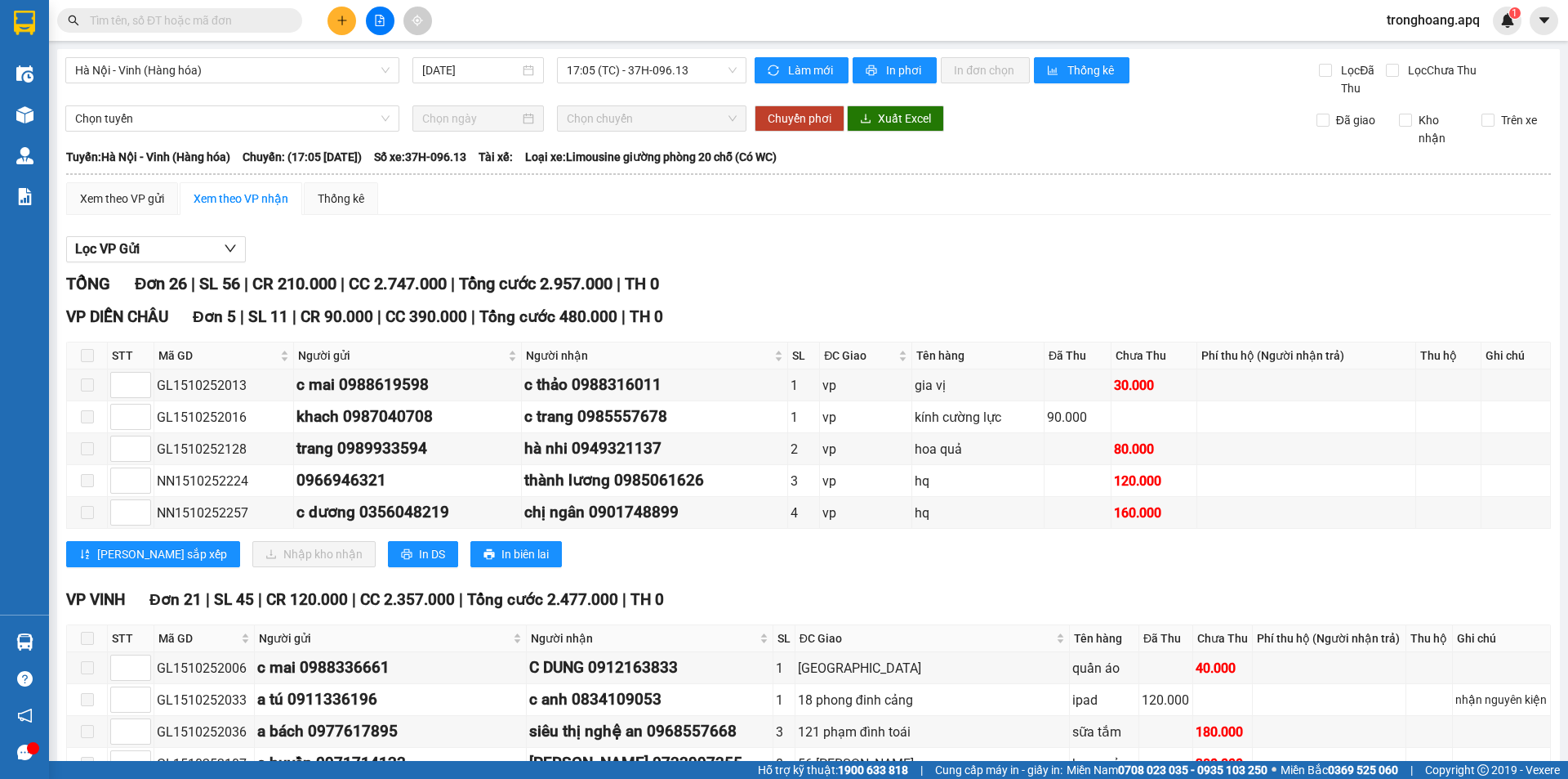
click at [1378, 21] on span "tronghoang.apq" at bounding box center [1433, 20] width 119 height 21
click at [1401, 56] on span "Đăng xuất" at bounding box center [1439, 50] width 87 height 18
